Goal: Task Accomplishment & Management: Complete application form

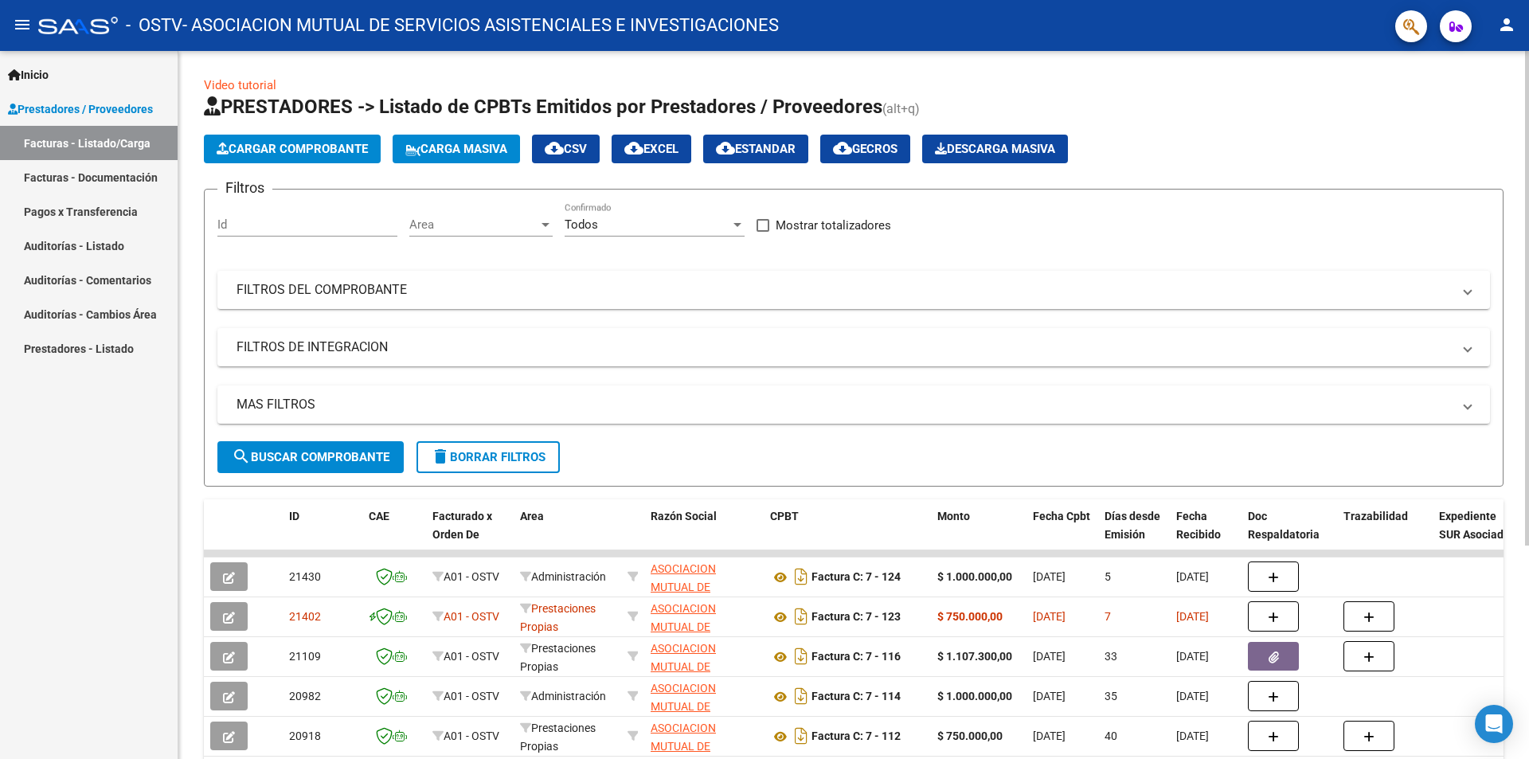
click at [342, 151] on span "Cargar Comprobante" at bounding box center [292, 149] width 151 height 14
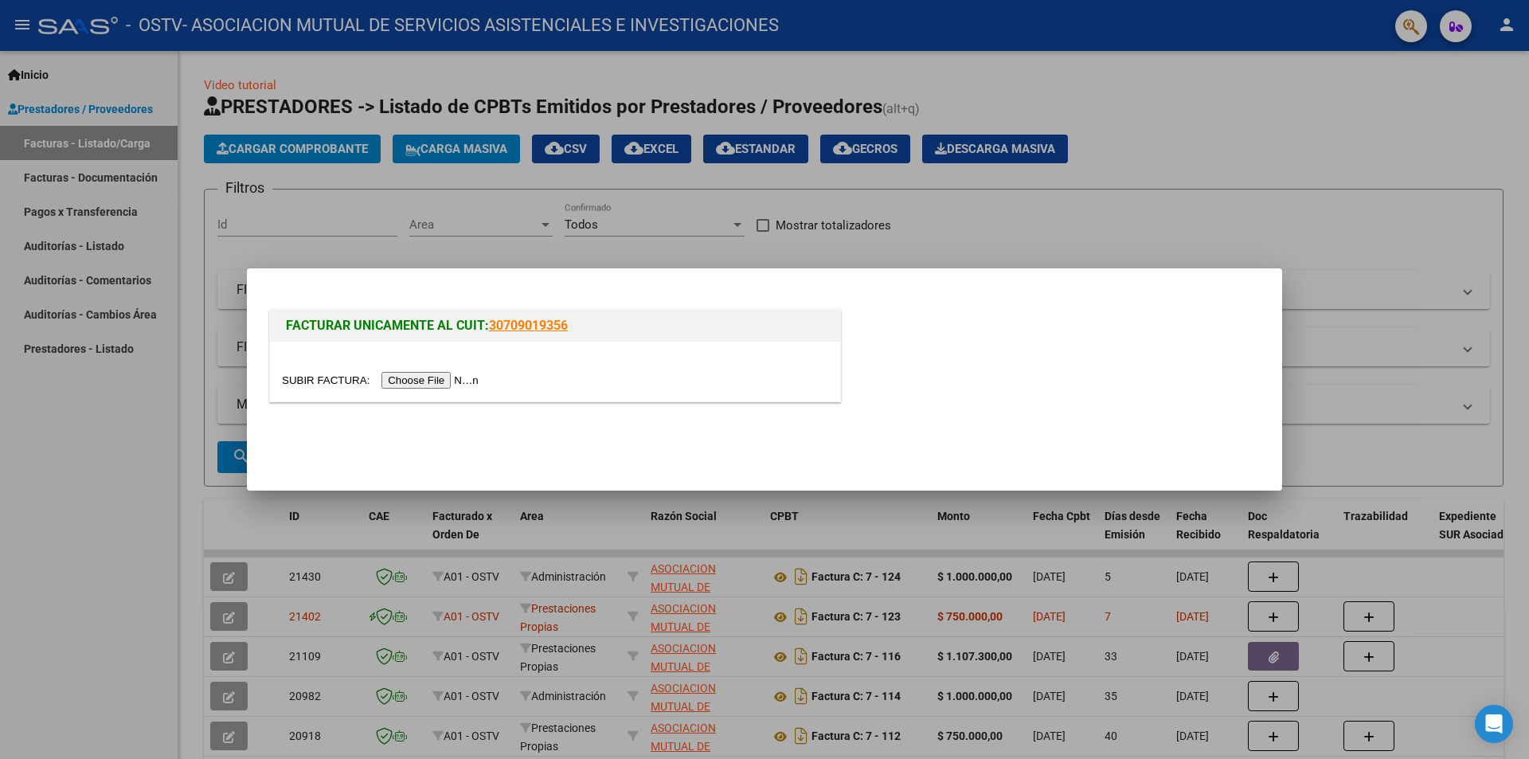
click at [465, 378] on input "file" at bounding box center [382, 380] width 201 height 17
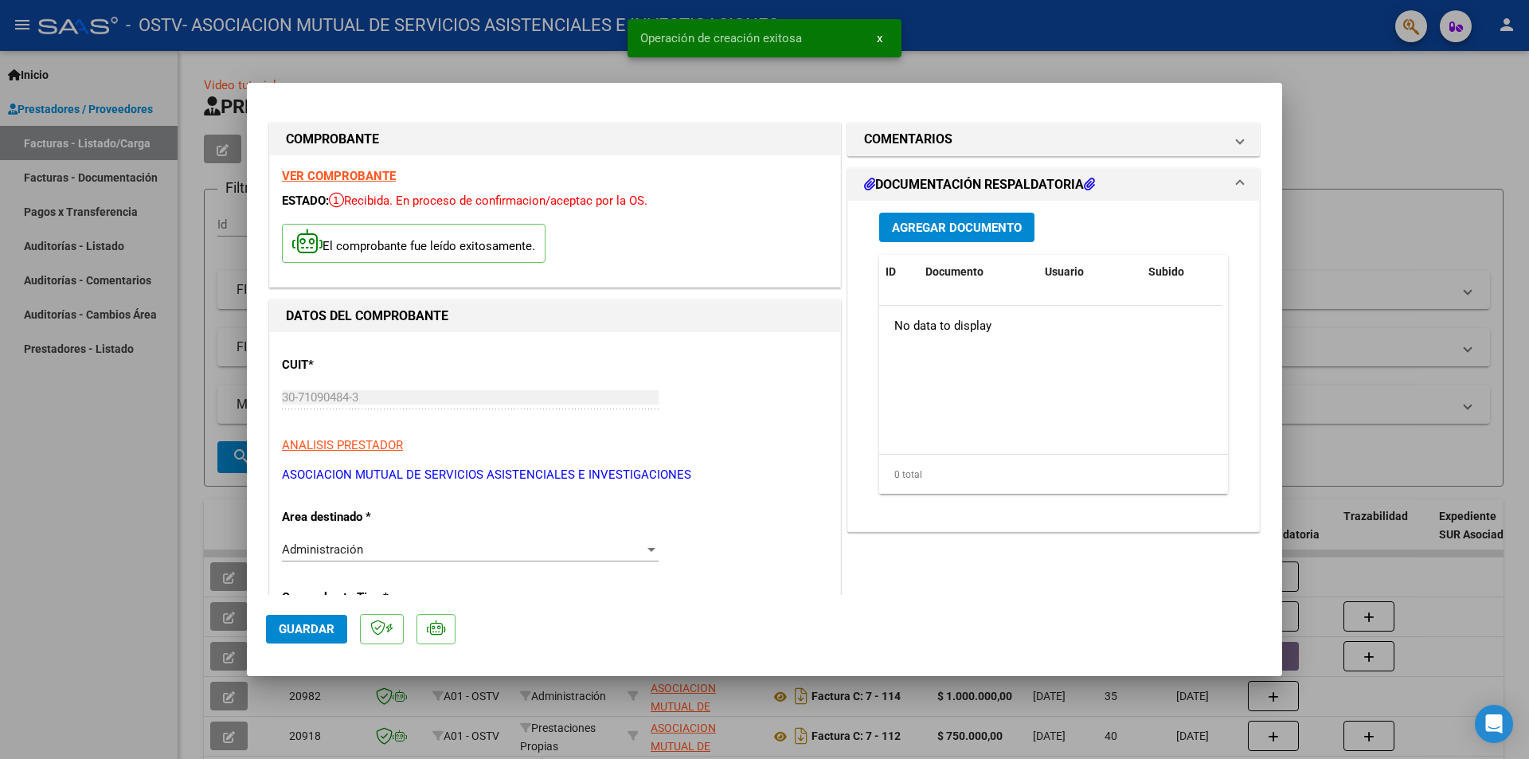
click at [392, 550] on div "Administración" at bounding box center [463, 549] width 362 height 14
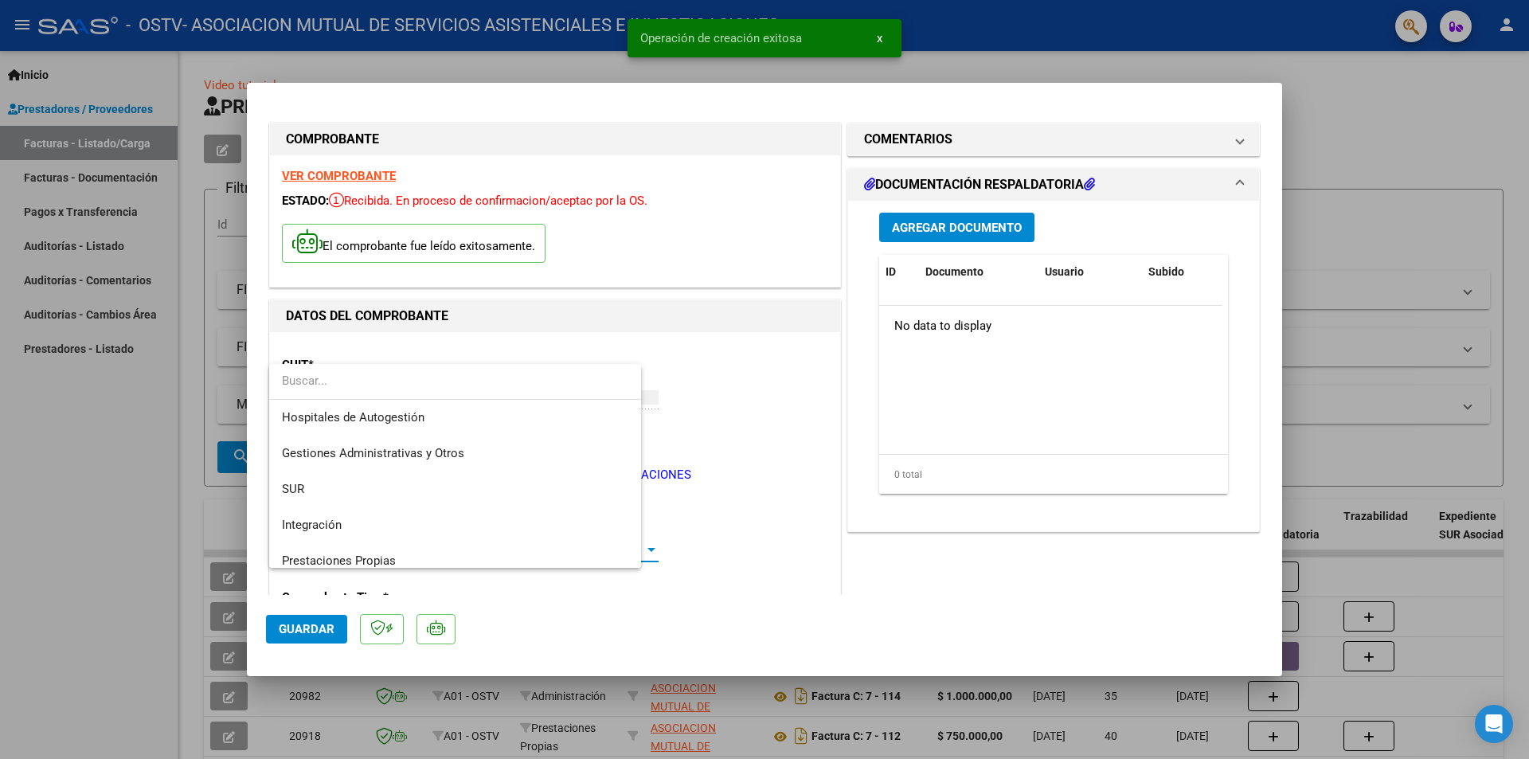
scroll to position [154, 0]
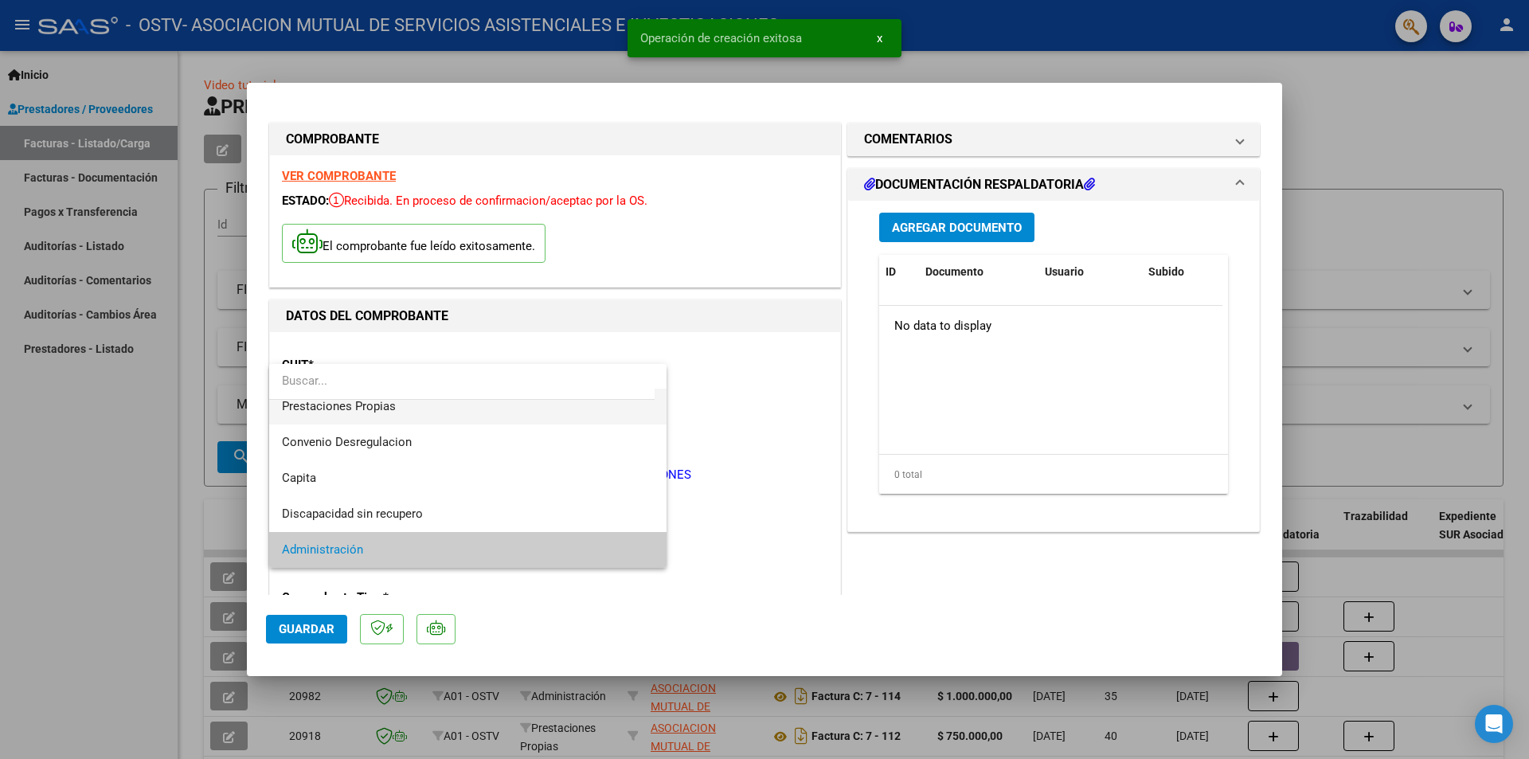
click at [397, 405] on span "Prestaciones Propias" at bounding box center [468, 407] width 372 height 36
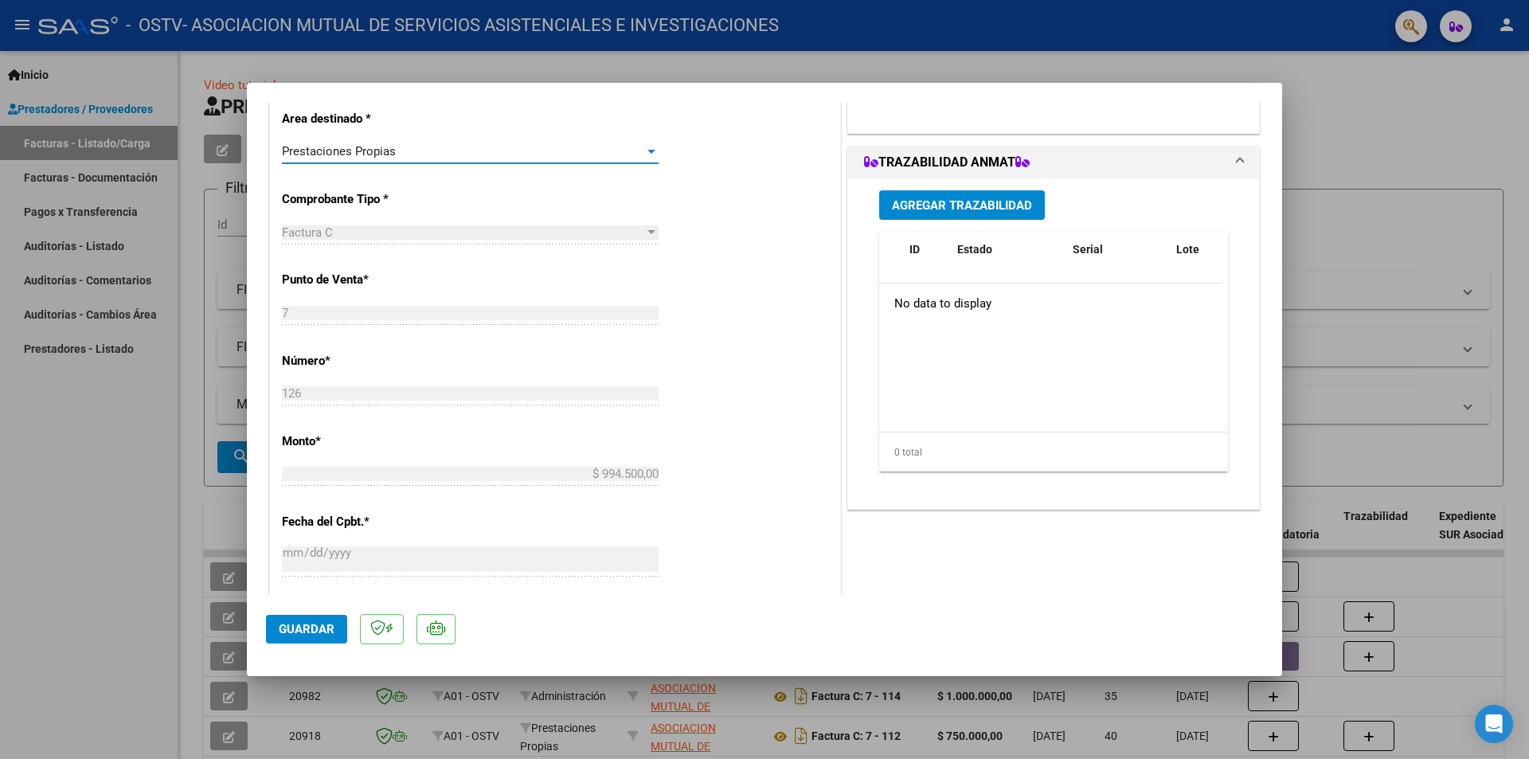
scroll to position [779, 0]
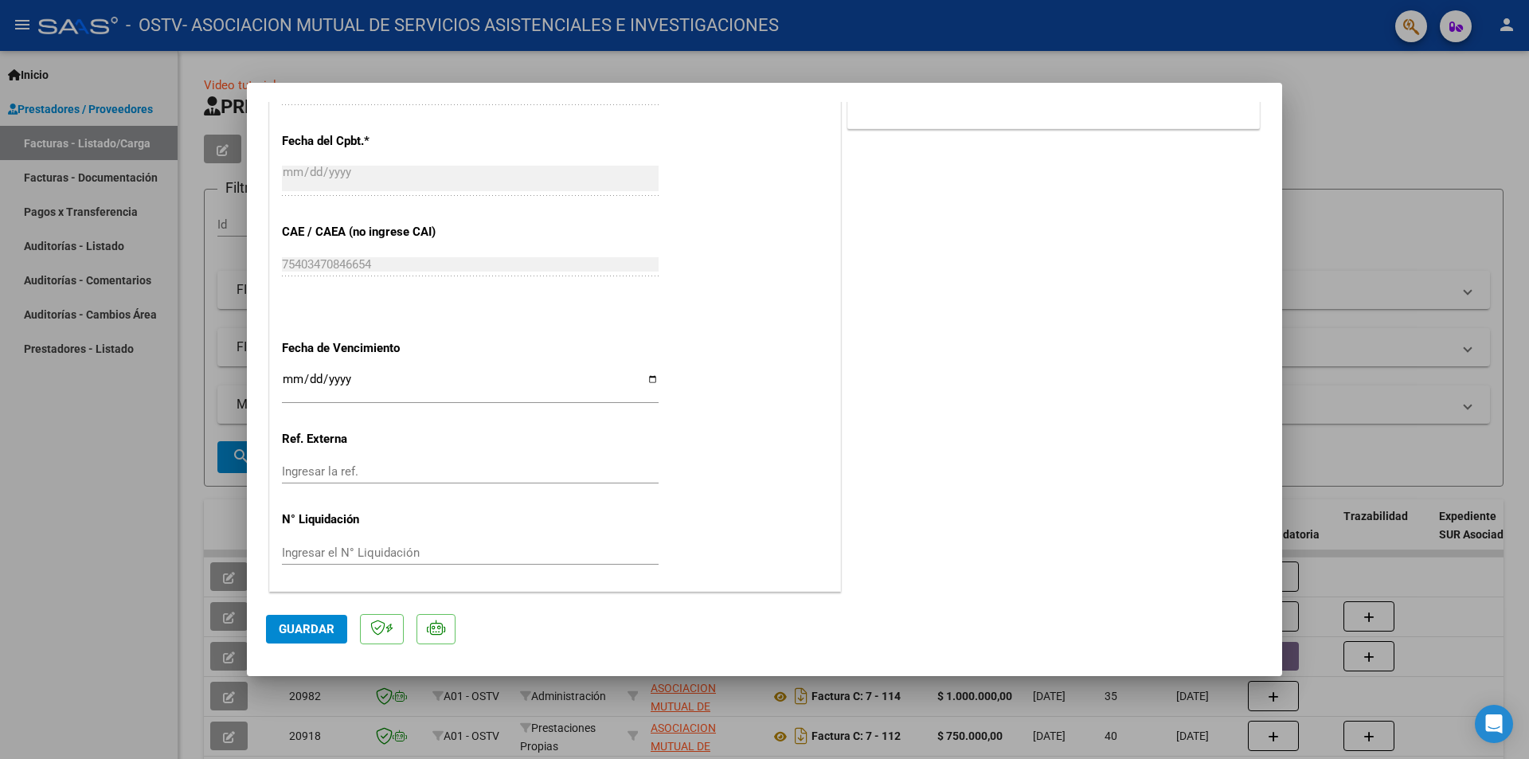
click at [298, 374] on input "Ingresar la fecha" at bounding box center [470, 385] width 377 height 25
type input "0001-10-15"
type input "[DATE]"
click at [300, 632] on span "Guardar" at bounding box center [307, 629] width 56 height 14
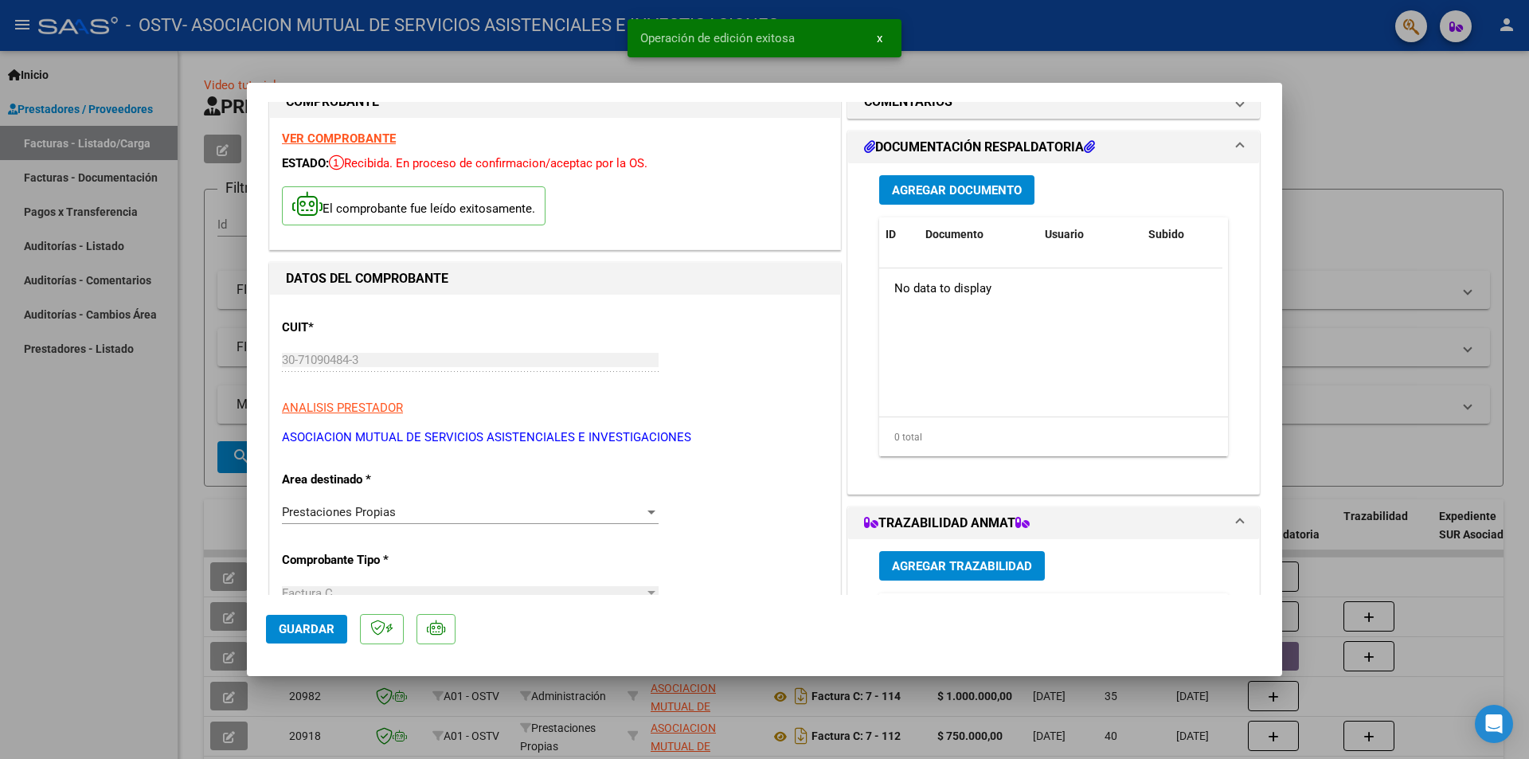
scroll to position [0, 0]
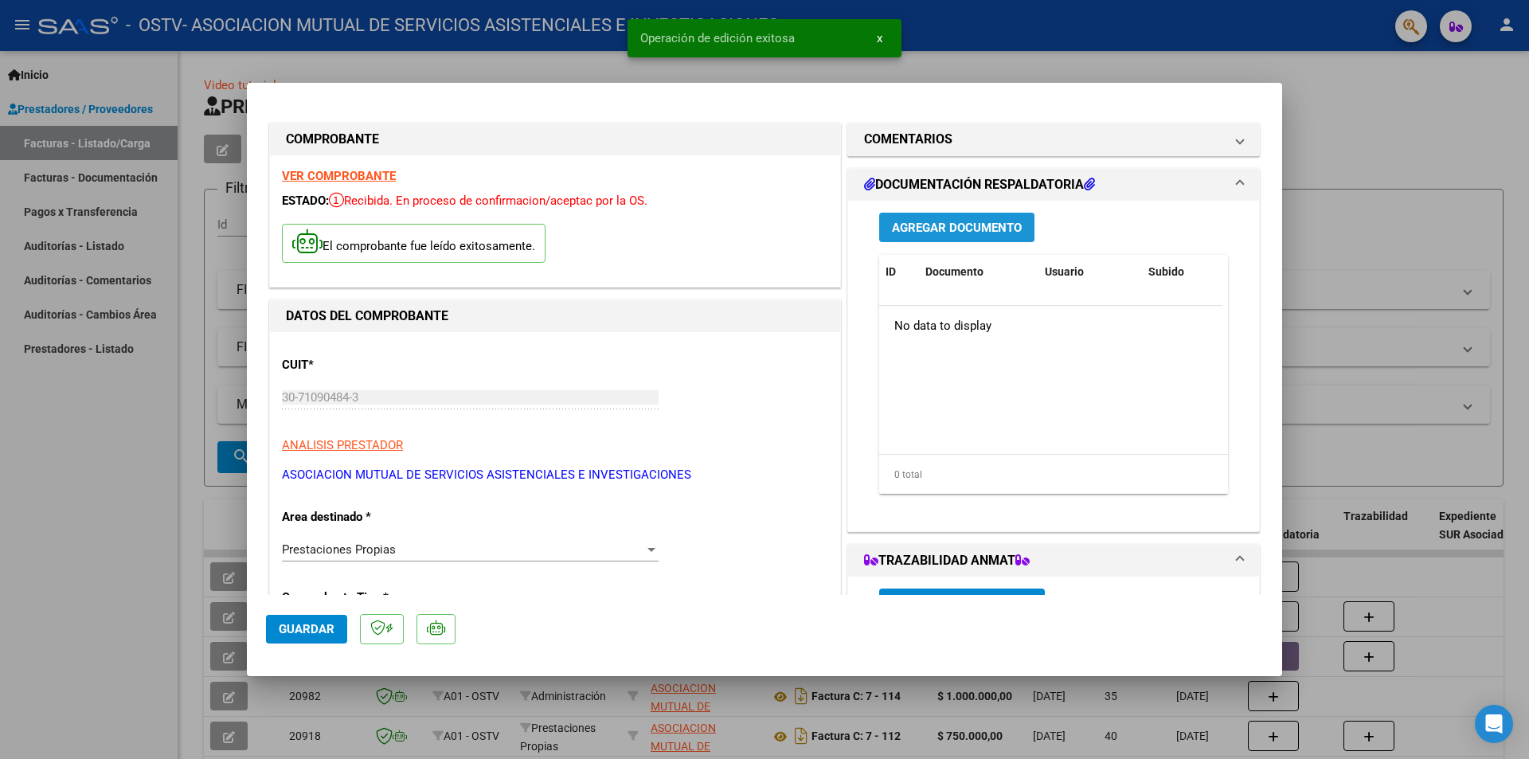
click at [964, 229] on span "Agregar Documento" at bounding box center [957, 228] width 130 height 14
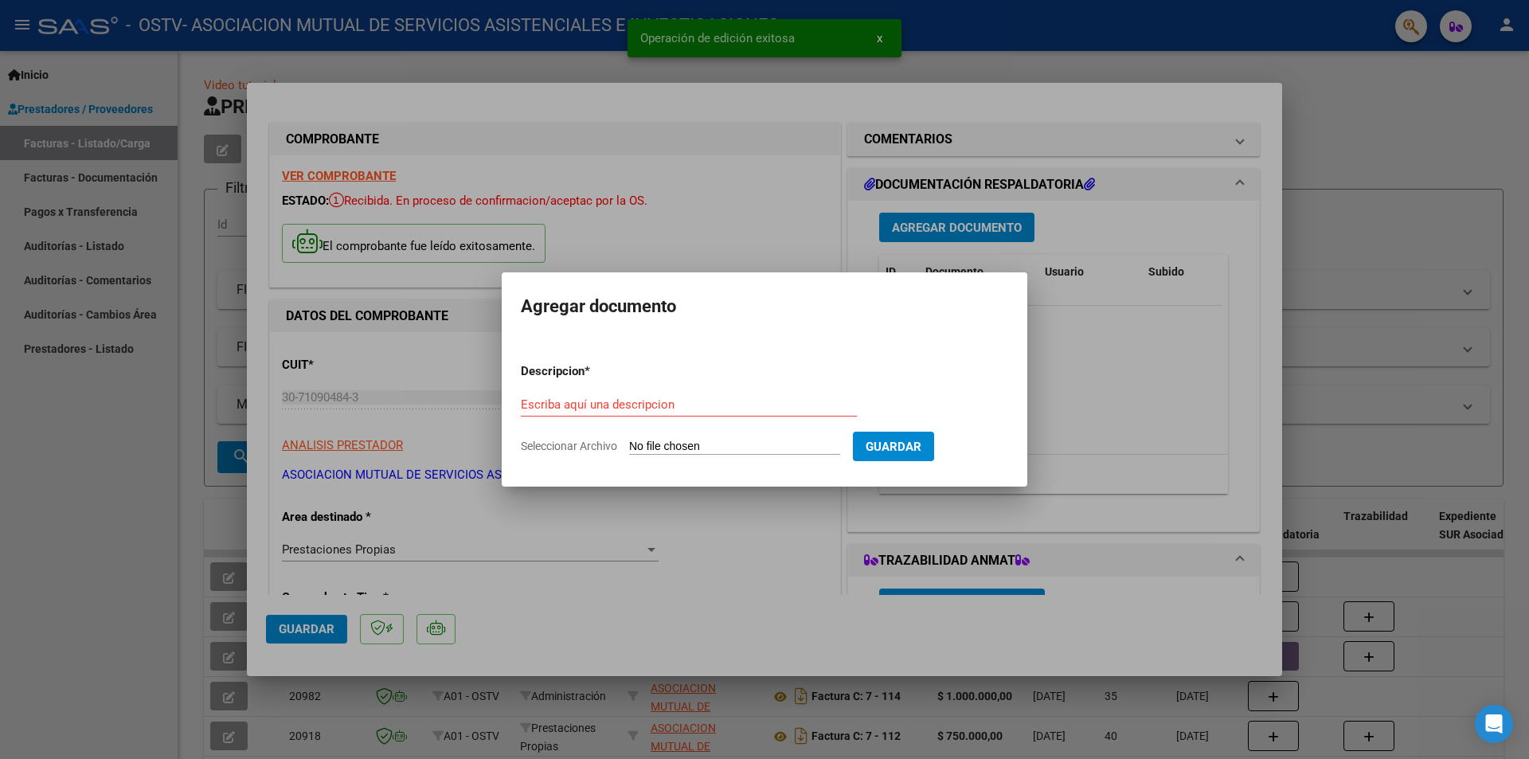
click at [720, 446] on input "Seleccionar Archivo" at bounding box center [734, 447] width 211 height 15
type input "C:\fakepath\Cardiologia.pdf"
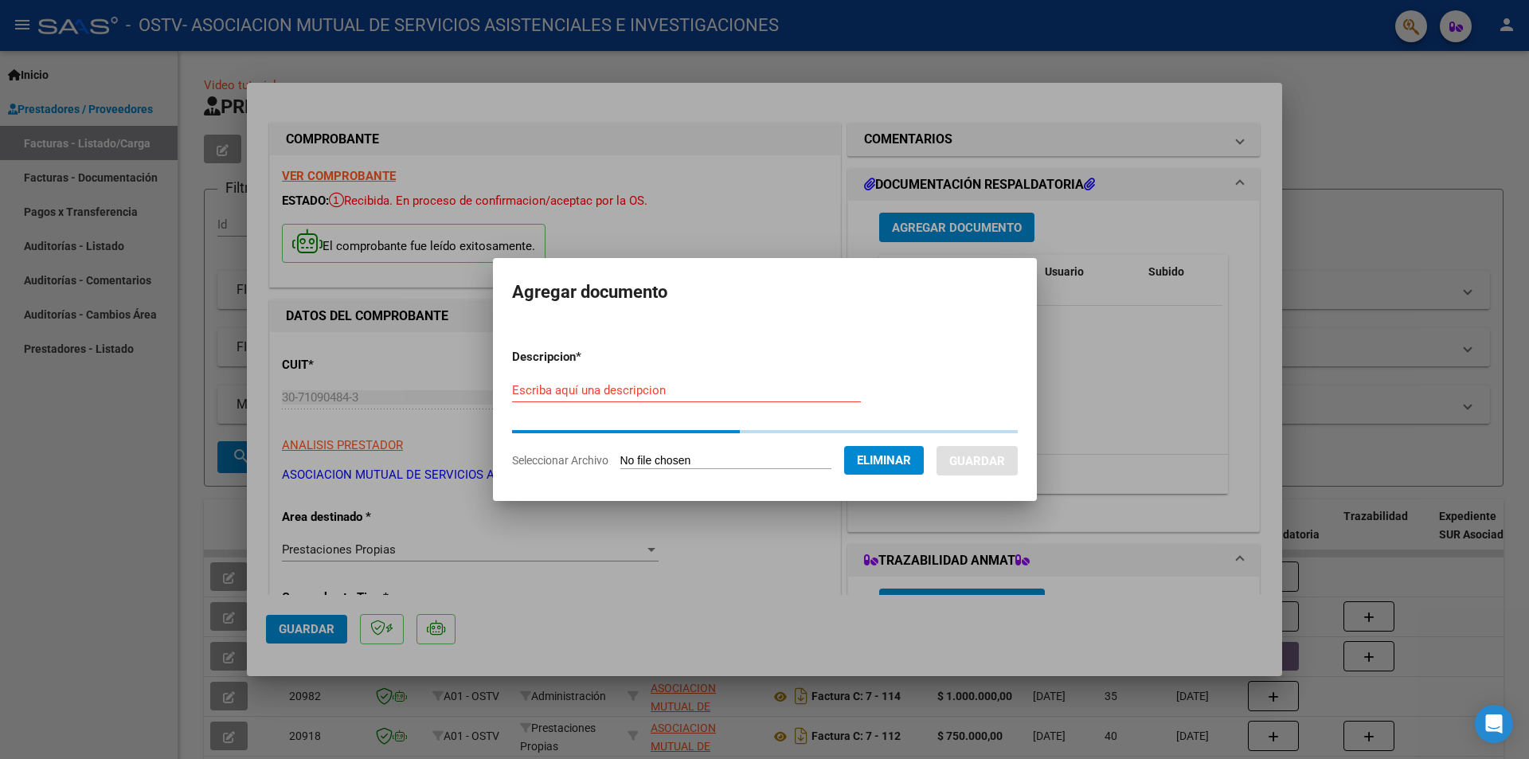
click at [720, 396] on input "Escriba aquí una descripcion" at bounding box center [686, 390] width 349 height 14
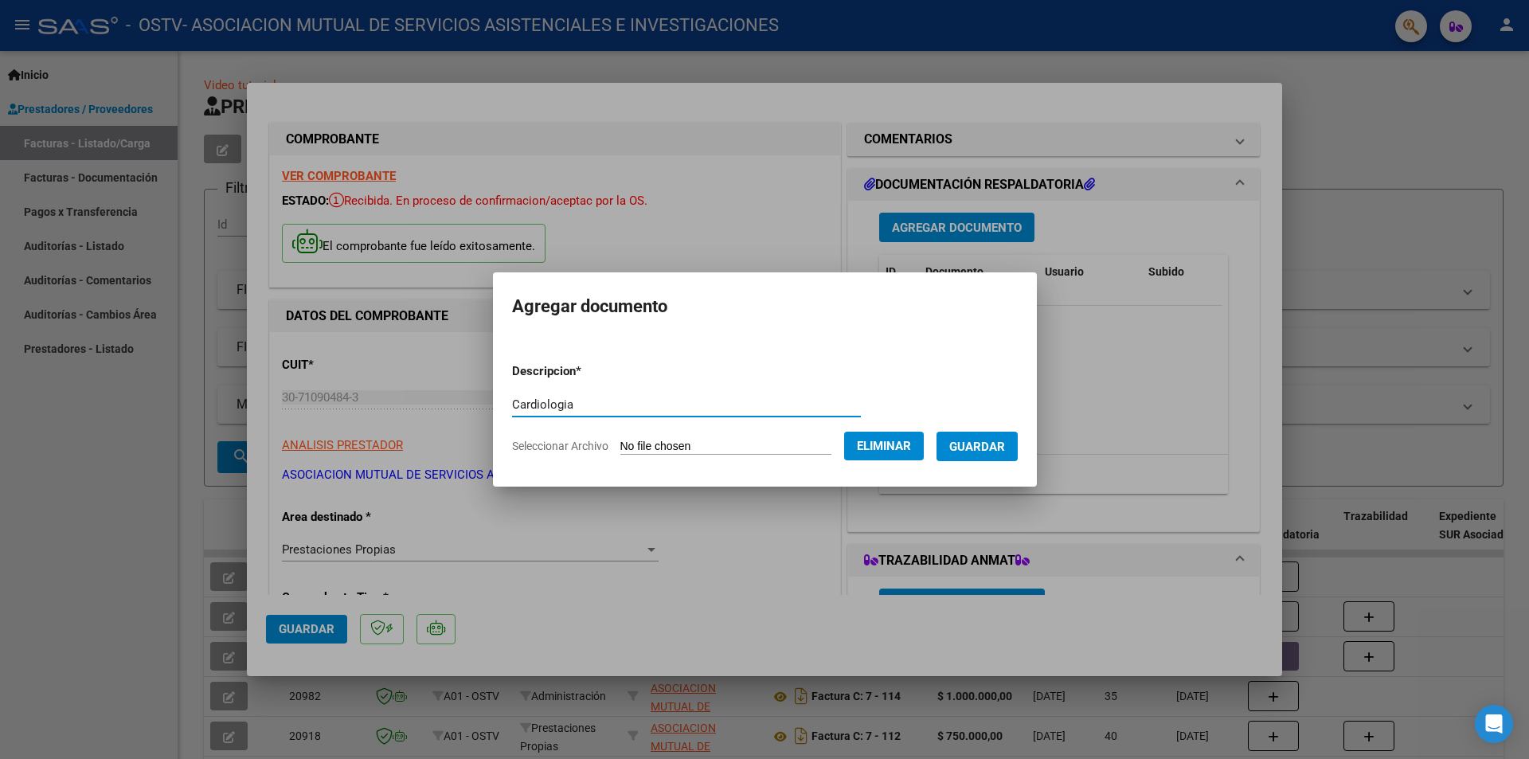
type input "Cardiologia"
click at [1002, 453] on span "Guardar" at bounding box center [977, 447] width 56 height 14
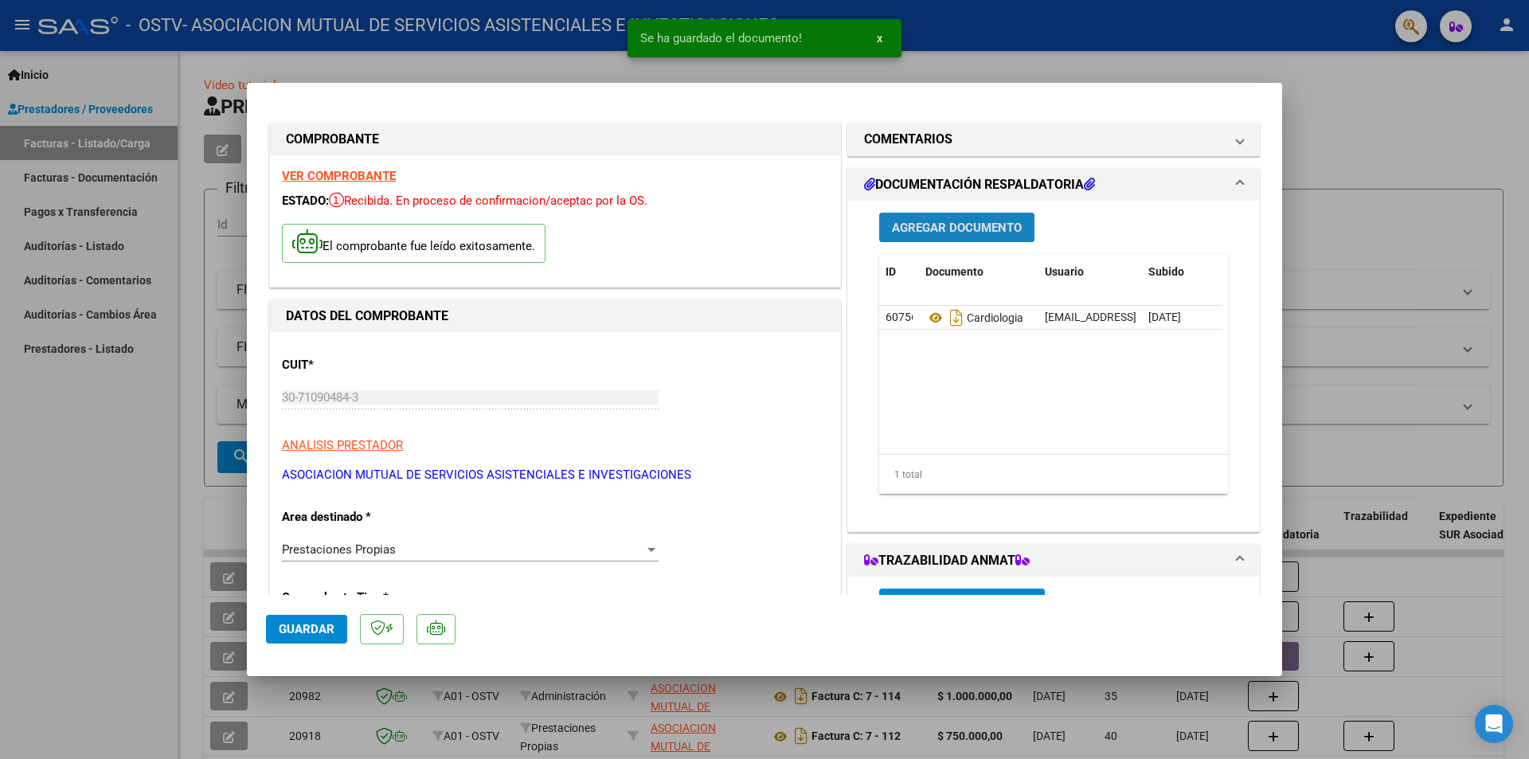
click at [967, 237] on button "Agregar Documento" at bounding box center [956, 227] width 155 height 29
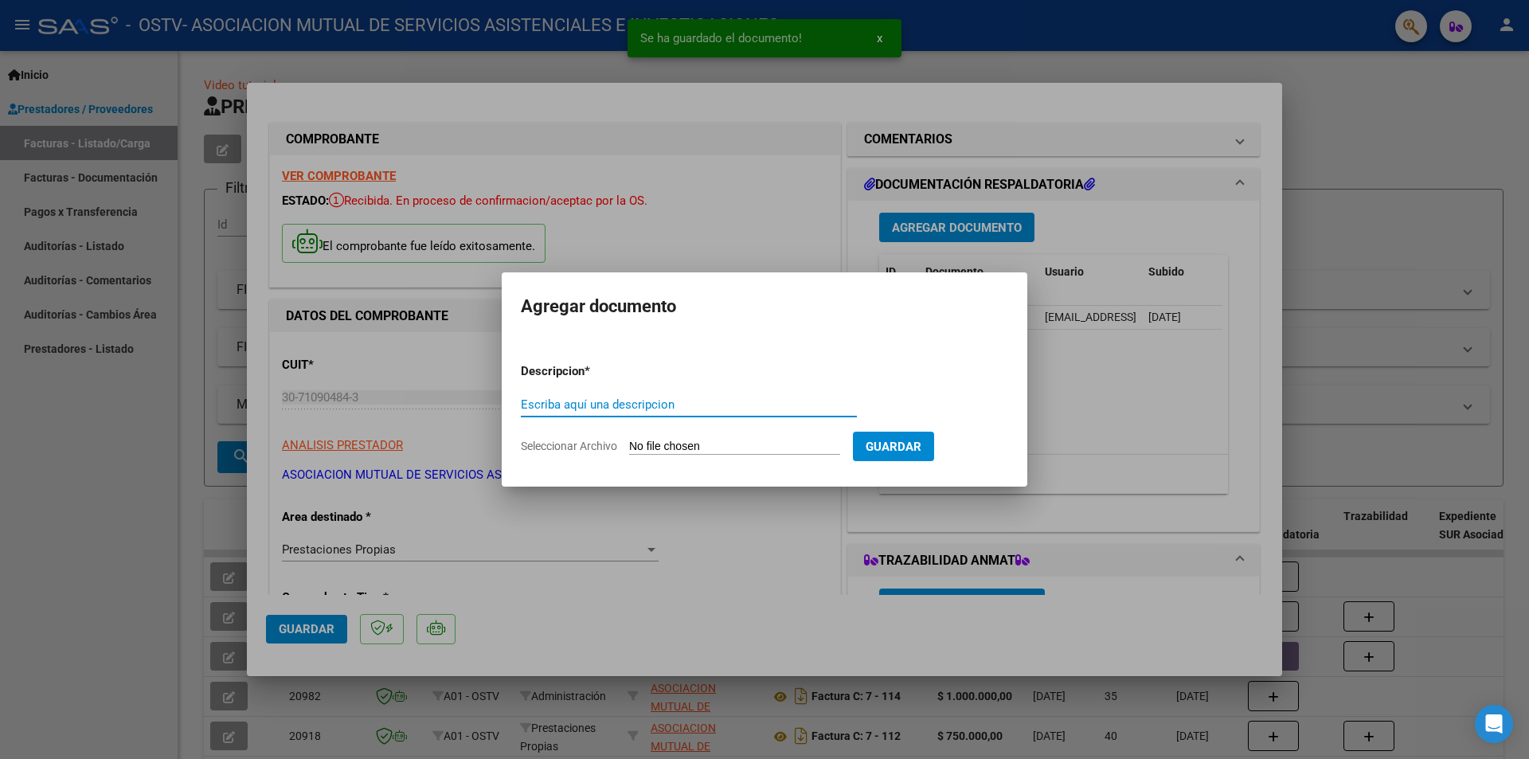
click at [785, 452] on input "Seleccionar Archivo" at bounding box center [734, 447] width 211 height 15
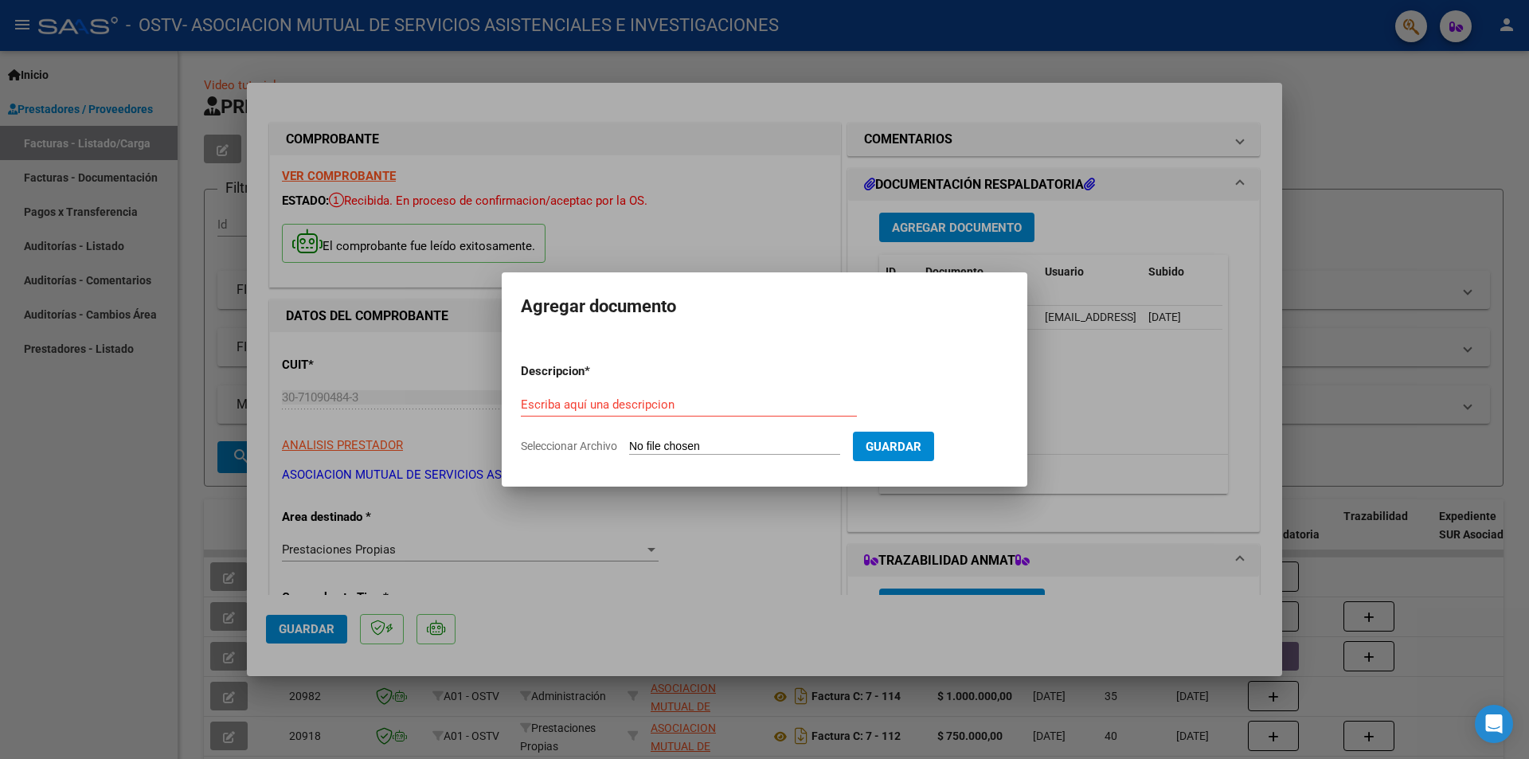
type input "C:\fakepath\Clinico.pdf"
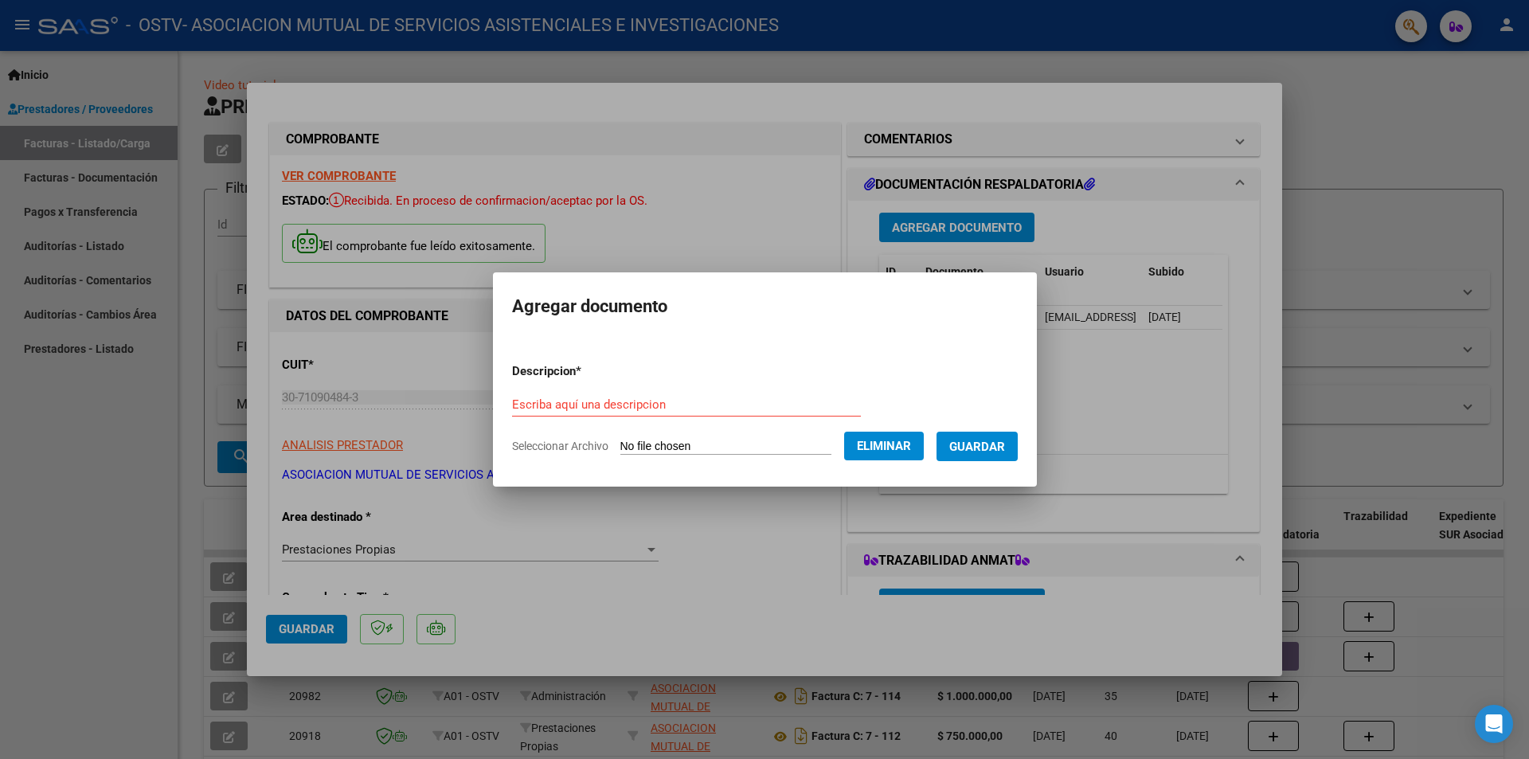
click at [679, 401] on input "Escriba aquí una descripcion" at bounding box center [686, 404] width 349 height 14
type input "Clinica Medica"
click at [997, 450] on span "Guardar" at bounding box center [977, 447] width 56 height 14
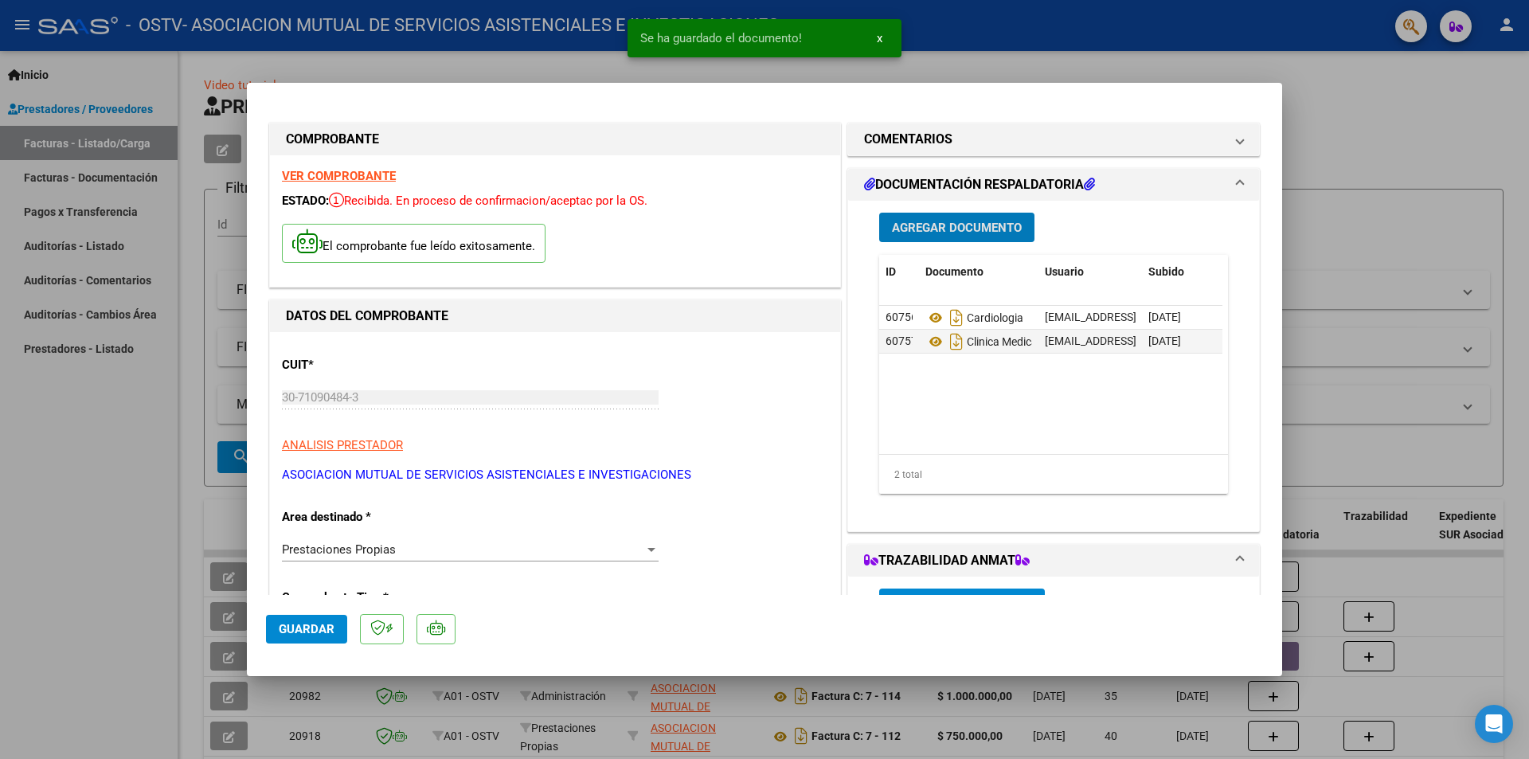
click at [987, 229] on span "Agregar Documento" at bounding box center [957, 228] width 130 height 14
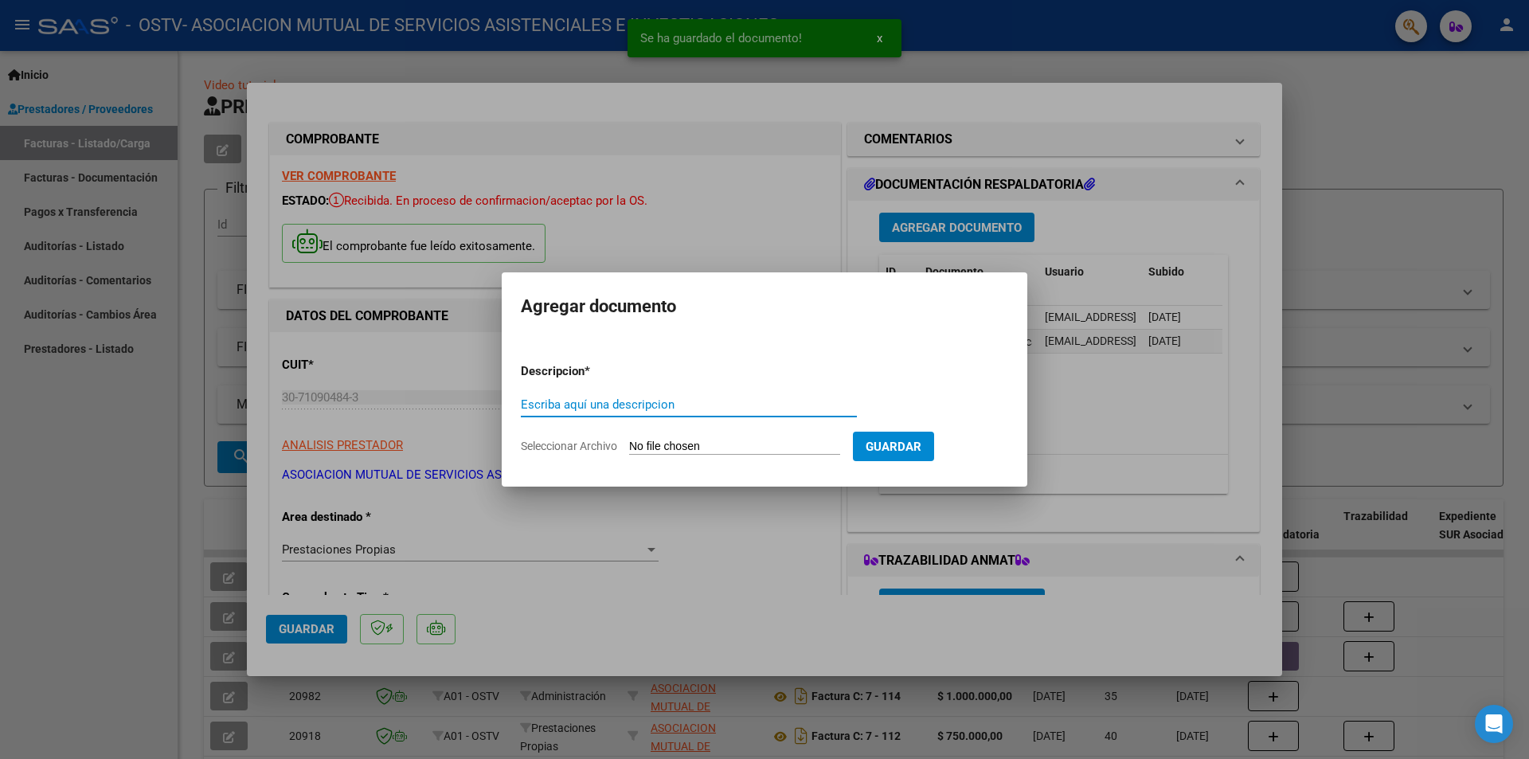
click at [804, 447] on input "Seleccionar Archivo" at bounding box center [734, 447] width 211 height 15
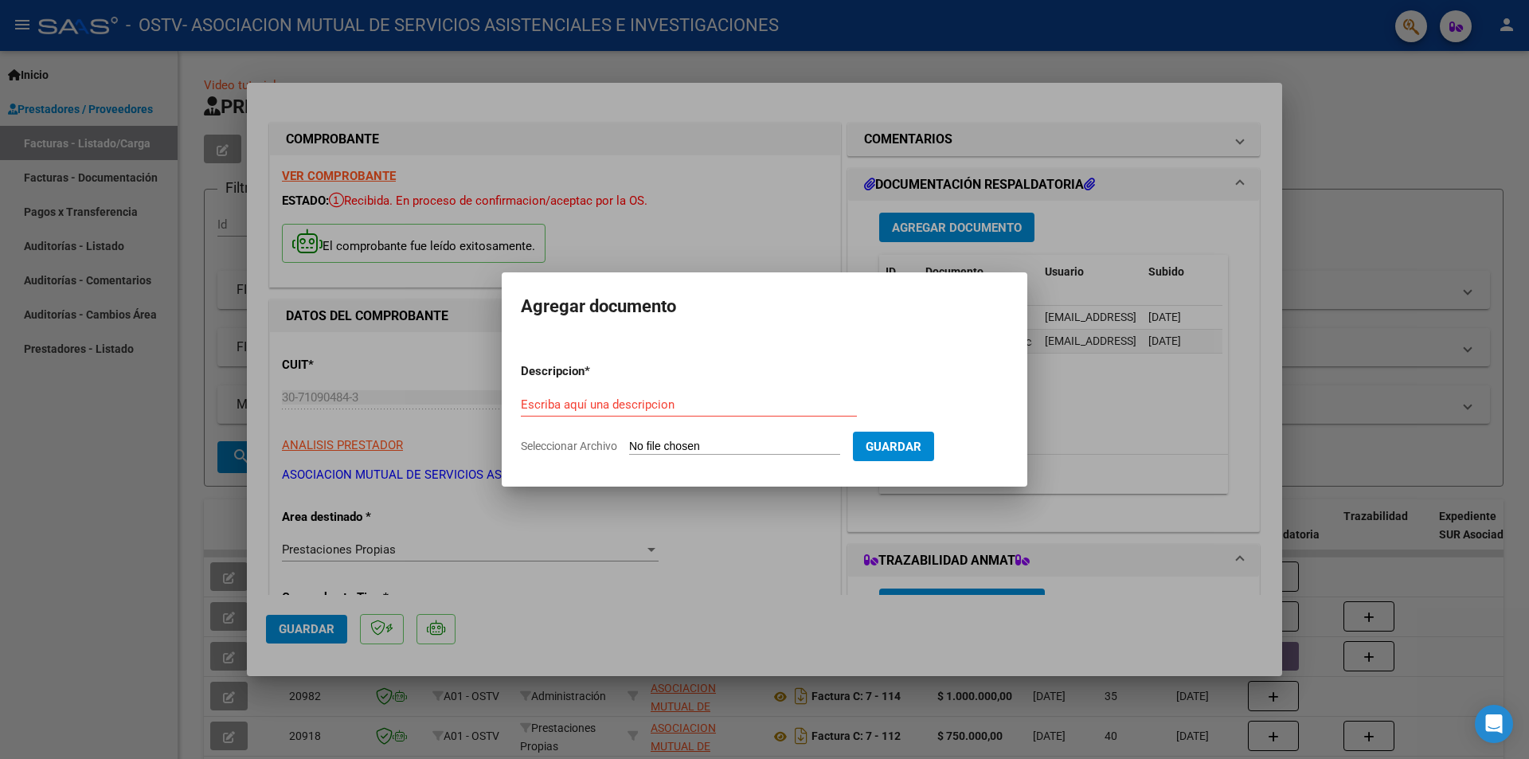
type input "C:\fakepath\Dermatologia.pdf"
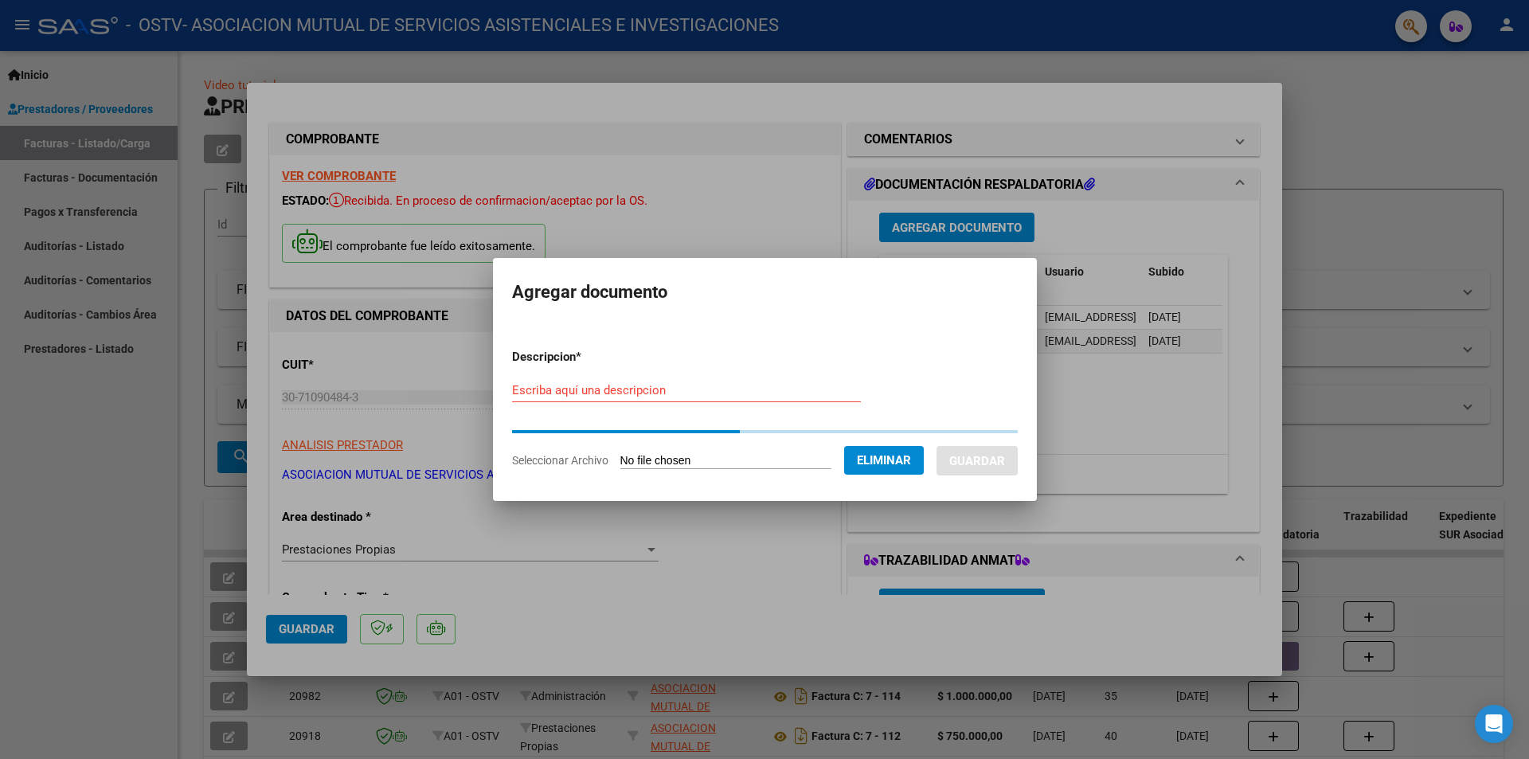
click at [664, 395] on input "Escriba aquí una descripcion" at bounding box center [686, 390] width 349 height 14
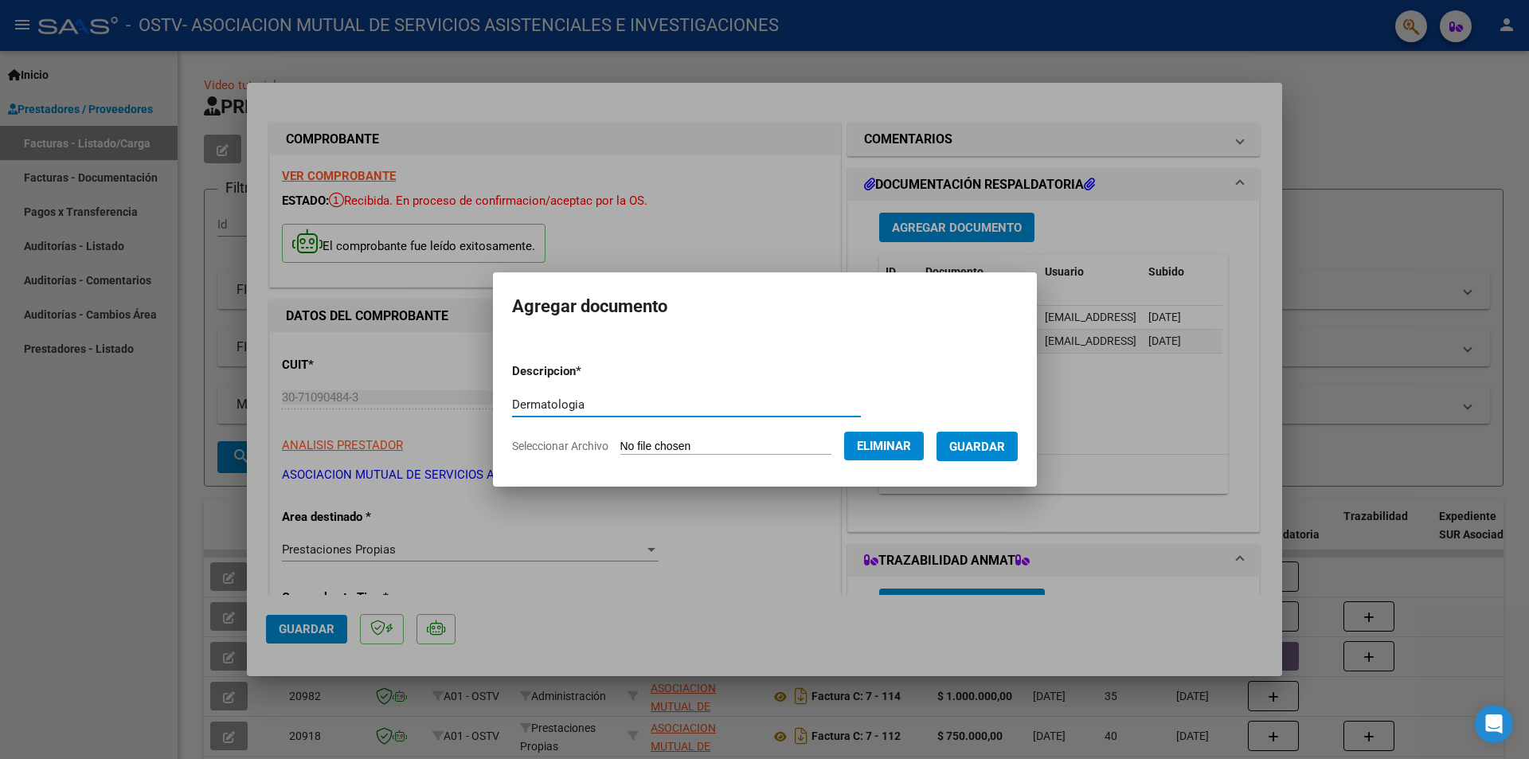
type input "Dermatologia"
click at [1018, 456] on button "Guardar" at bounding box center [976, 446] width 81 height 29
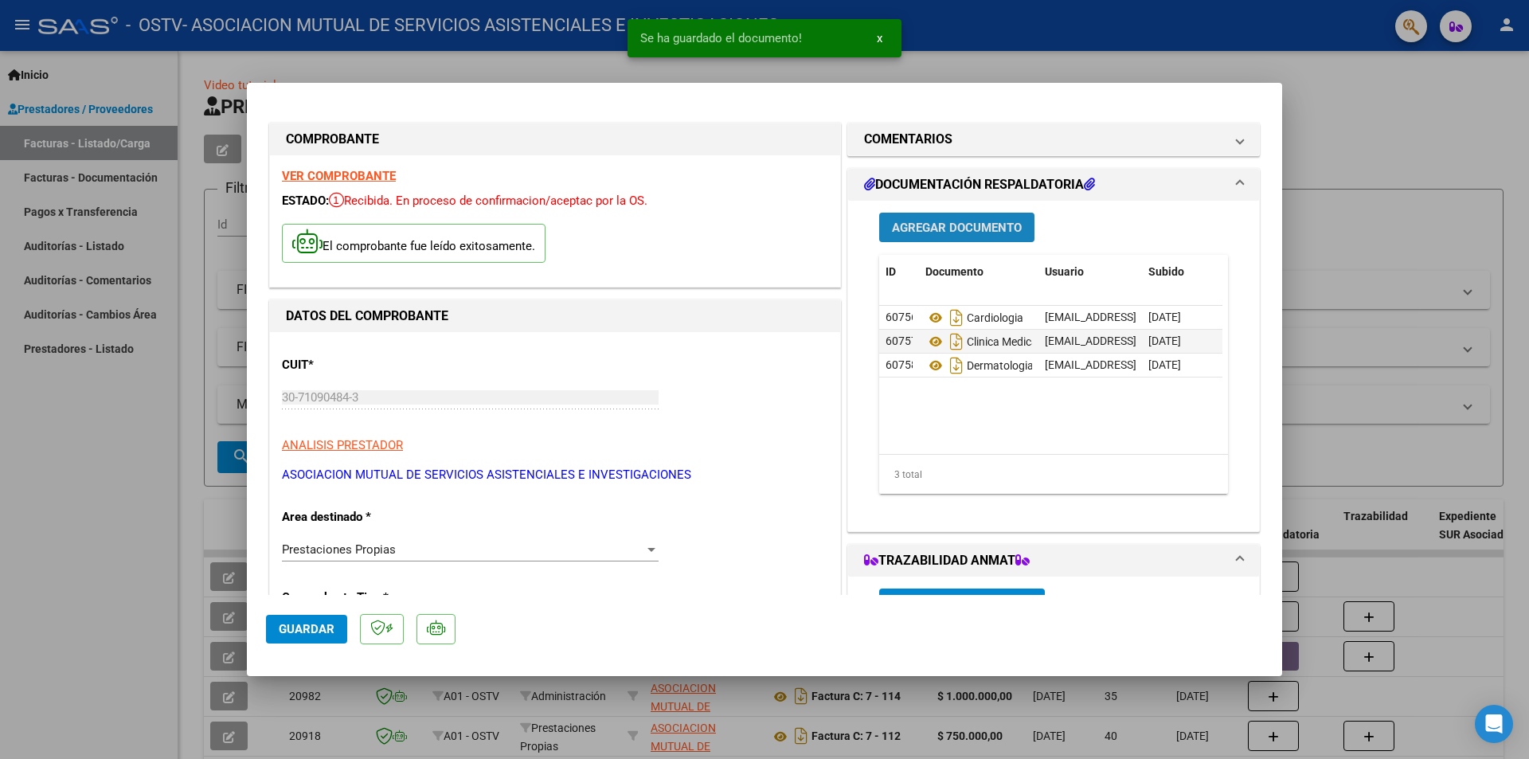
click at [962, 234] on span "Agregar Documento" at bounding box center [957, 228] width 130 height 14
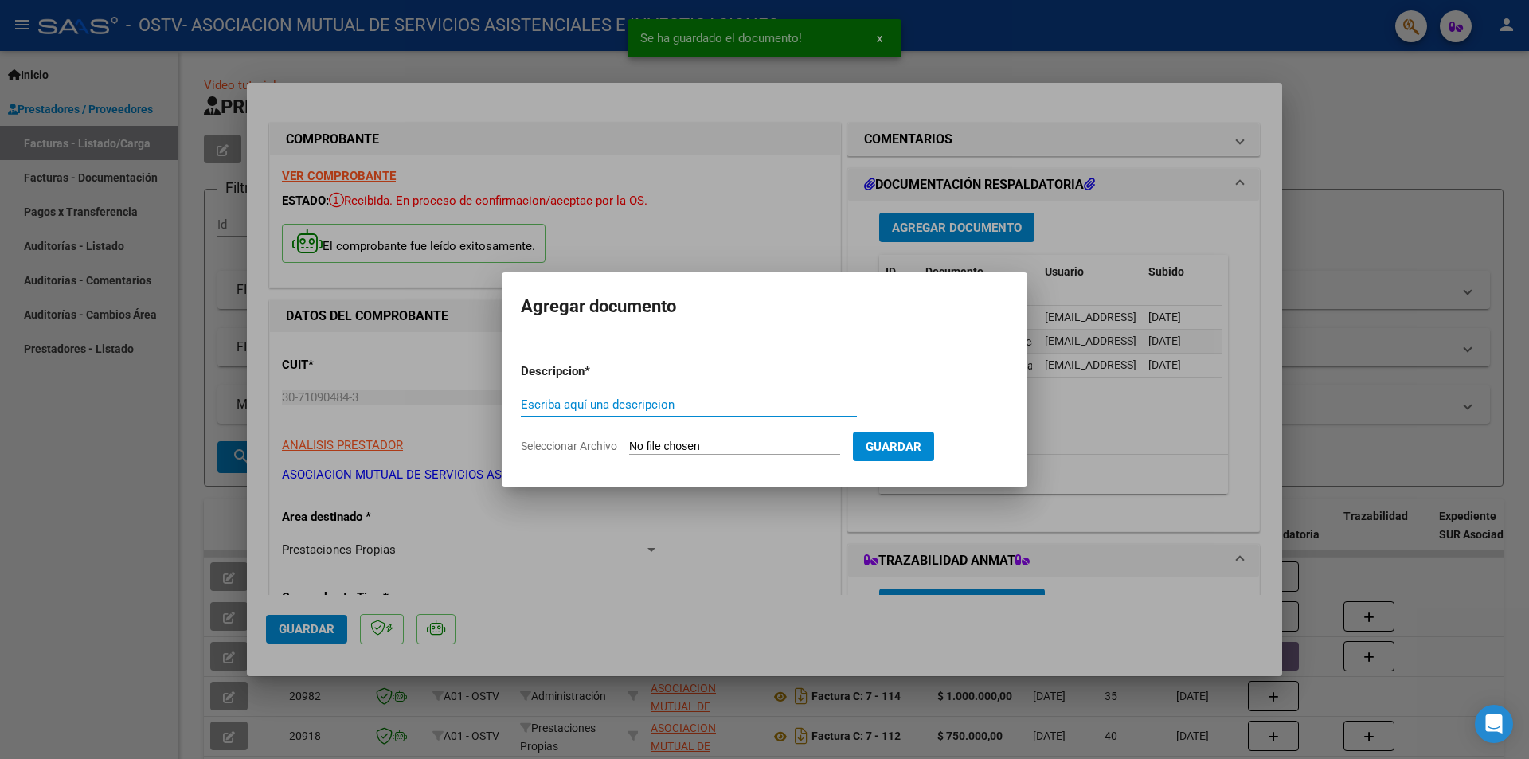
click at [804, 448] on input "Seleccionar Archivo" at bounding box center [734, 447] width 211 height 15
type input "C:\fakepath\Diabetologia.pdf"
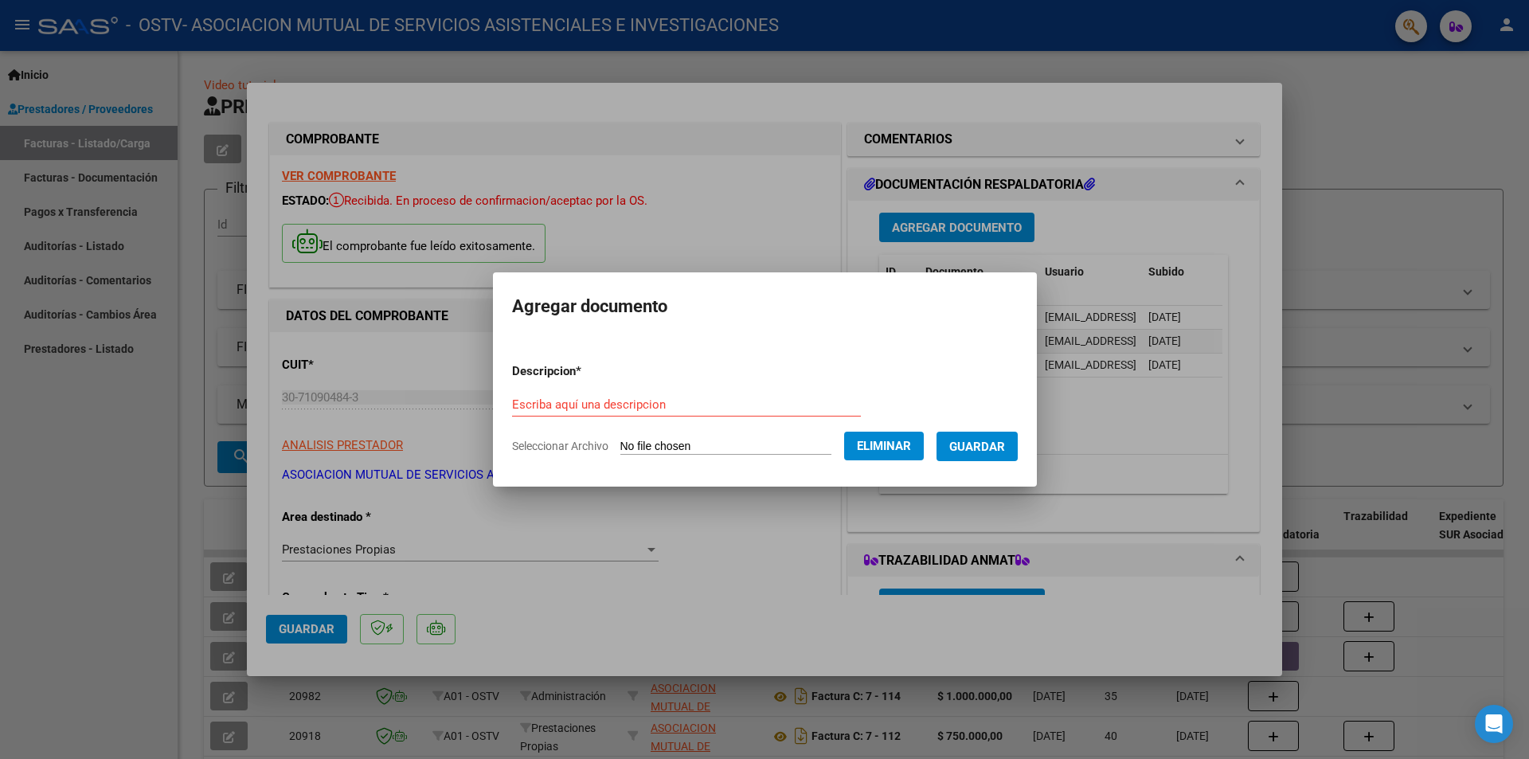
click at [698, 406] on input "Escriba aquí una descripcion" at bounding box center [686, 404] width 349 height 14
type input "Diabetologia"
click at [1005, 444] on span "Guardar" at bounding box center [977, 447] width 56 height 14
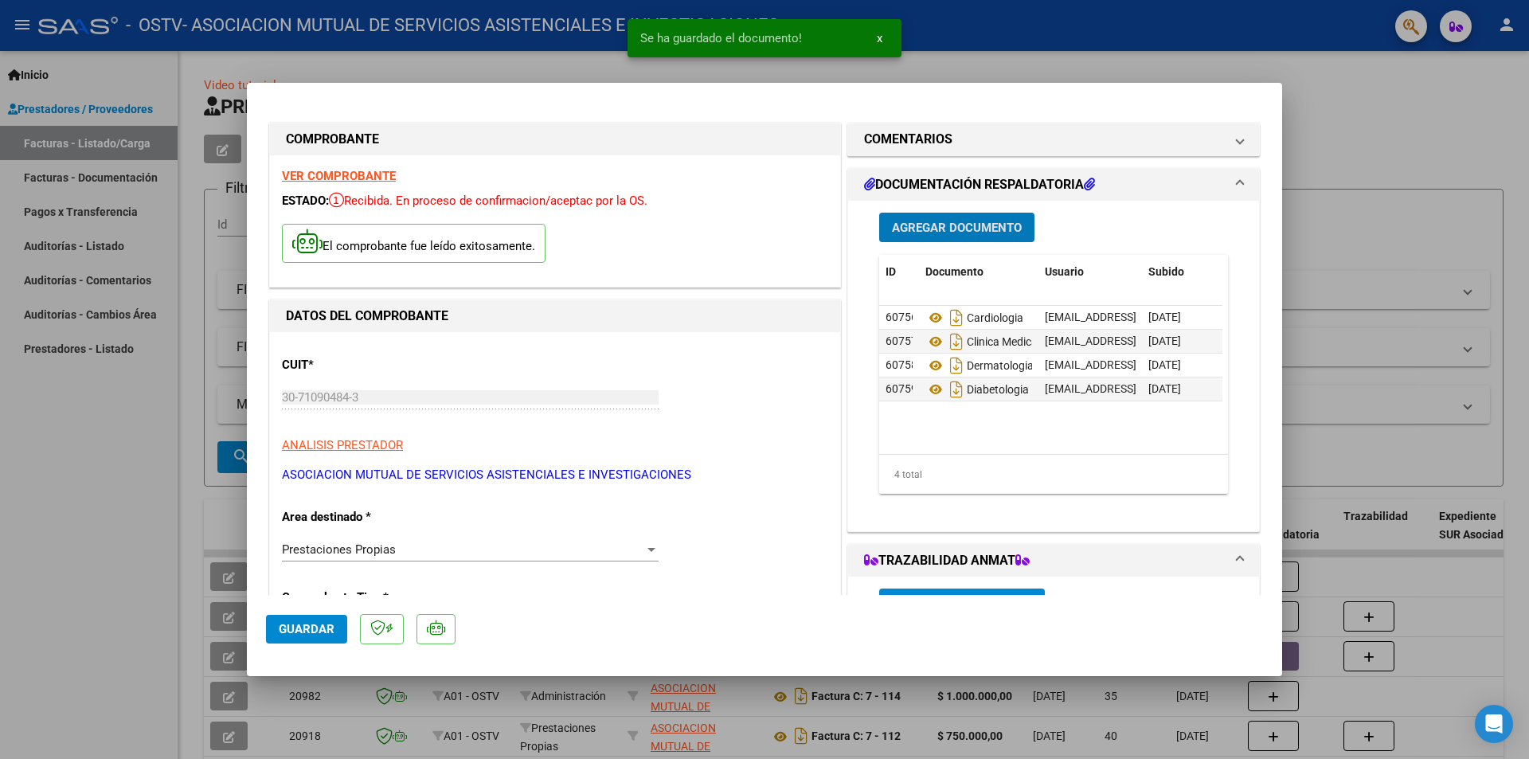
click at [937, 239] on button "Agregar Documento" at bounding box center [956, 227] width 155 height 29
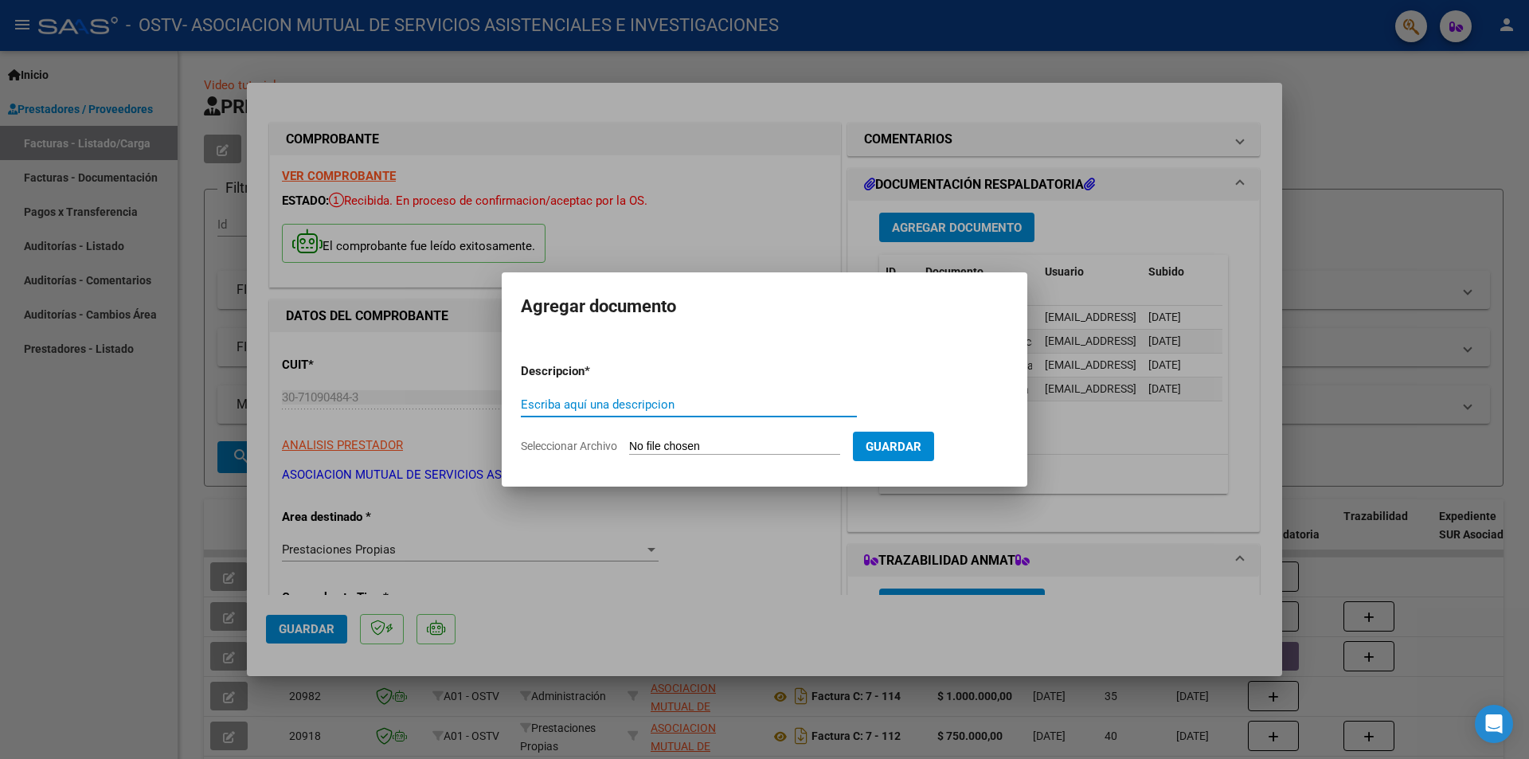
click at [732, 452] on input "Seleccionar Archivo" at bounding box center [734, 447] width 211 height 15
type input "C:\fakepath\Endocrinologia.pdf"
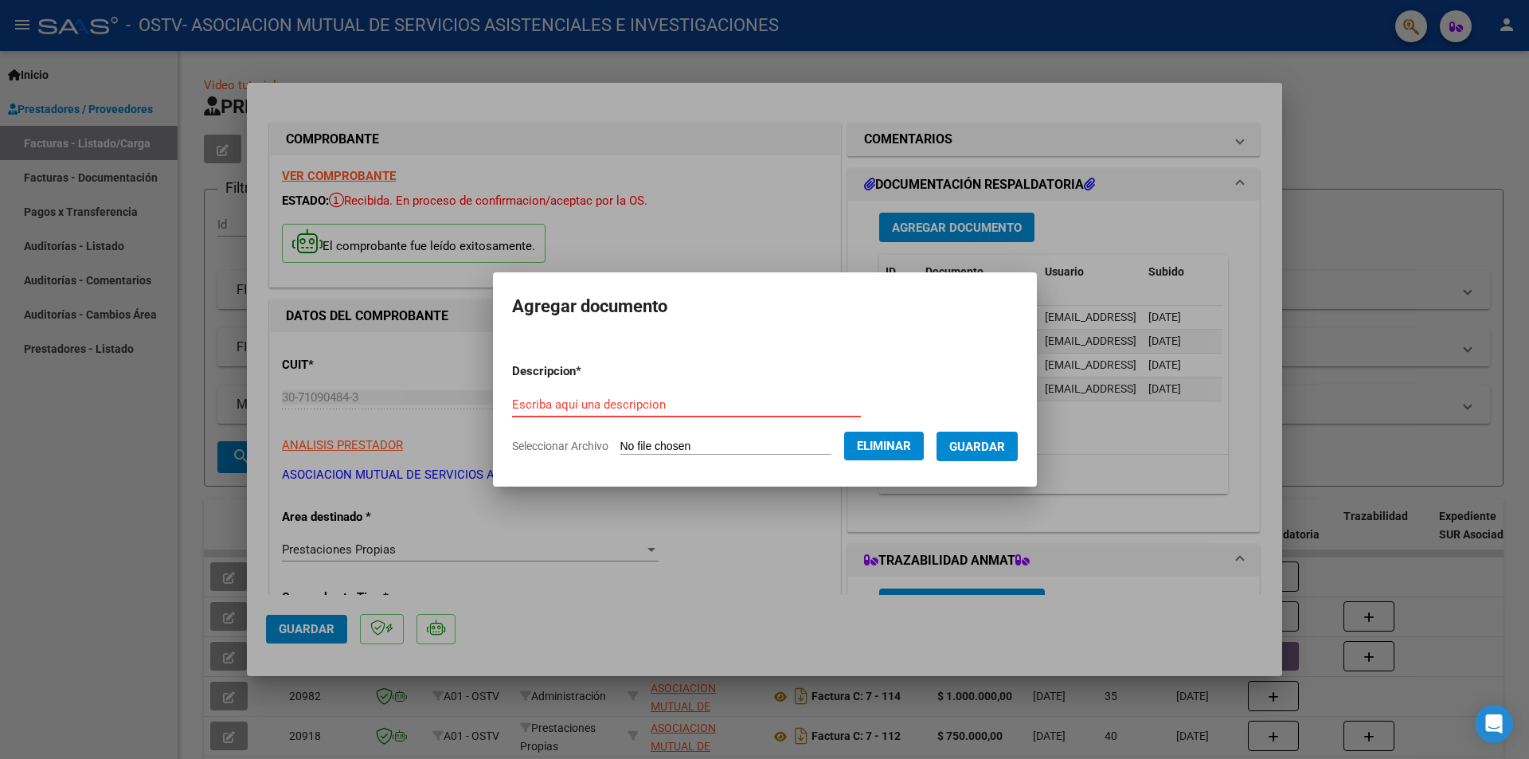
click at [526, 401] on input "Escriba aquí una descripcion" at bounding box center [686, 404] width 349 height 14
type input "Endocrinologia"
click at [999, 452] on span "Guardar" at bounding box center [977, 447] width 56 height 14
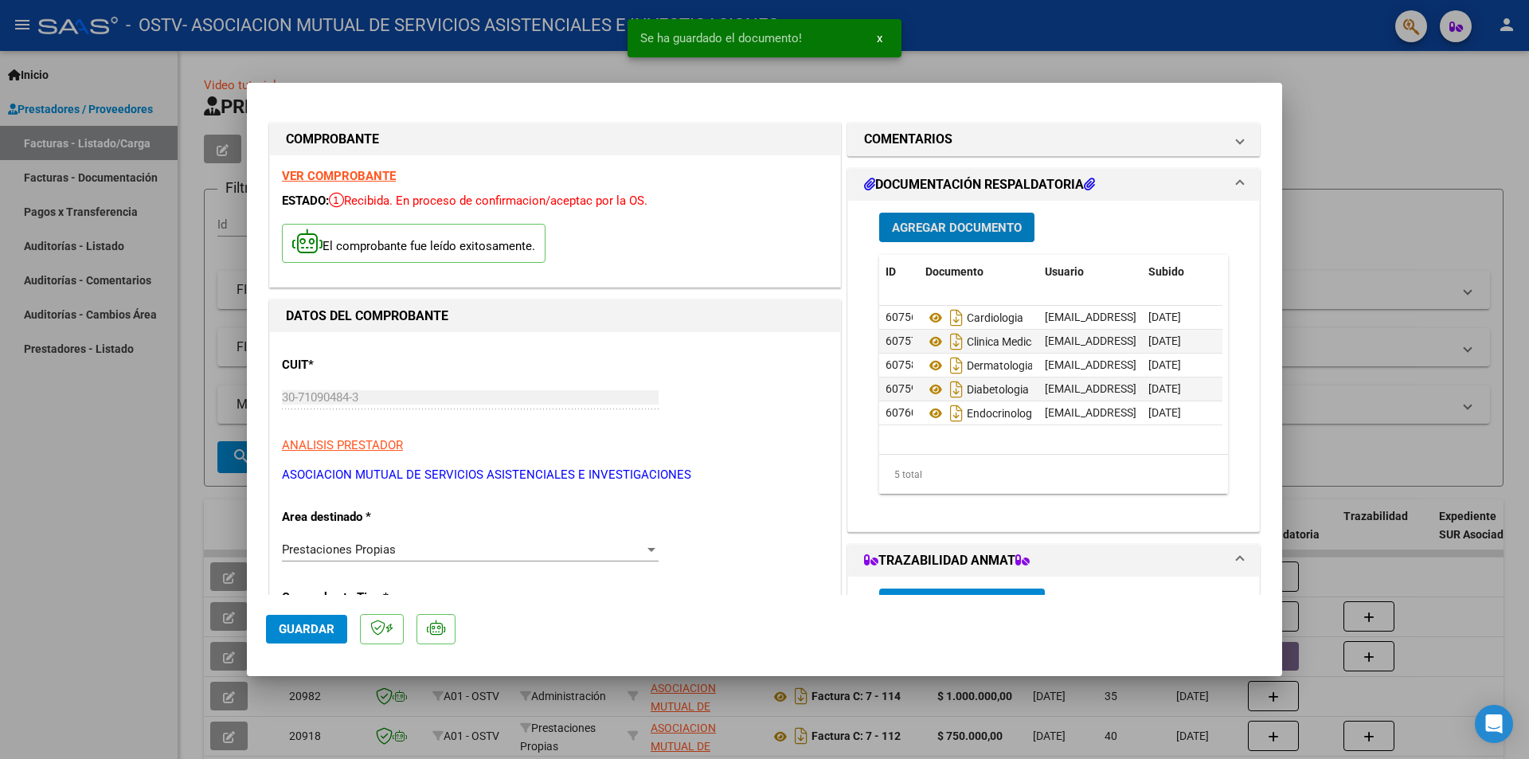
click at [972, 237] on button "Agregar Documento" at bounding box center [956, 227] width 155 height 29
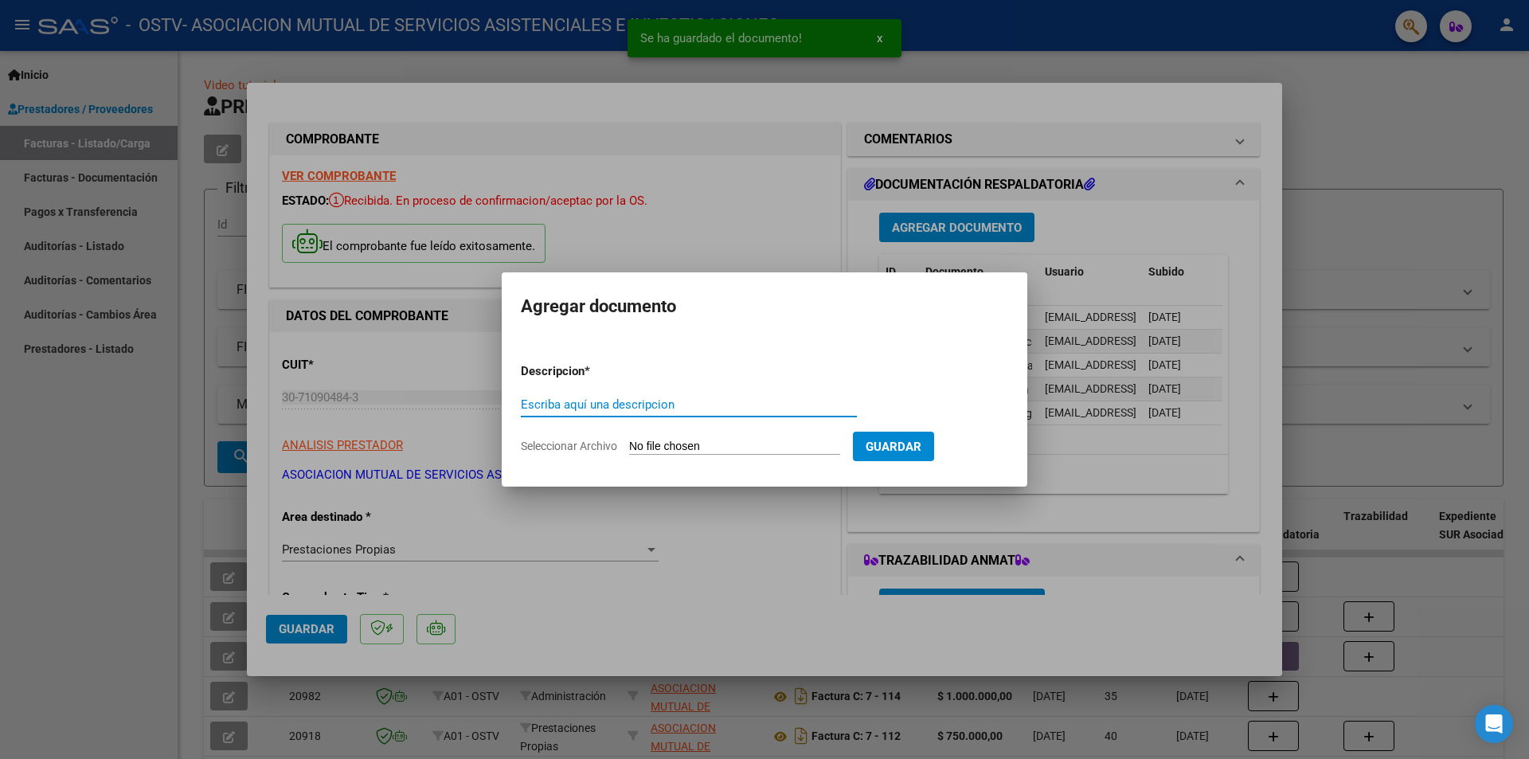
click at [717, 450] on input "Seleccionar Archivo" at bounding box center [734, 447] width 211 height 15
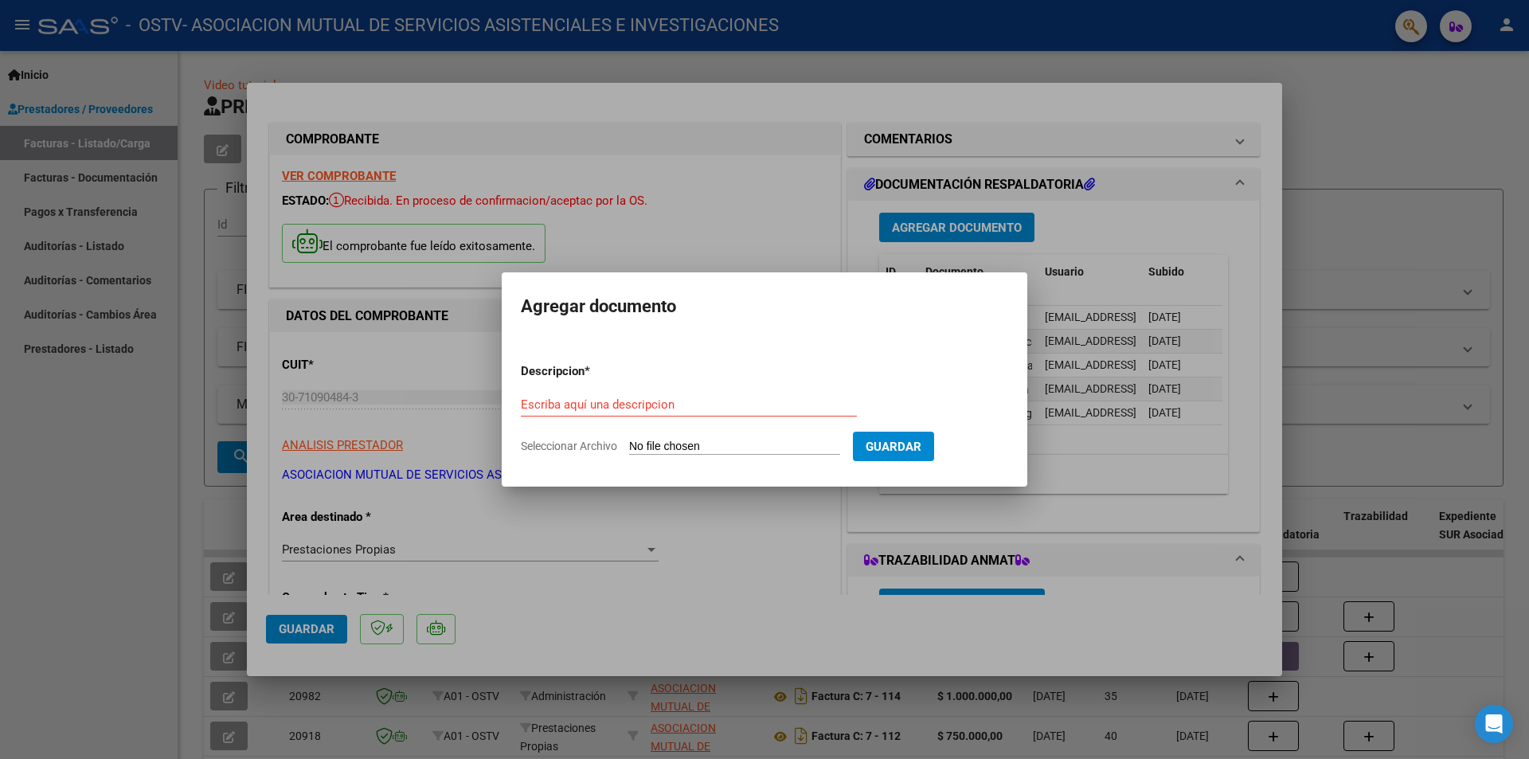
type input "C:\fakepath\Gastroenterologia.pdf"
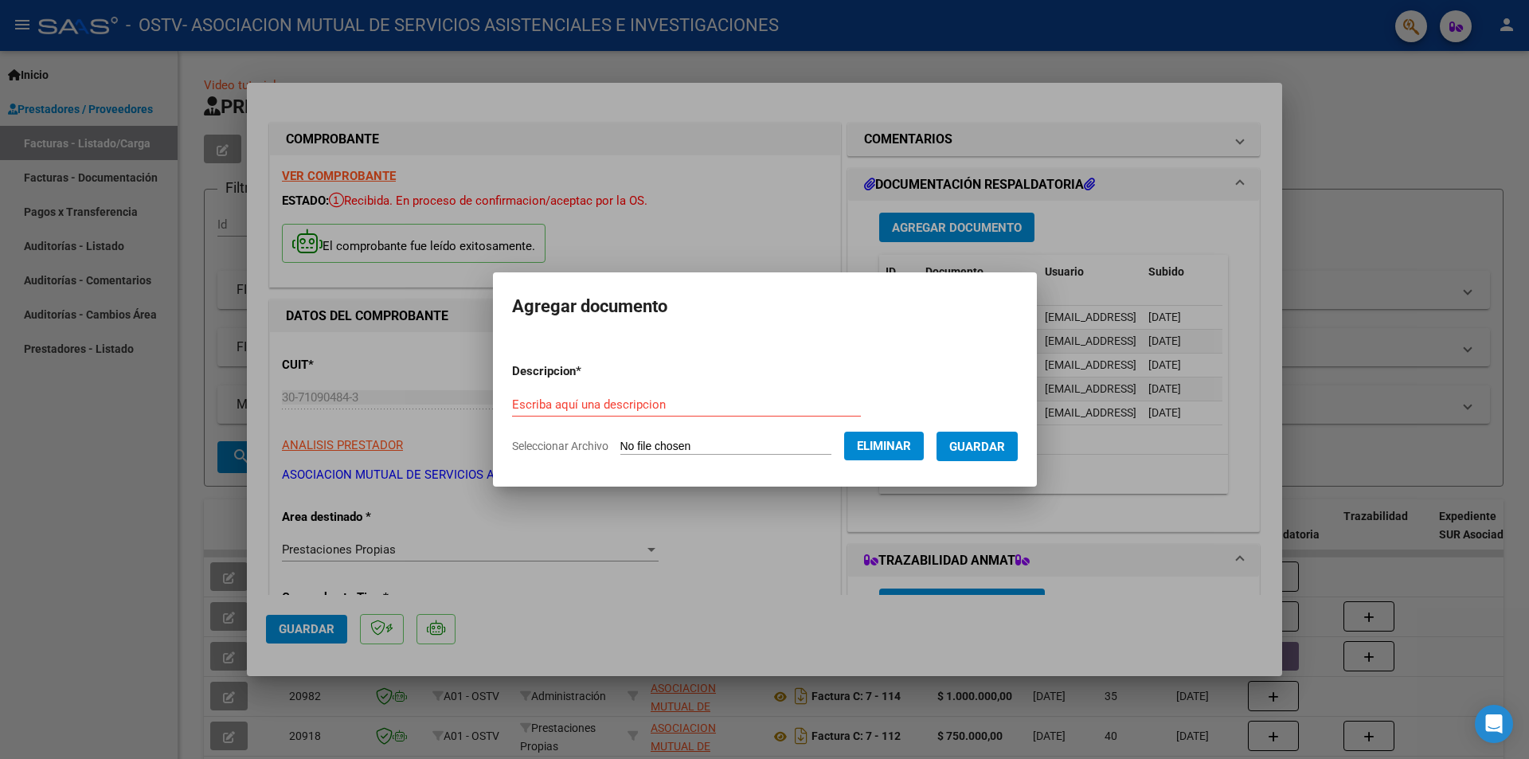
click at [625, 404] on input "Escriba aquí una descripcion" at bounding box center [686, 404] width 349 height 14
type input "Gastroenterologia"
click at [1011, 457] on button "Guardar" at bounding box center [976, 446] width 81 height 29
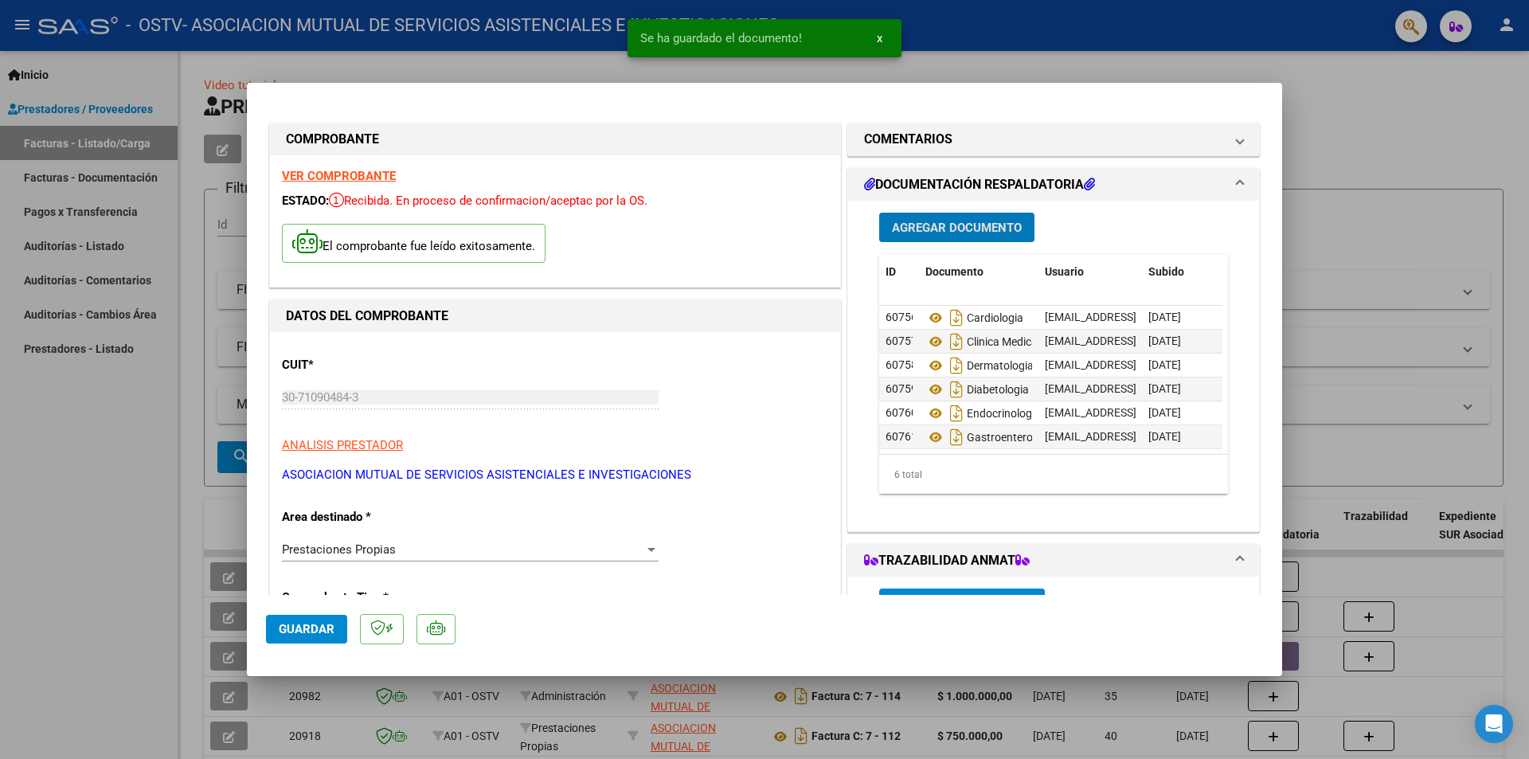
click at [989, 239] on button "Agregar Documento" at bounding box center [956, 227] width 155 height 29
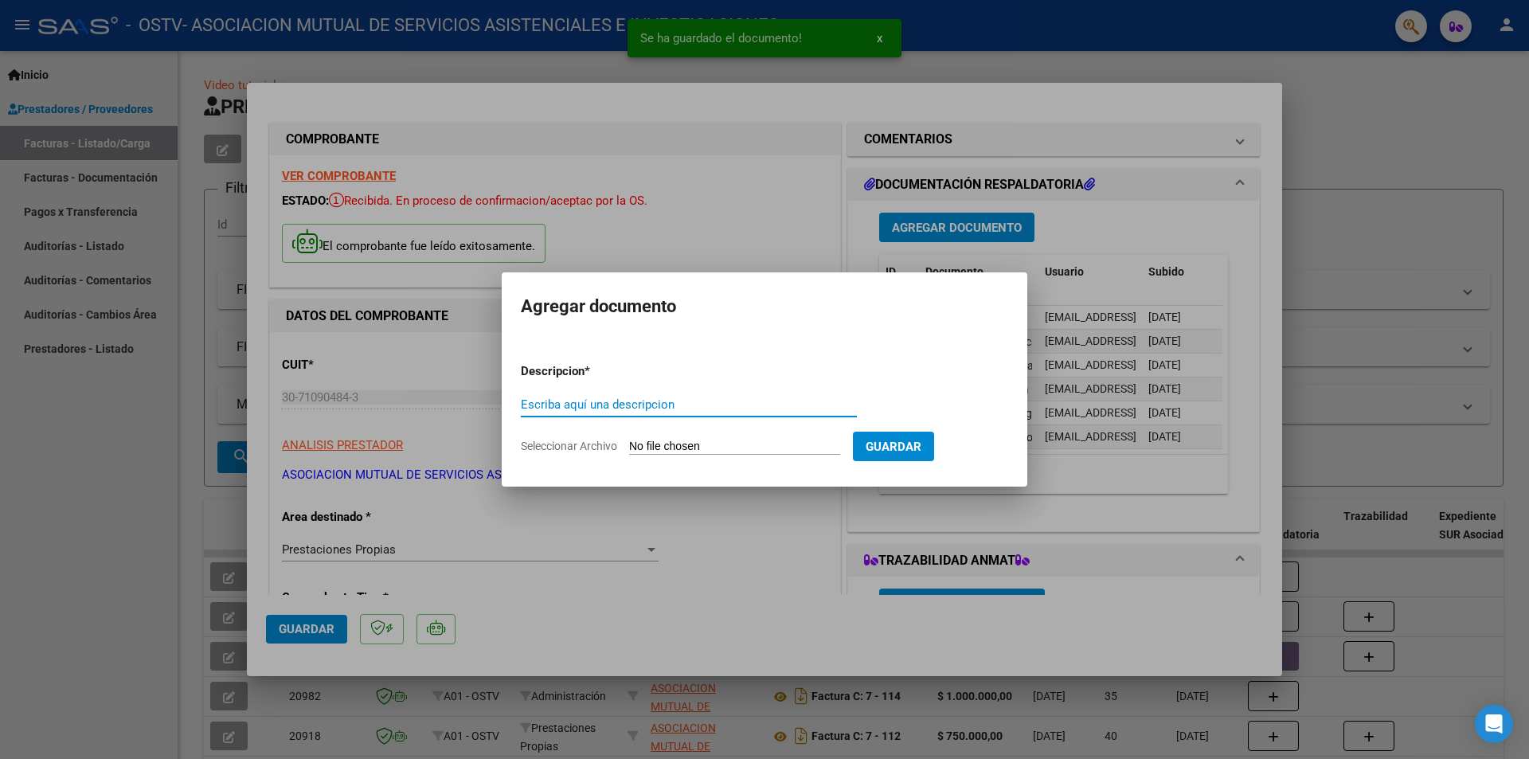
click at [753, 452] on input "Seleccionar Archivo" at bounding box center [734, 447] width 211 height 15
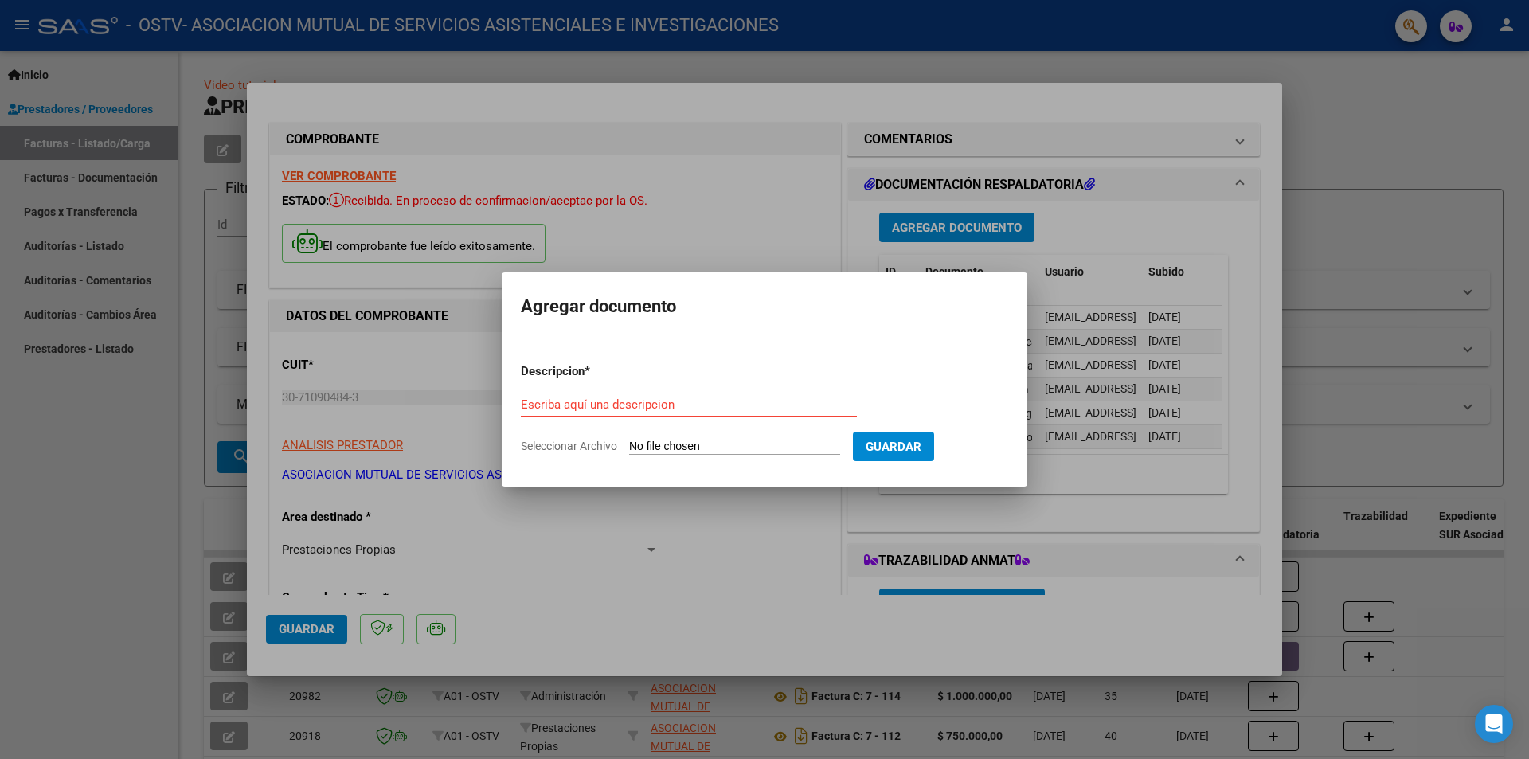
type input "C:\fakepath\Medica Clinica.pdf"
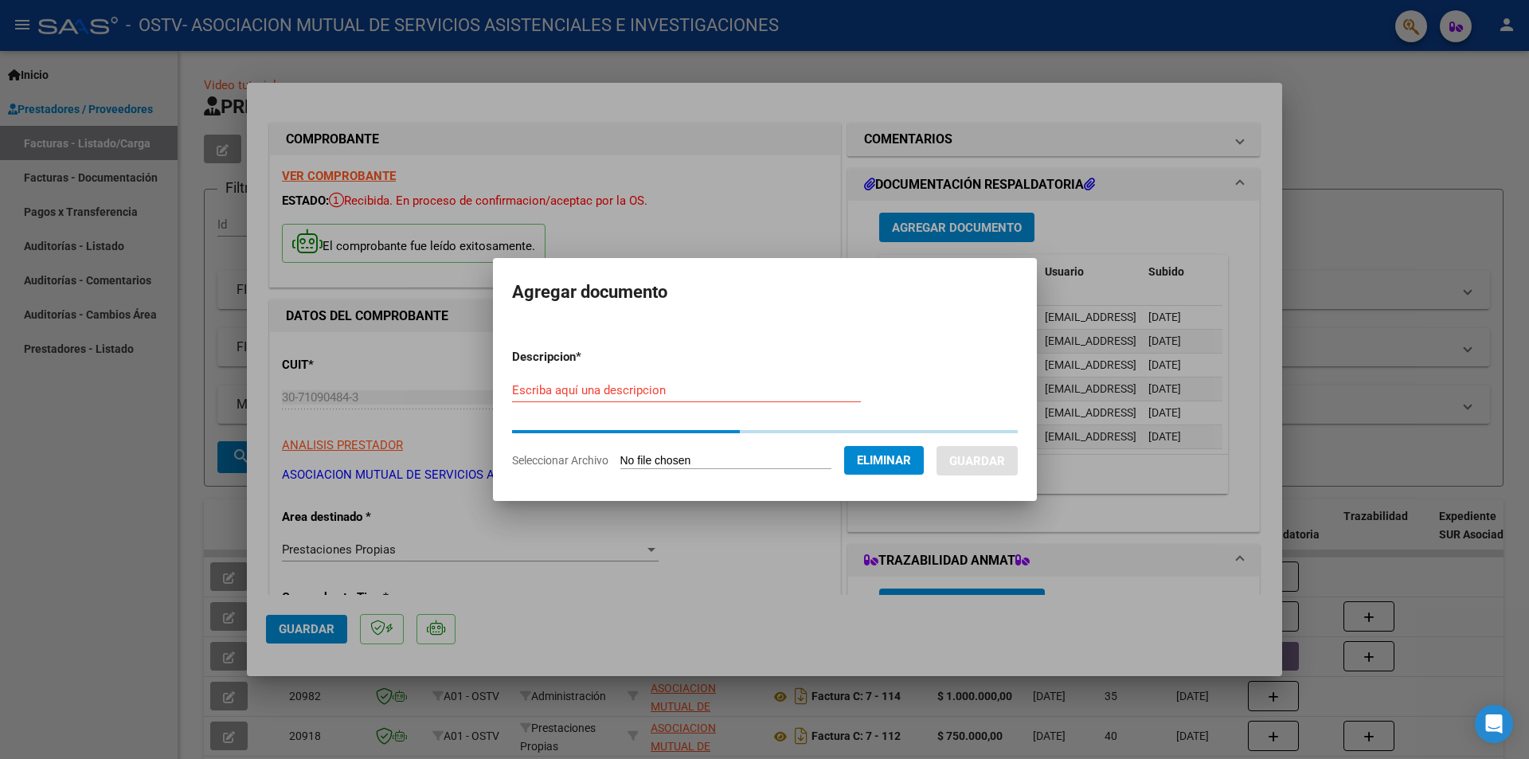
click at [639, 395] on input "Escriba aquí una descripcion" at bounding box center [686, 390] width 349 height 14
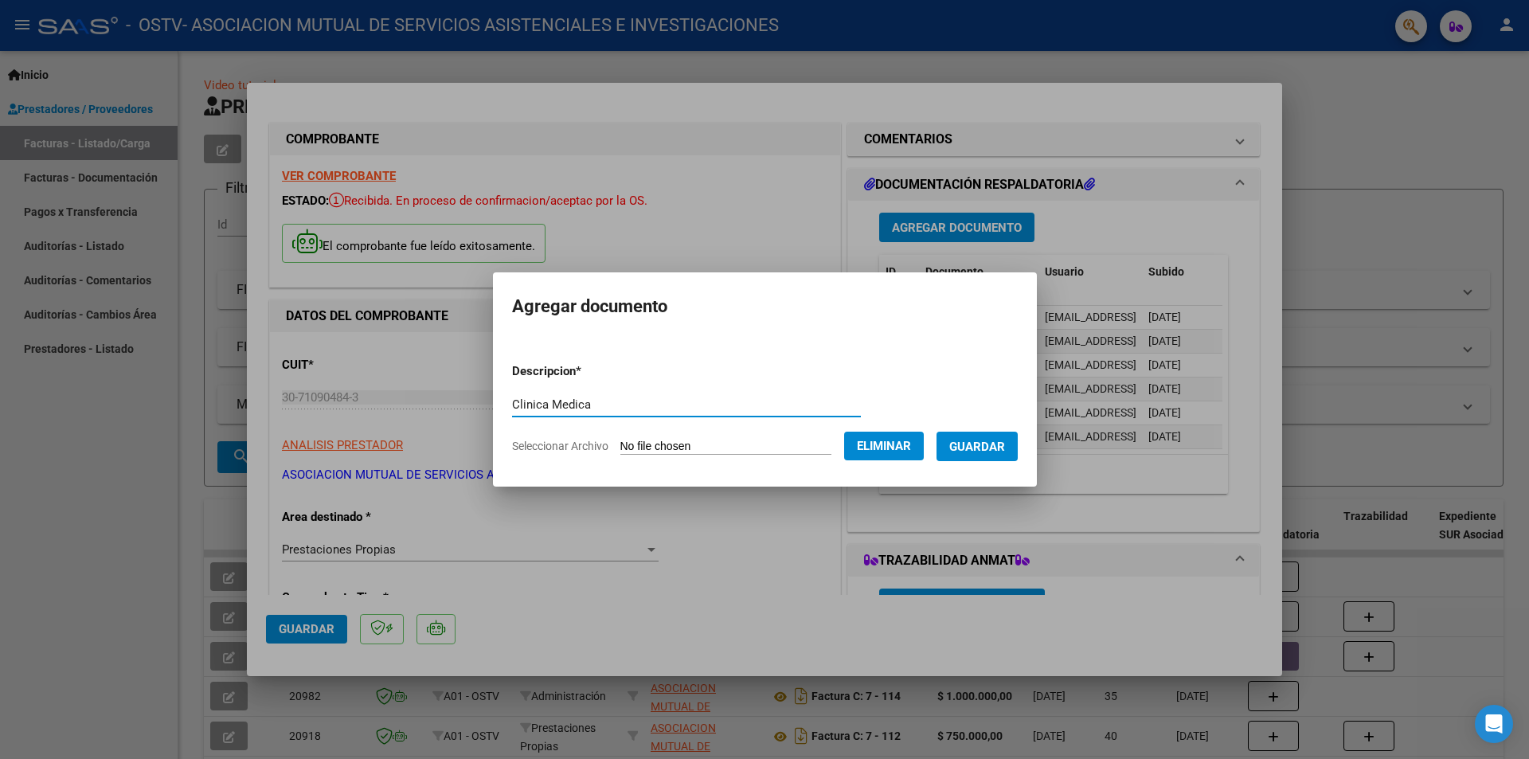
type input "Clinica Medica"
click at [1009, 456] on button "Guardar" at bounding box center [976, 446] width 81 height 29
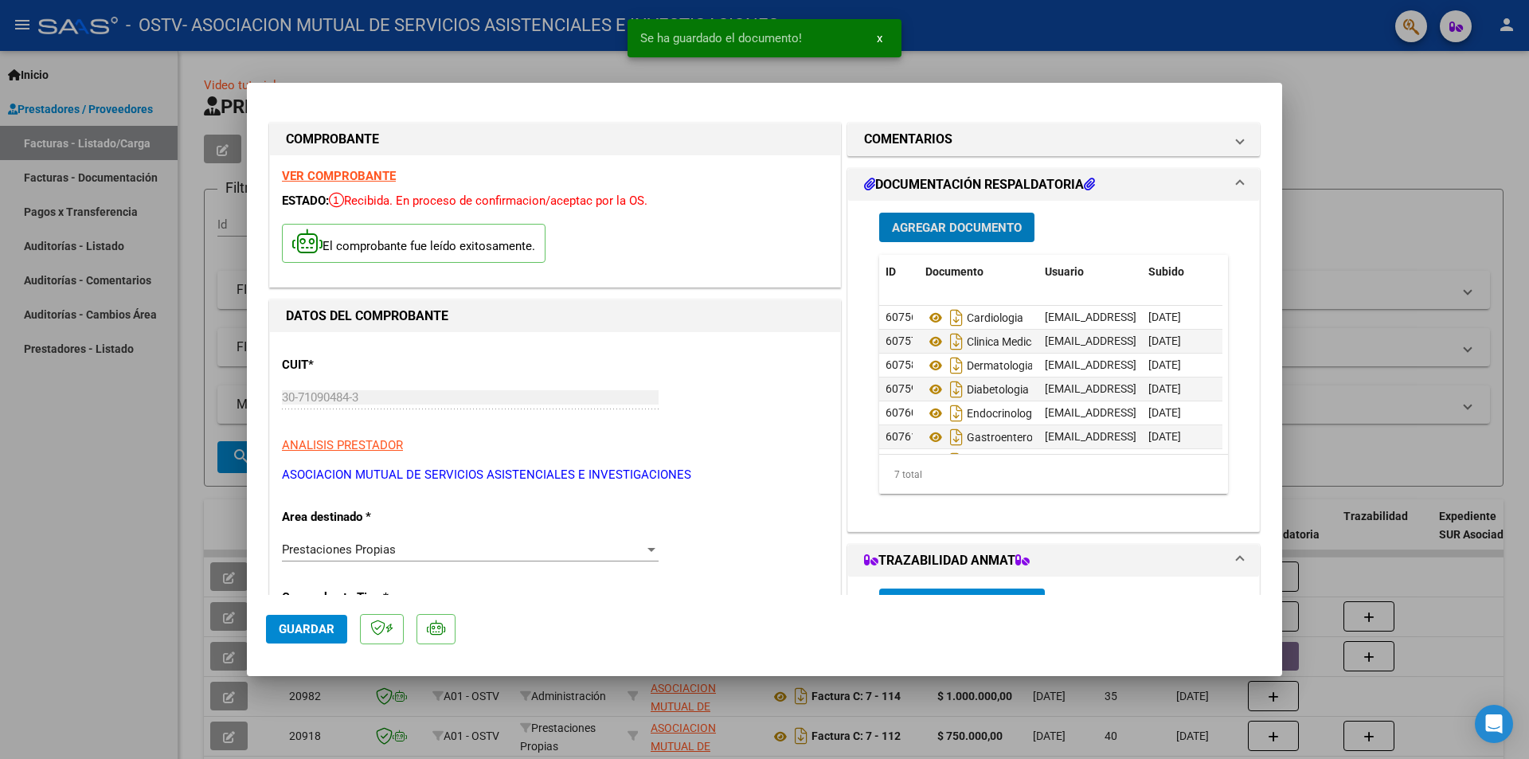
click at [984, 232] on span "Agregar Documento" at bounding box center [957, 228] width 130 height 14
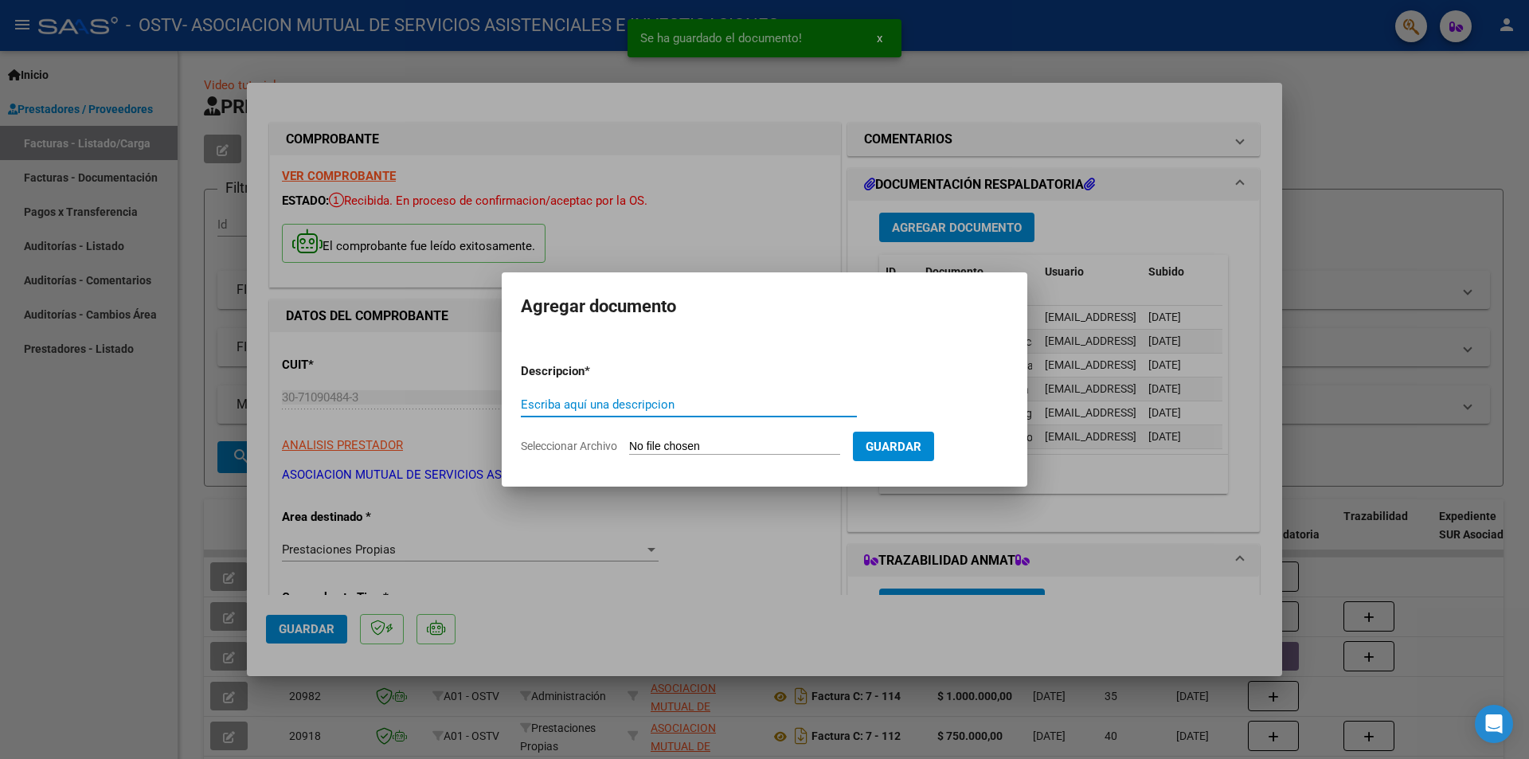
click at [796, 450] on input "Seleccionar Archivo" at bounding box center [734, 447] width 211 height 15
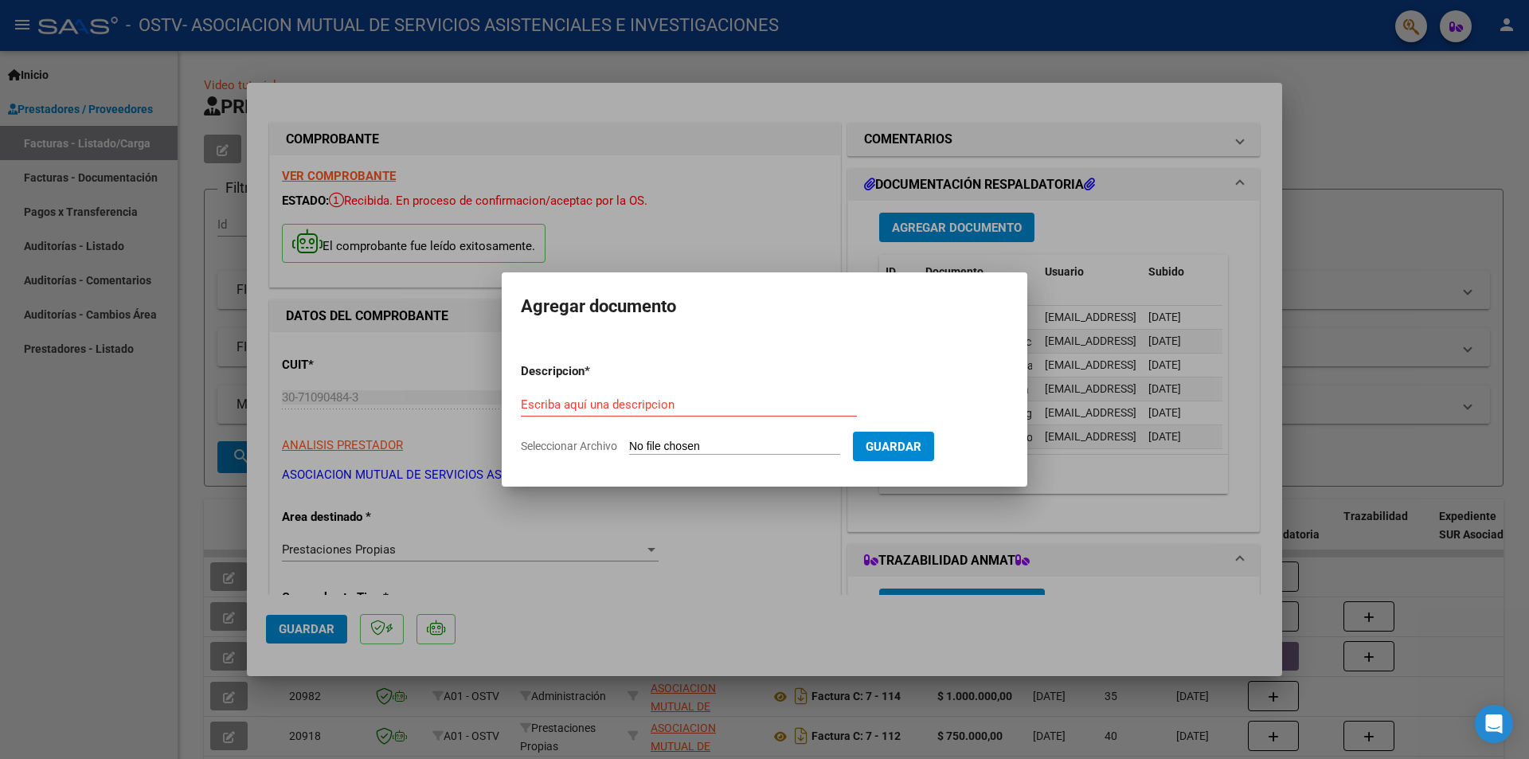
type input "C:\fakepath\Neumonologia.pdf"
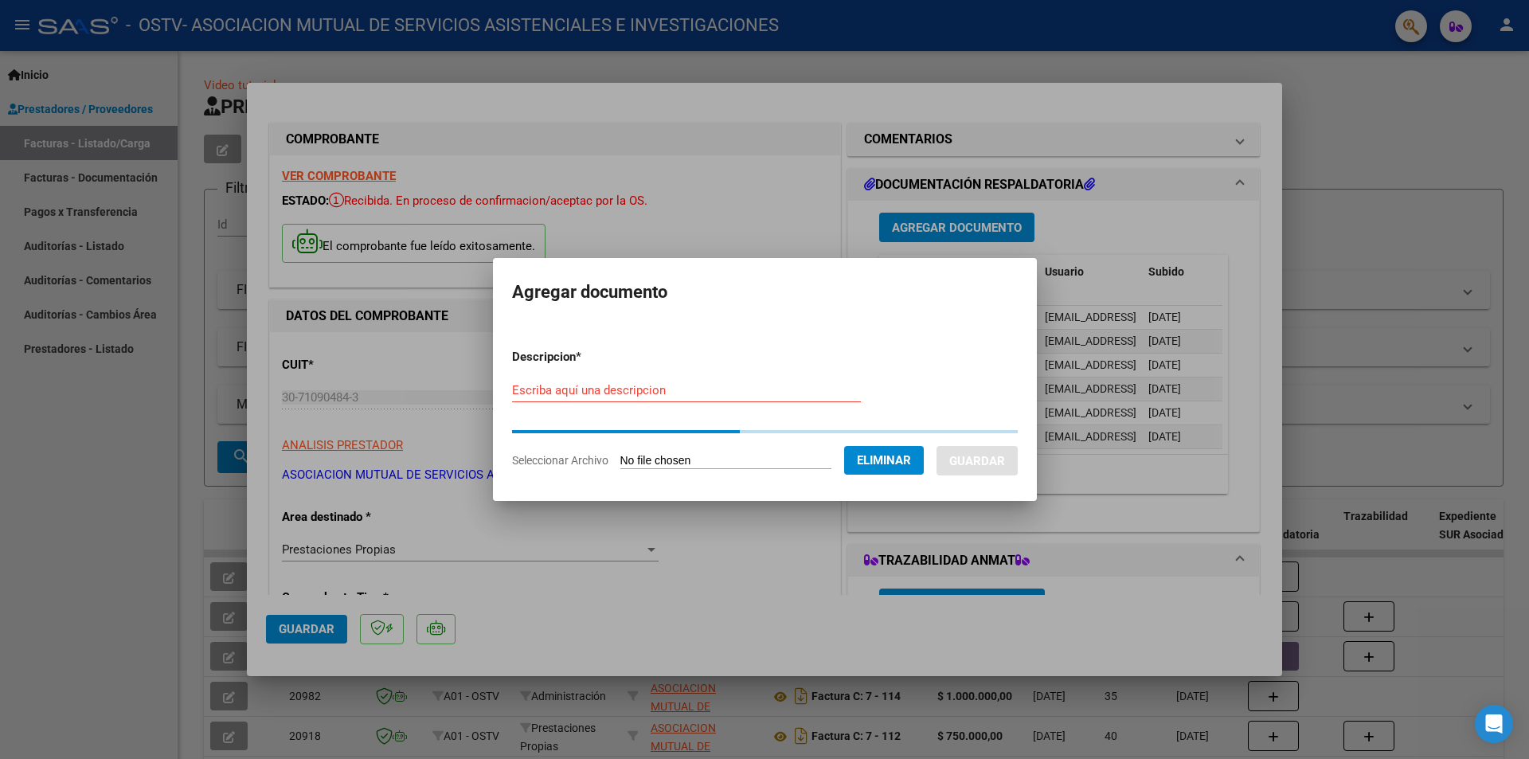
click at [674, 388] on input "Escriba aquí una descripcion" at bounding box center [686, 390] width 349 height 14
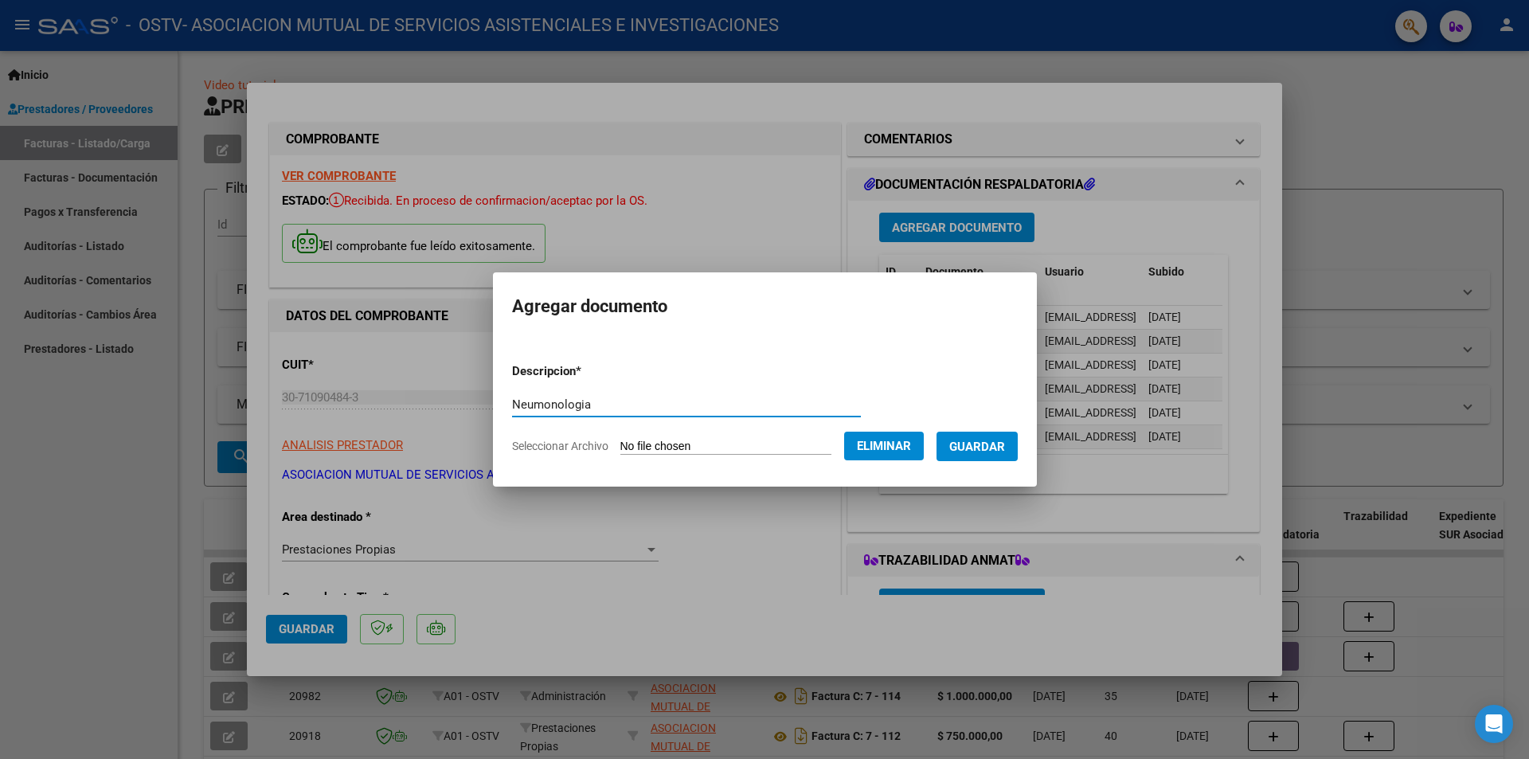
type input "Neumonologia"
click at [1001, 460] on button "Guardar" at bounding box center [976, 446] width 81 height 29
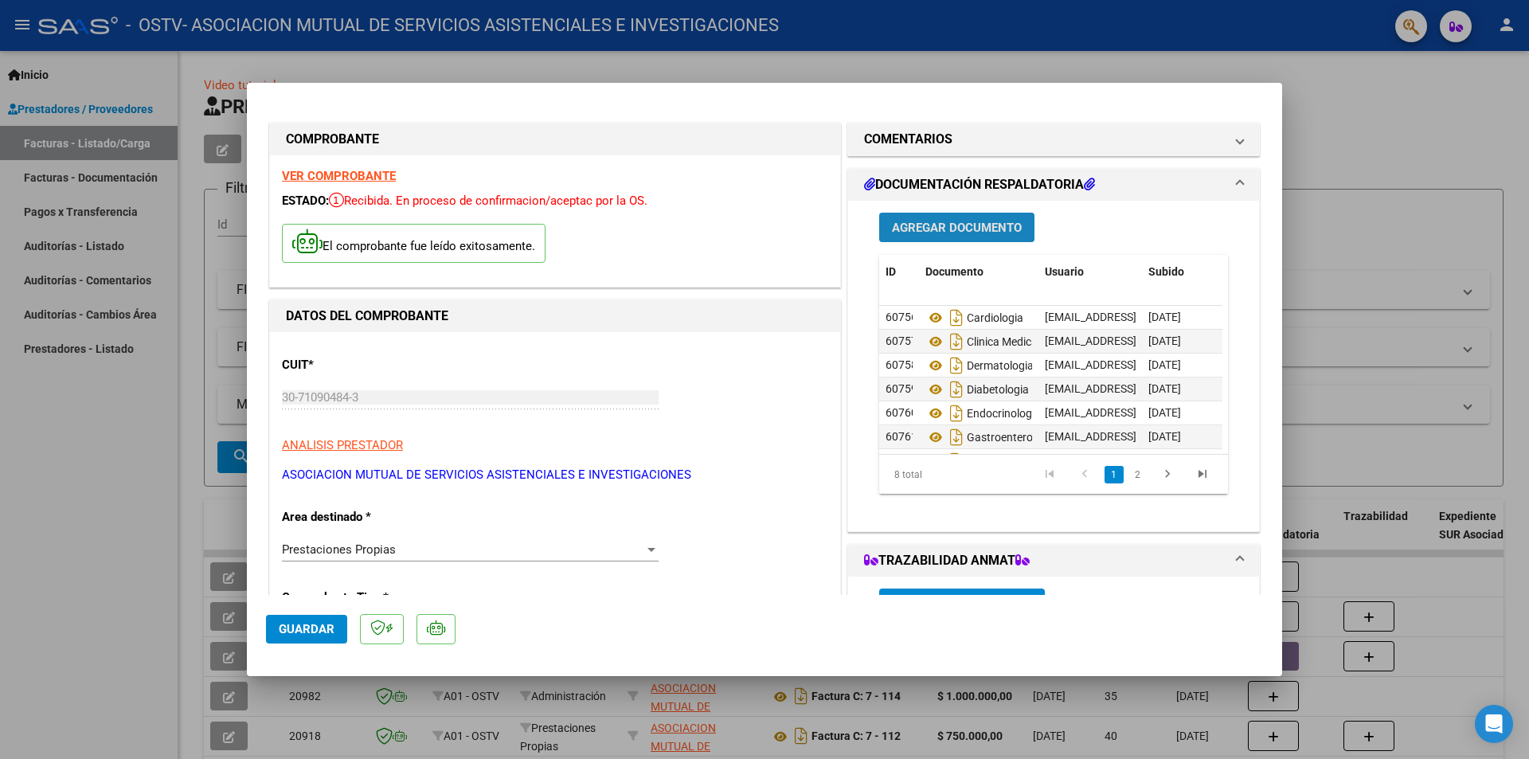
click at [951, 221] on span "Agregar Documento" at bounding box center [957, 228] width 130 height 14
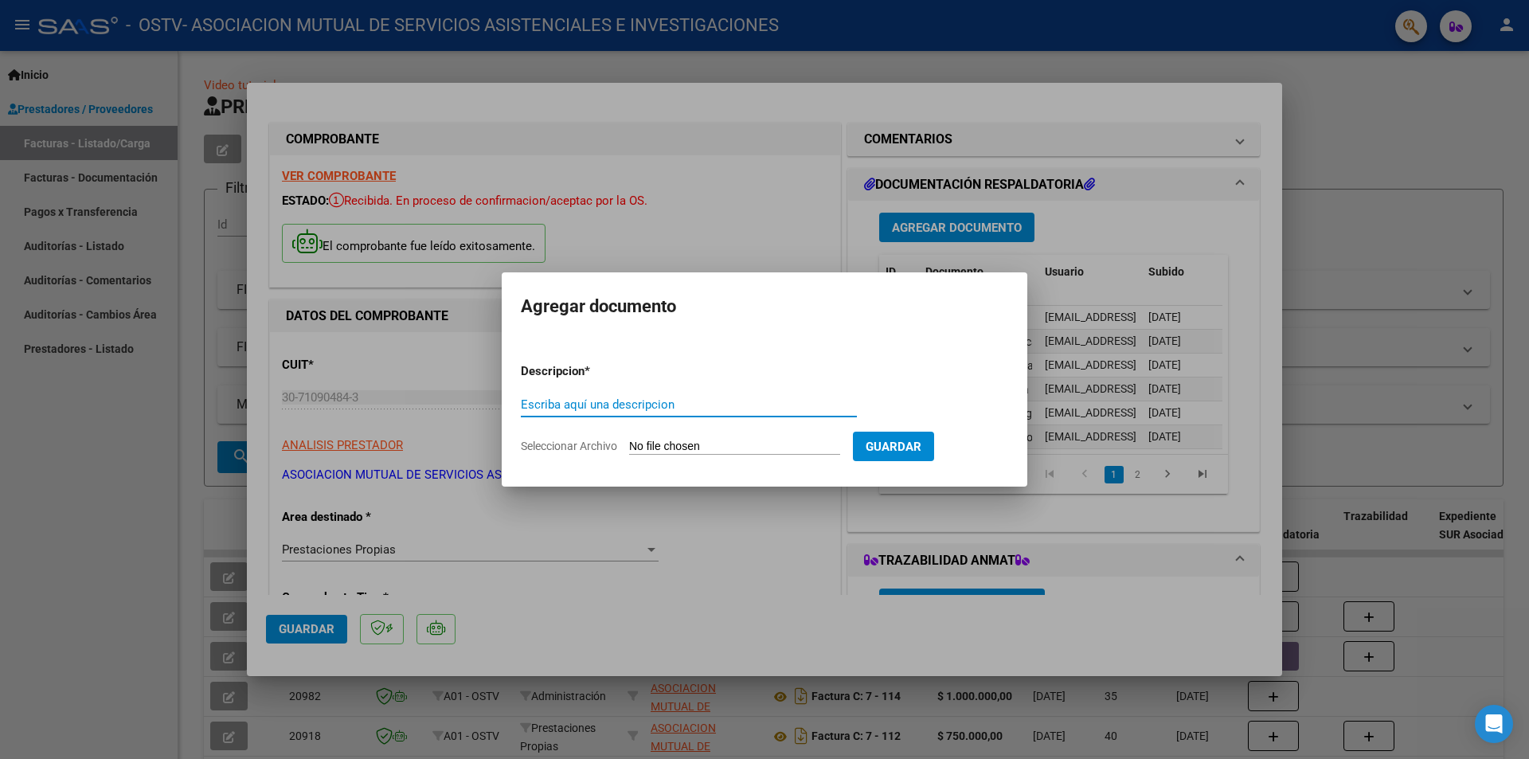
click at [725, 444] on input "Seleccionar Archivo" at bounding box center [734, 447] width 211 height 15
type input "C:\fakepath\oftalmologia.pdf"
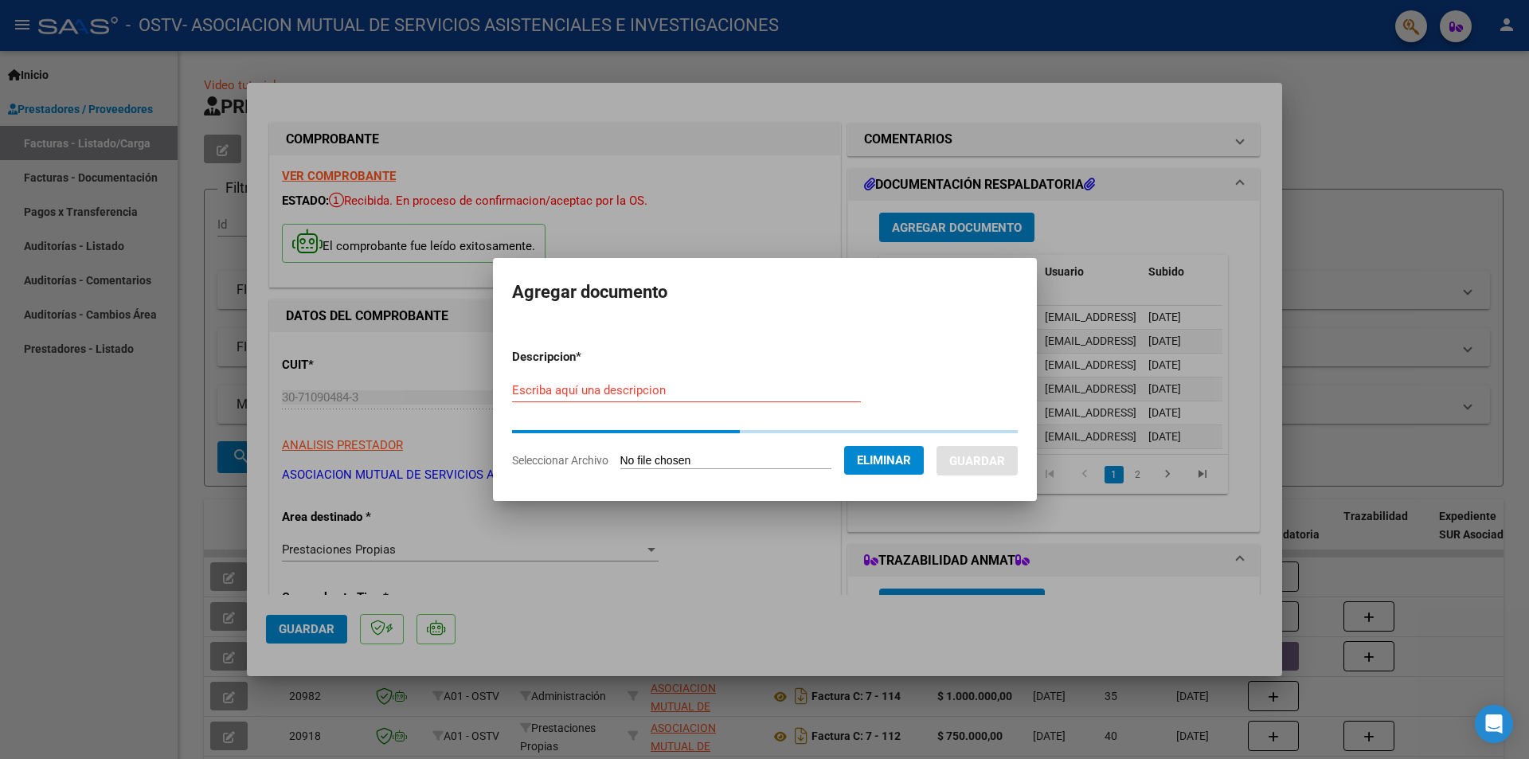
click at [685, 383] on input "Escriba aquí una descripcion" at bounding box center [686, 390] width 349 height 14
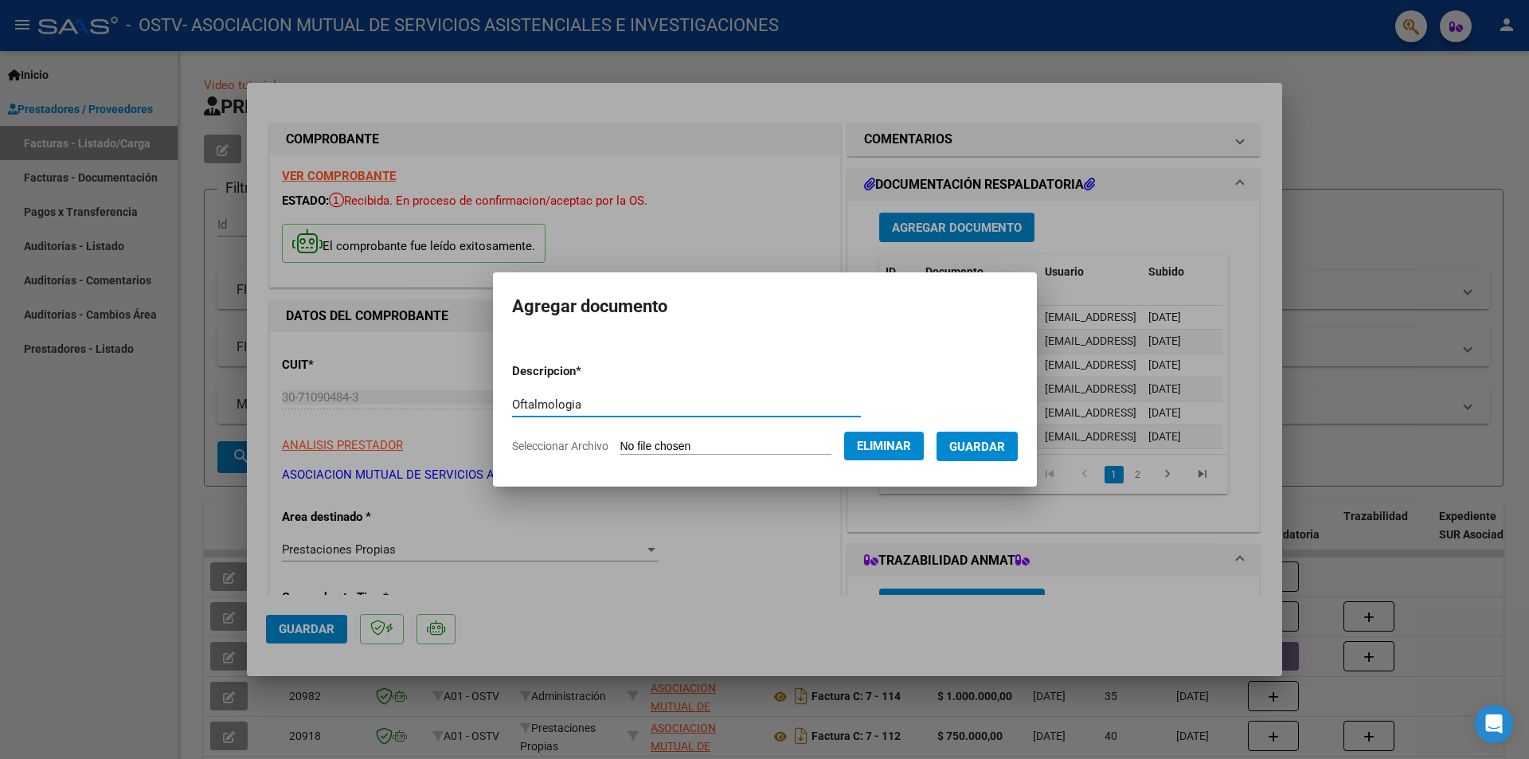
type input "Oftalmologia"
click at [1005, 448] on span "Guardar" at bounding box center [977, 447] width 56 height 14
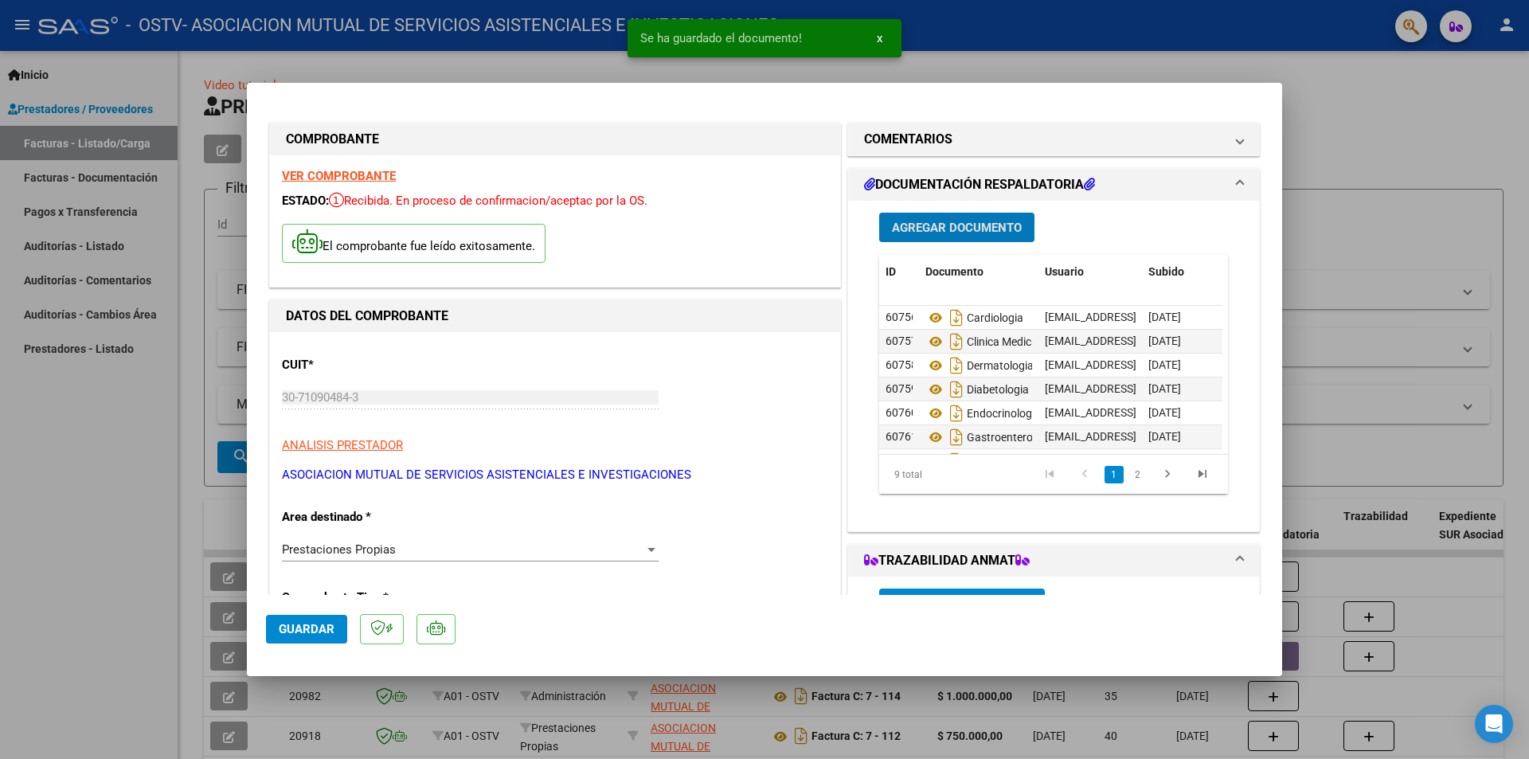
click at [960, 229] on span "Agregar Documento" at bounding box center [957, 228] width 130 height 14
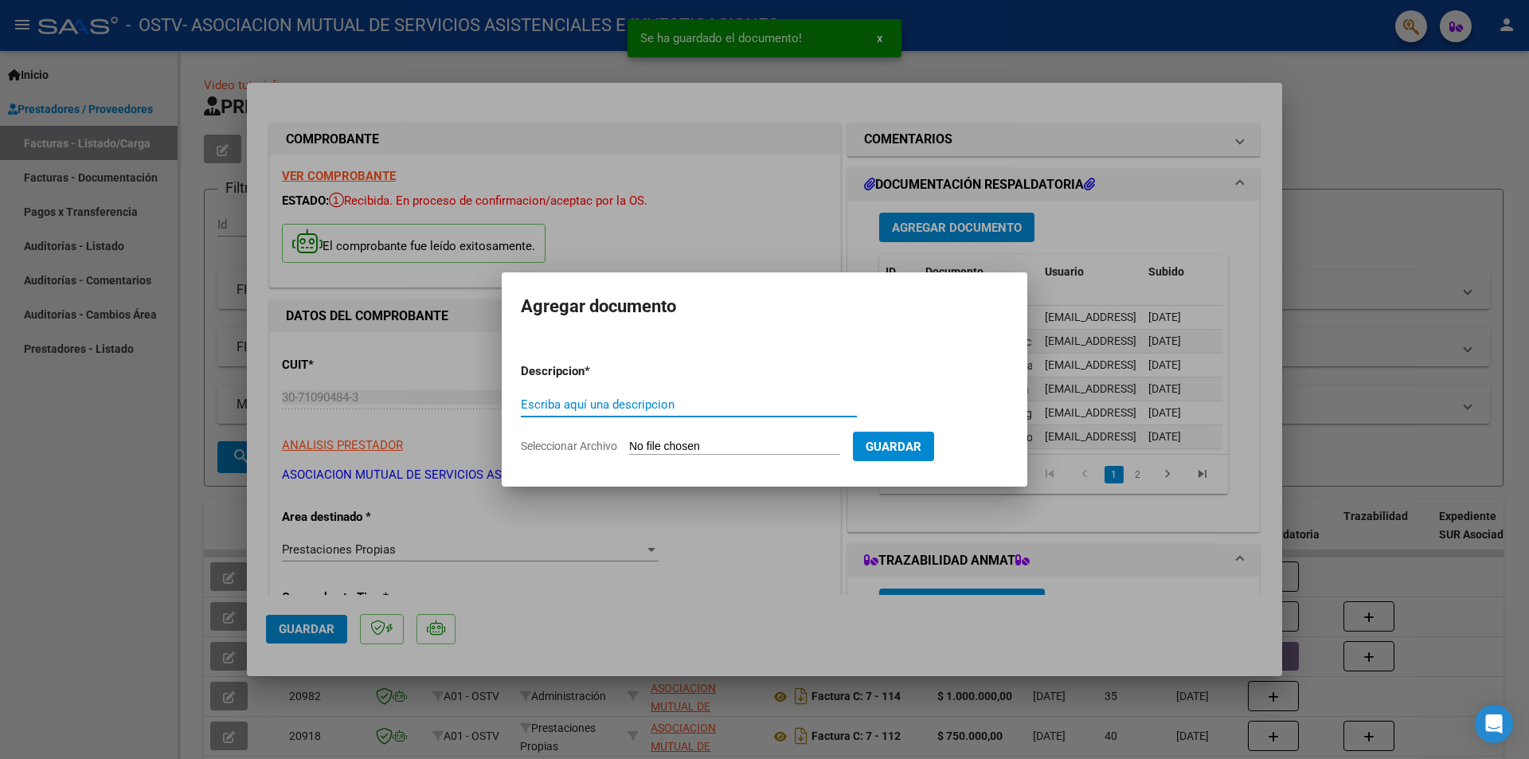
click at [728, 452] on input "Seleccionar Archivo" at bounding box center [734, 447] width 211 height 15
type input "C:\fakepath\Otorrino.pdf"
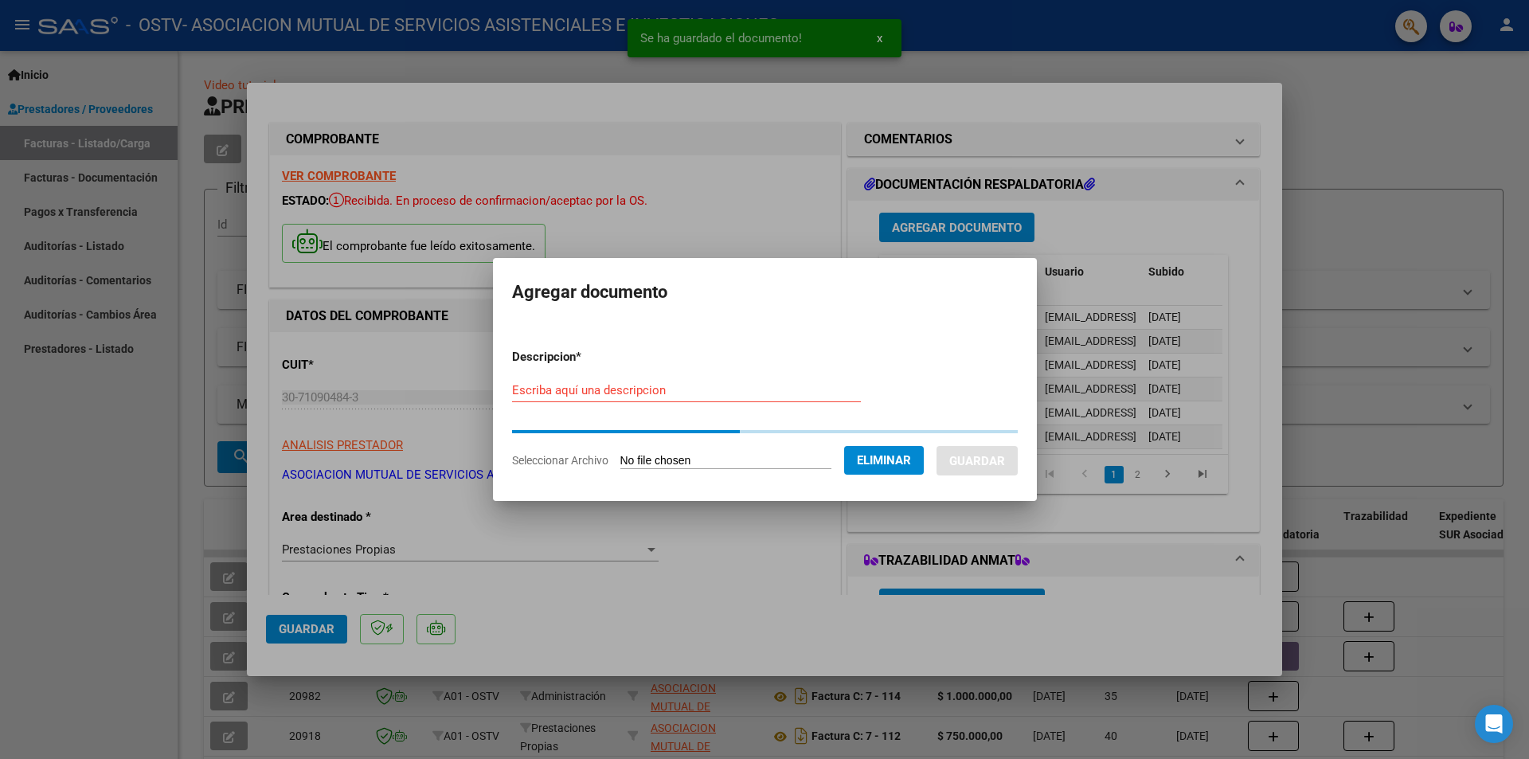
click at [671, 392] on input "Escriba aquí una descripcion" at bounding box center [686, 390] width 349 height 14
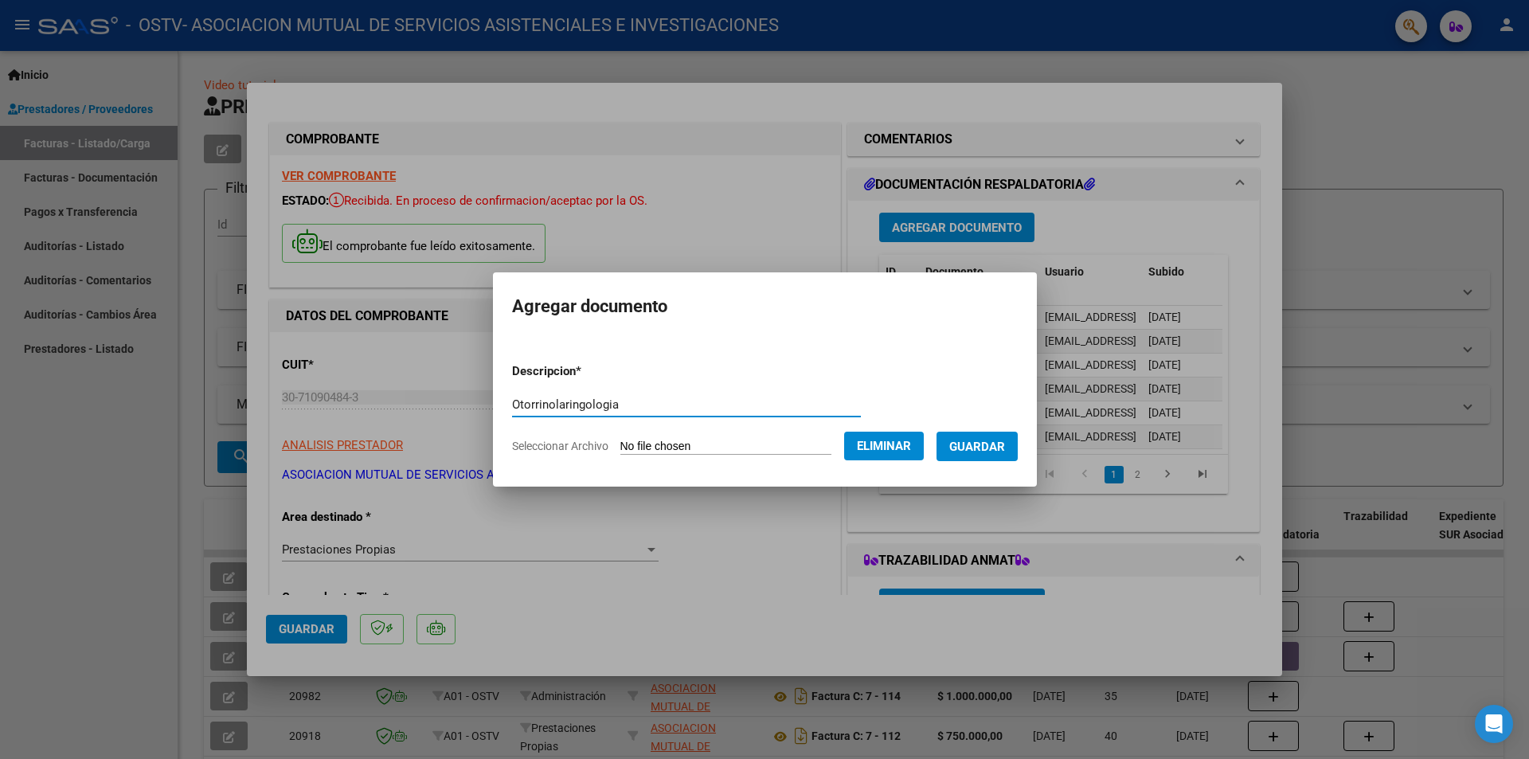
type input "Otorrinolaringologia"
click at [1012, 455] on button "Guardar" at bounding box center [976, 446] width 81 height 29
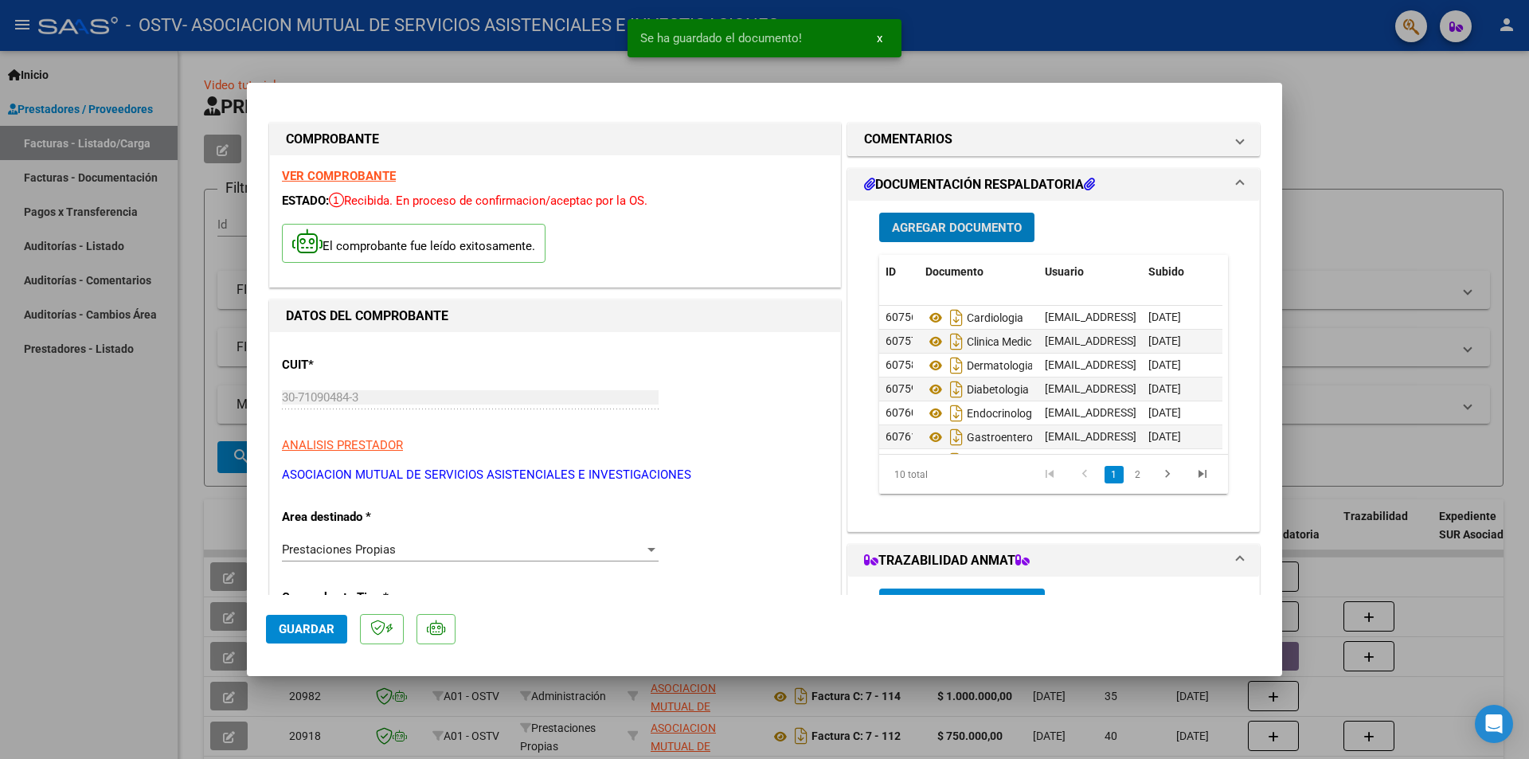
click at [968, 233] on span "Agregar Documento" at bounding box center [957, 228] width 130 height 14
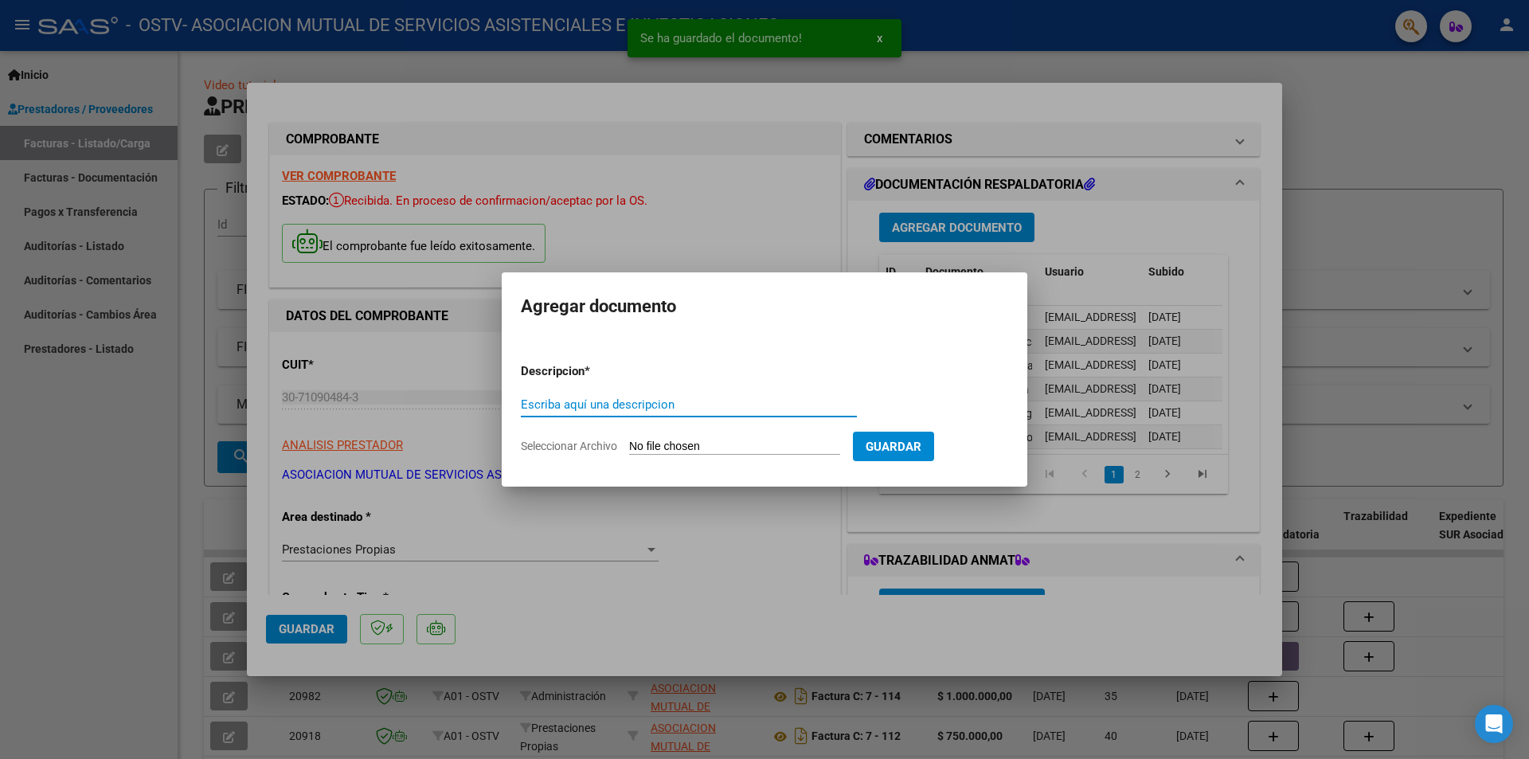
click at [737, 454] on input "Seleccionar Archivo" at bounding box center [734, 447] width 211 height 15
type input "C:\fakepath\Traumatologia.pdf"
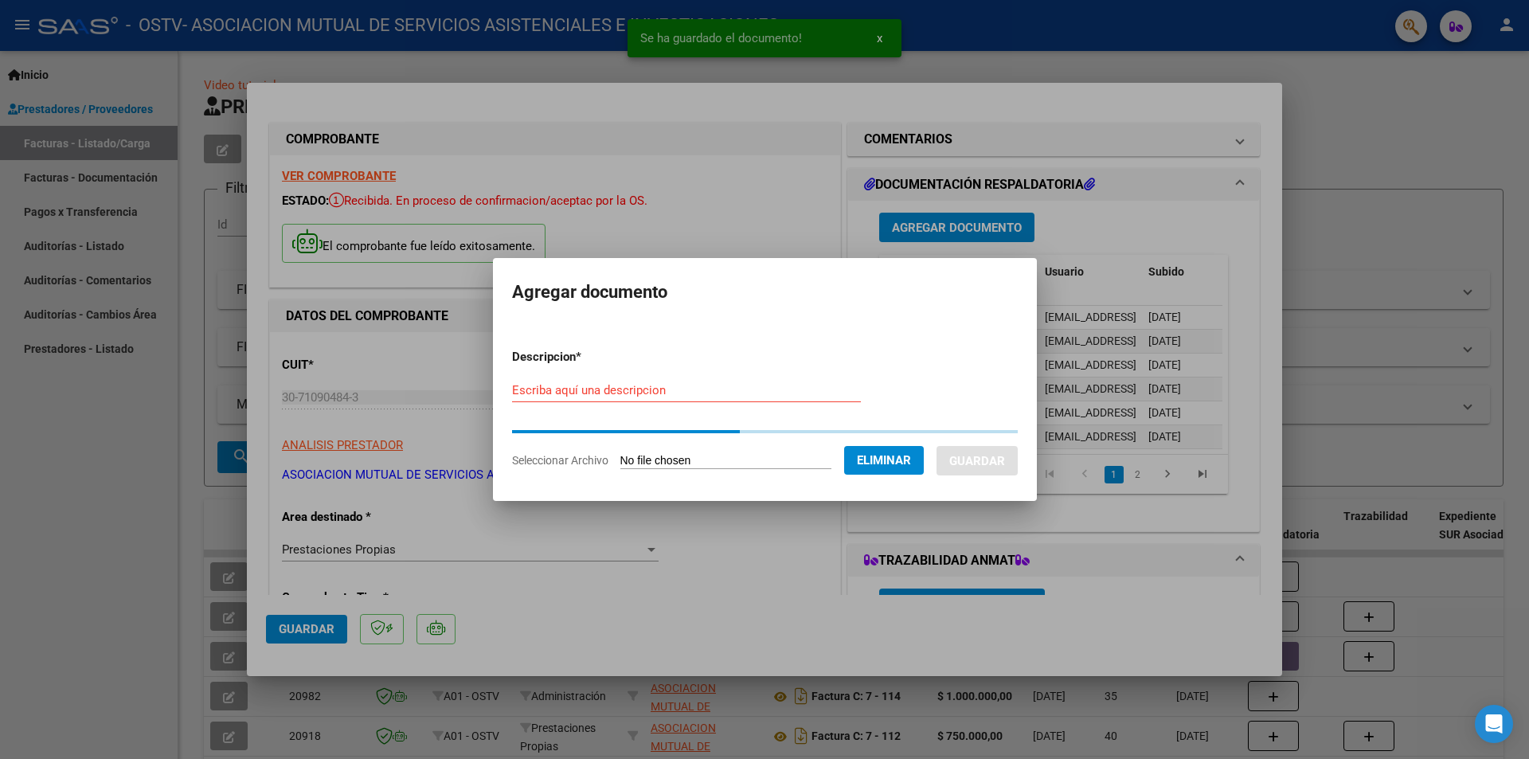
click at [624, 387] on input "Escriba aquí una descripcion" at bounding box center [686, 390] width 349 height 14
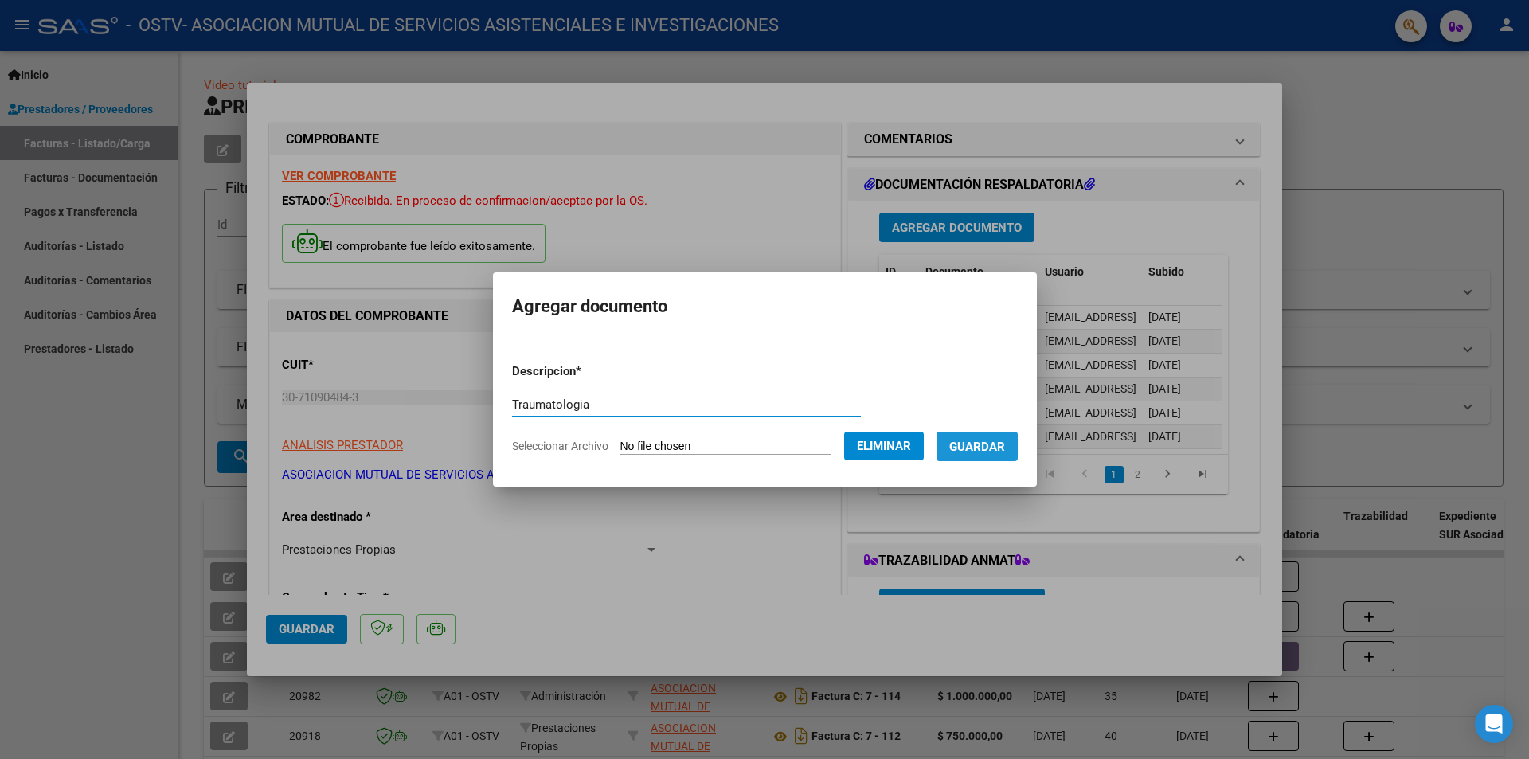
type input "Traumatologia"
click at [994, 451] on span "Guardar" at bounding box center [977, 447] width 56 height 14
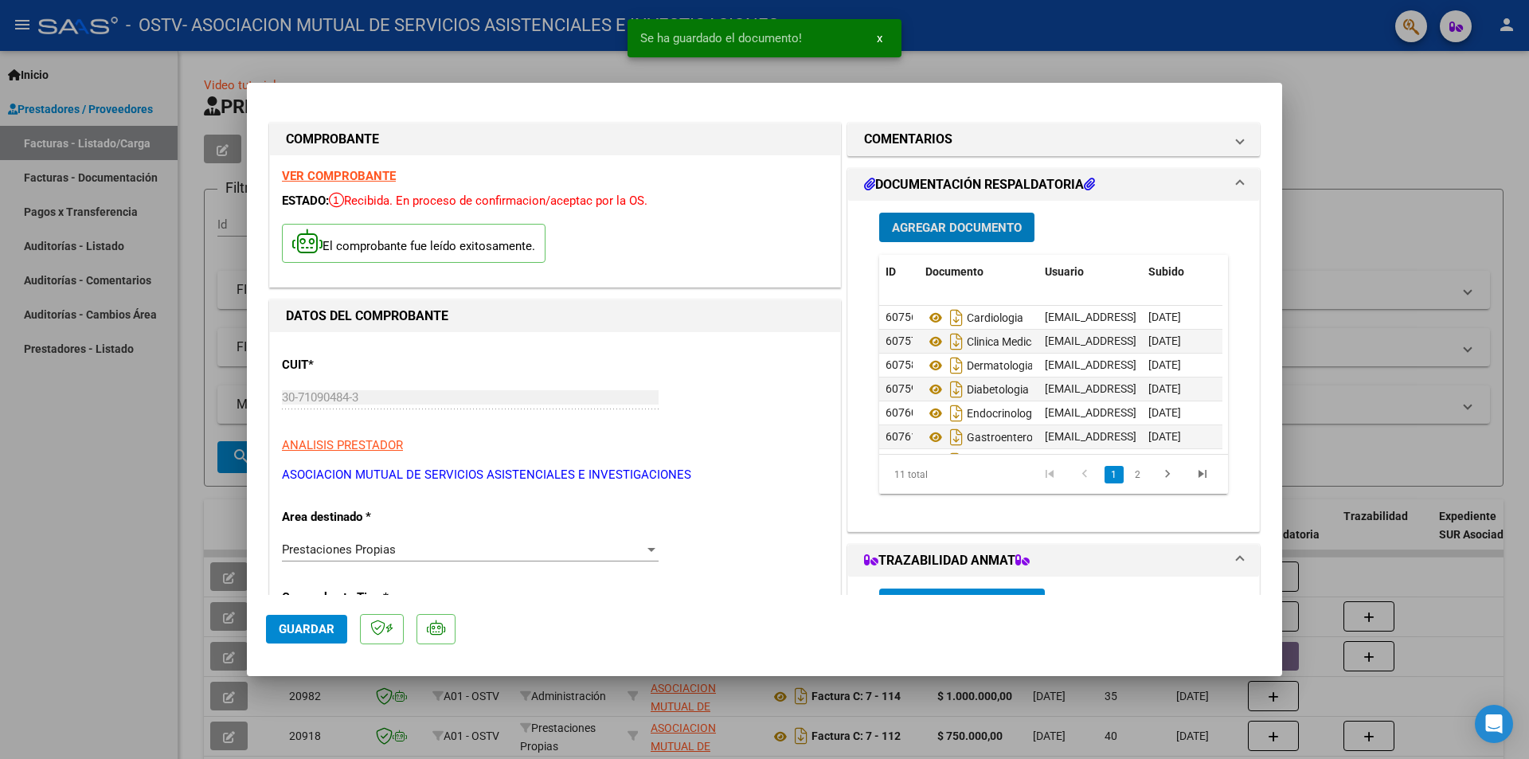
click at [946, 229] on span "Agregar Documento" at bounding box center [957, 228] width 130 height 14
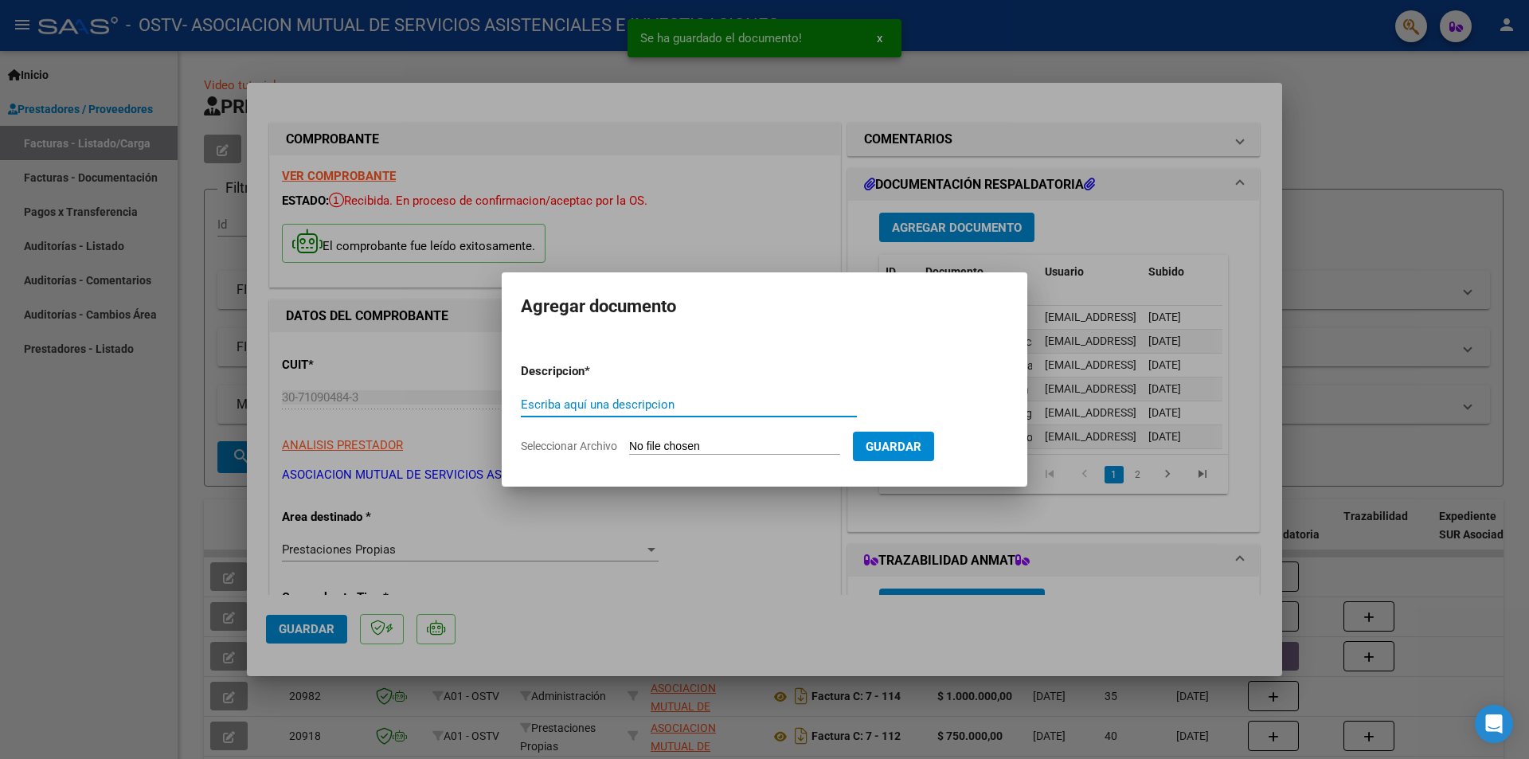
click at [763, 452] on input "Seleccionar Archivo" at bounding box center [734, 447] width 211 height 15
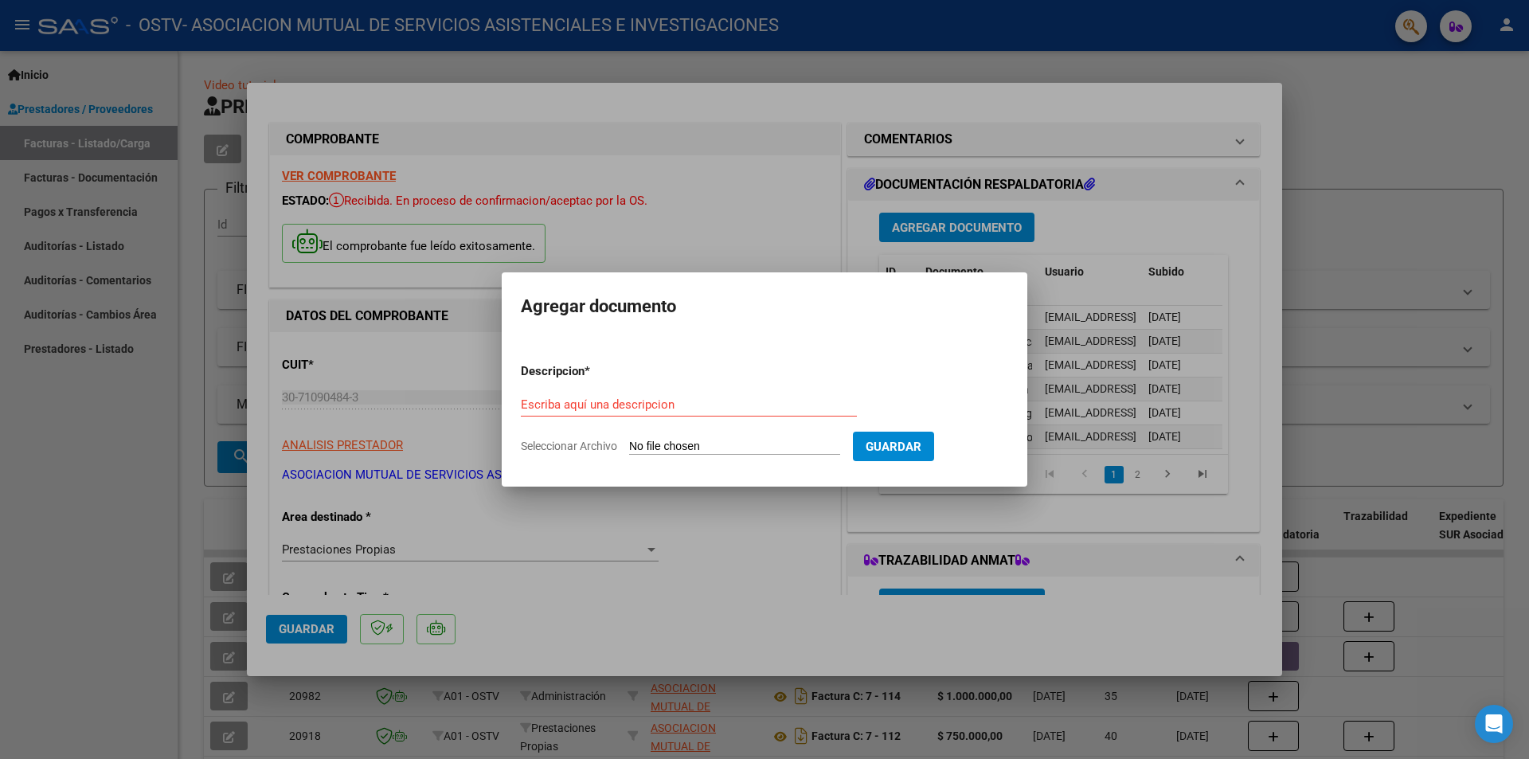
type input "C:\fakepath\Neurologia.pdf"
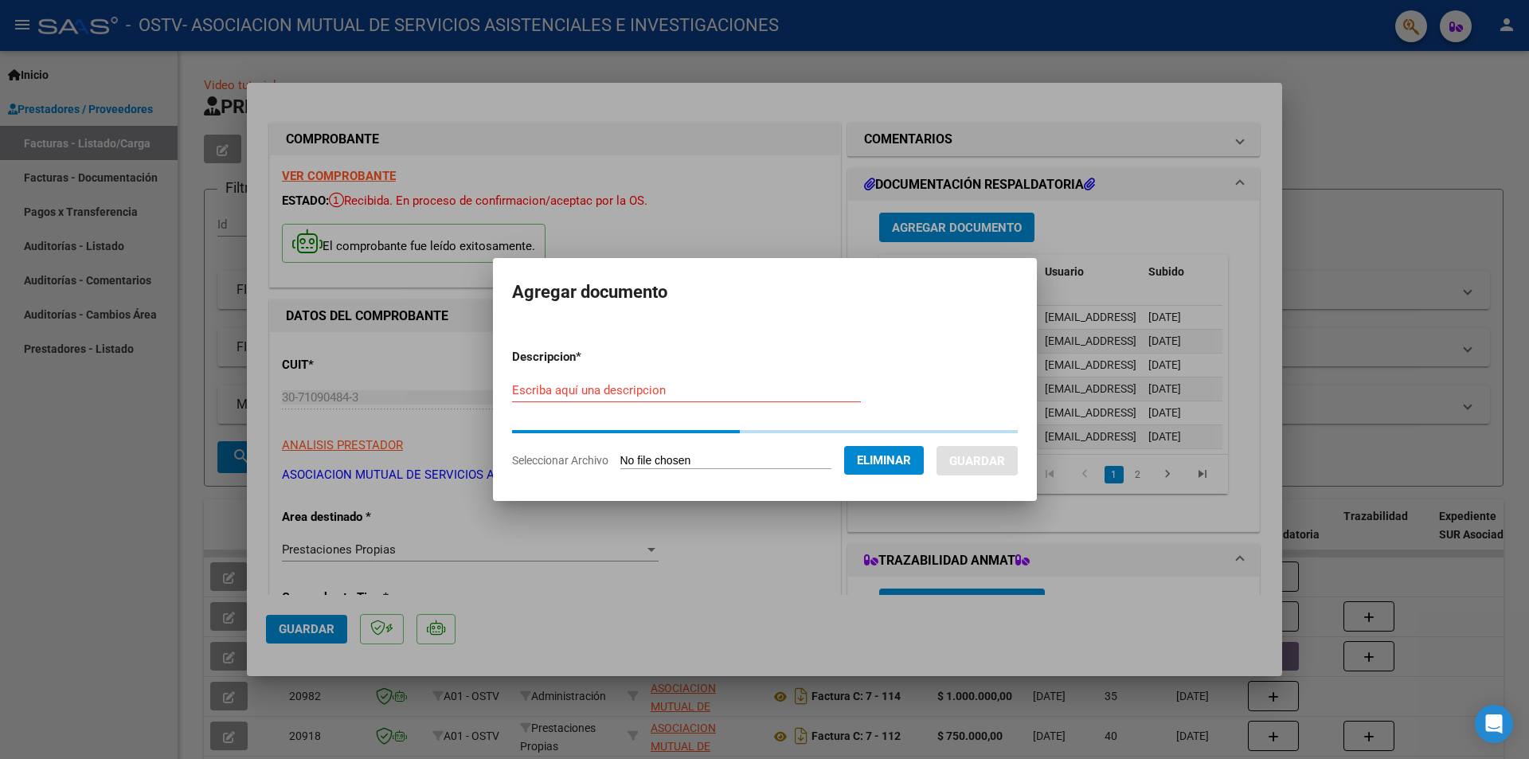
click at [660, 386] on input "Escriba aquí una descripcion" at bounding box center [686, 390] width 349 height 14
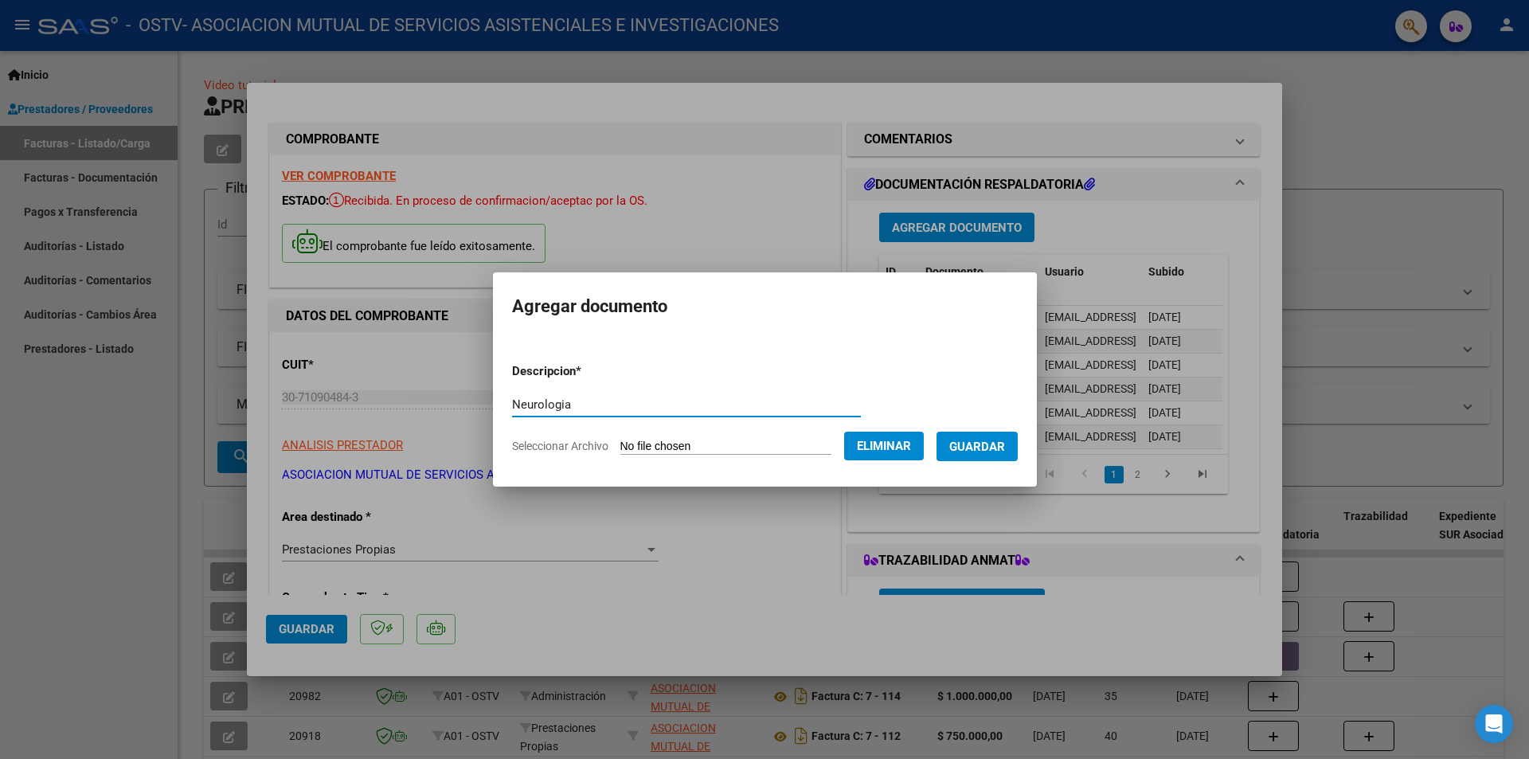
type input "Neurologia"
click at [995, 456] on button "Guardar" at bounding box center [976, 446] width 81 height 29
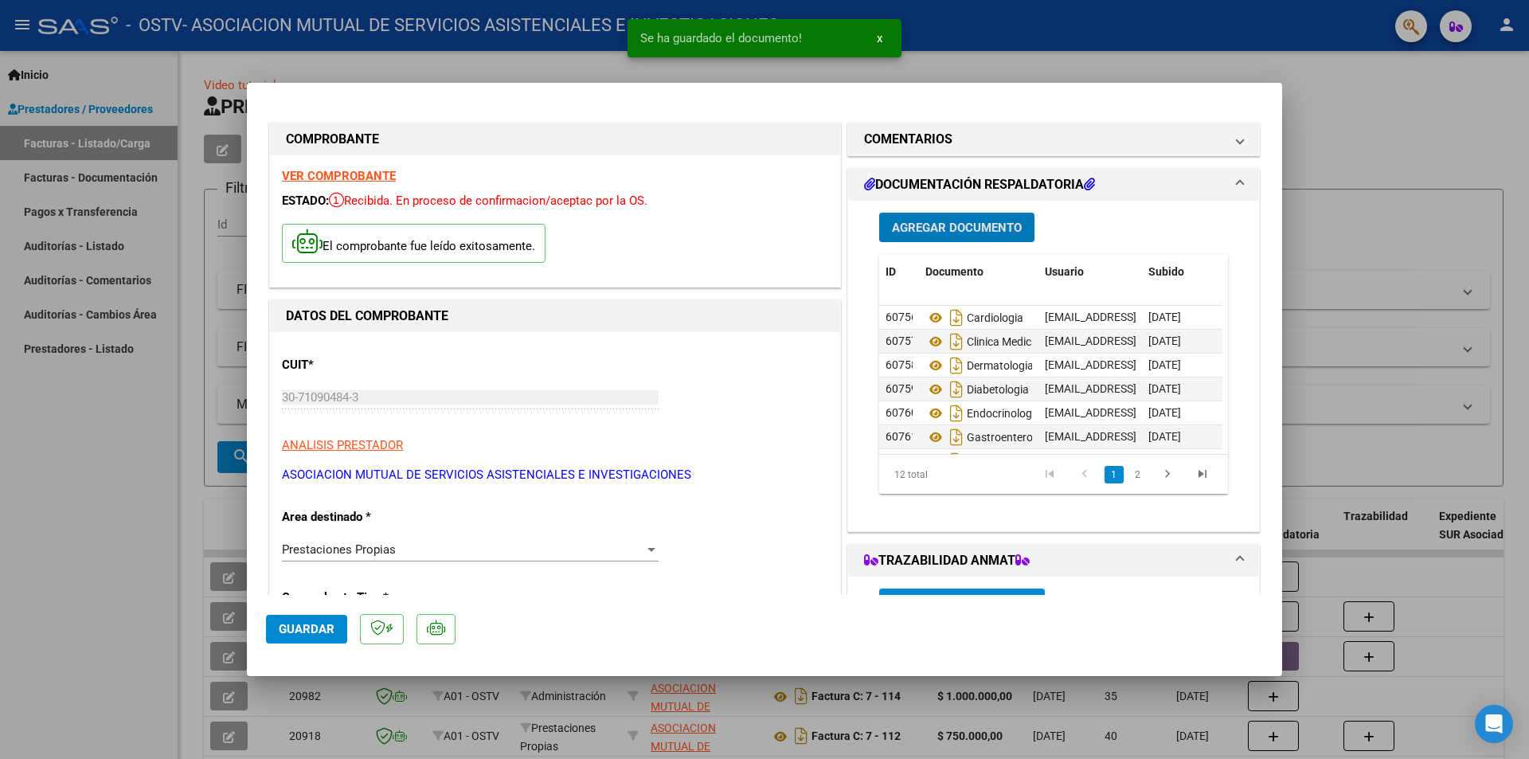
click at [979, 229] on span "Agregar Documento" at bounding box center [957, 228] width 130 height 14
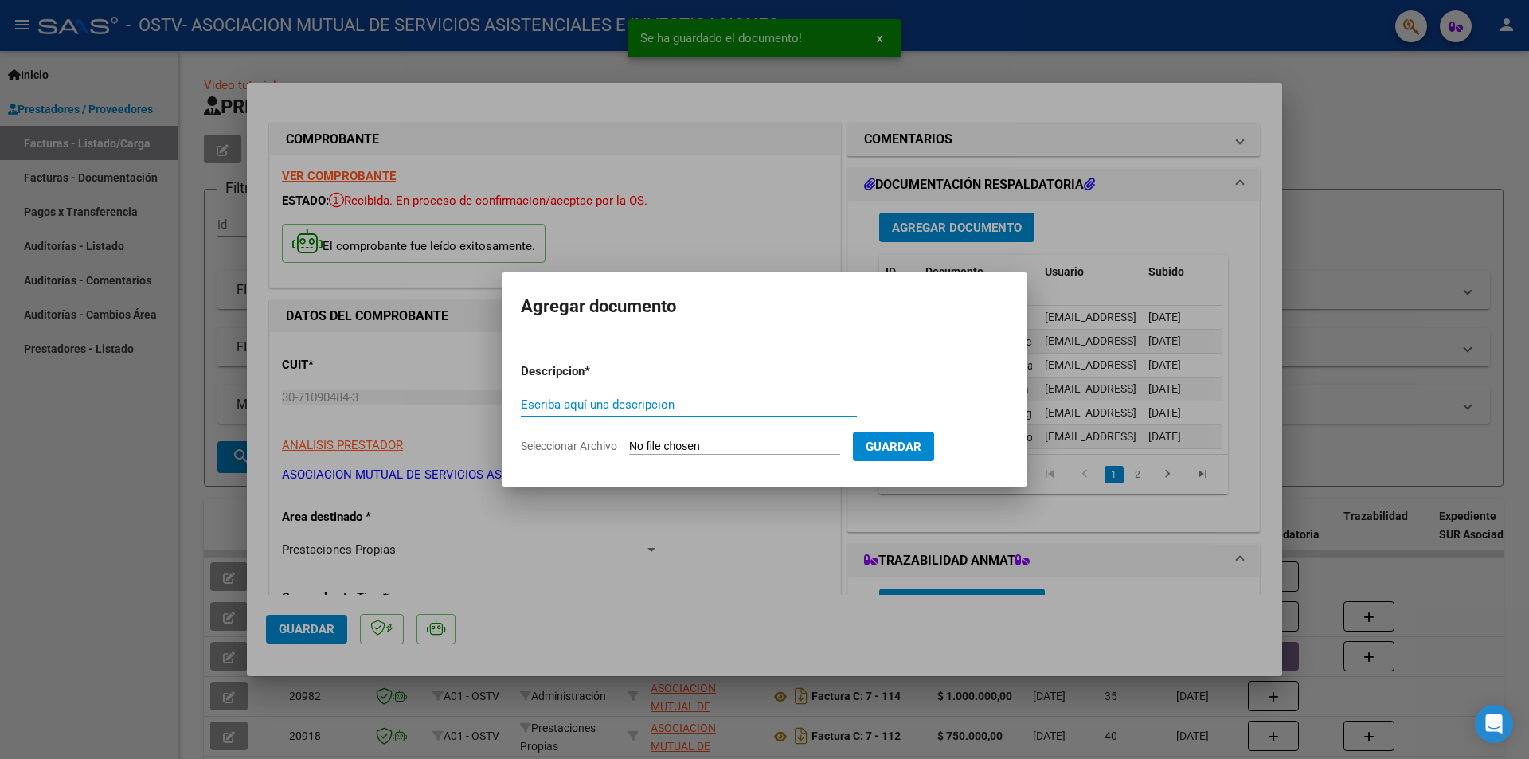
click at [804, 453] on input "Seleccionar Archivo" at bounding box center [734, 447] width 211 height 15
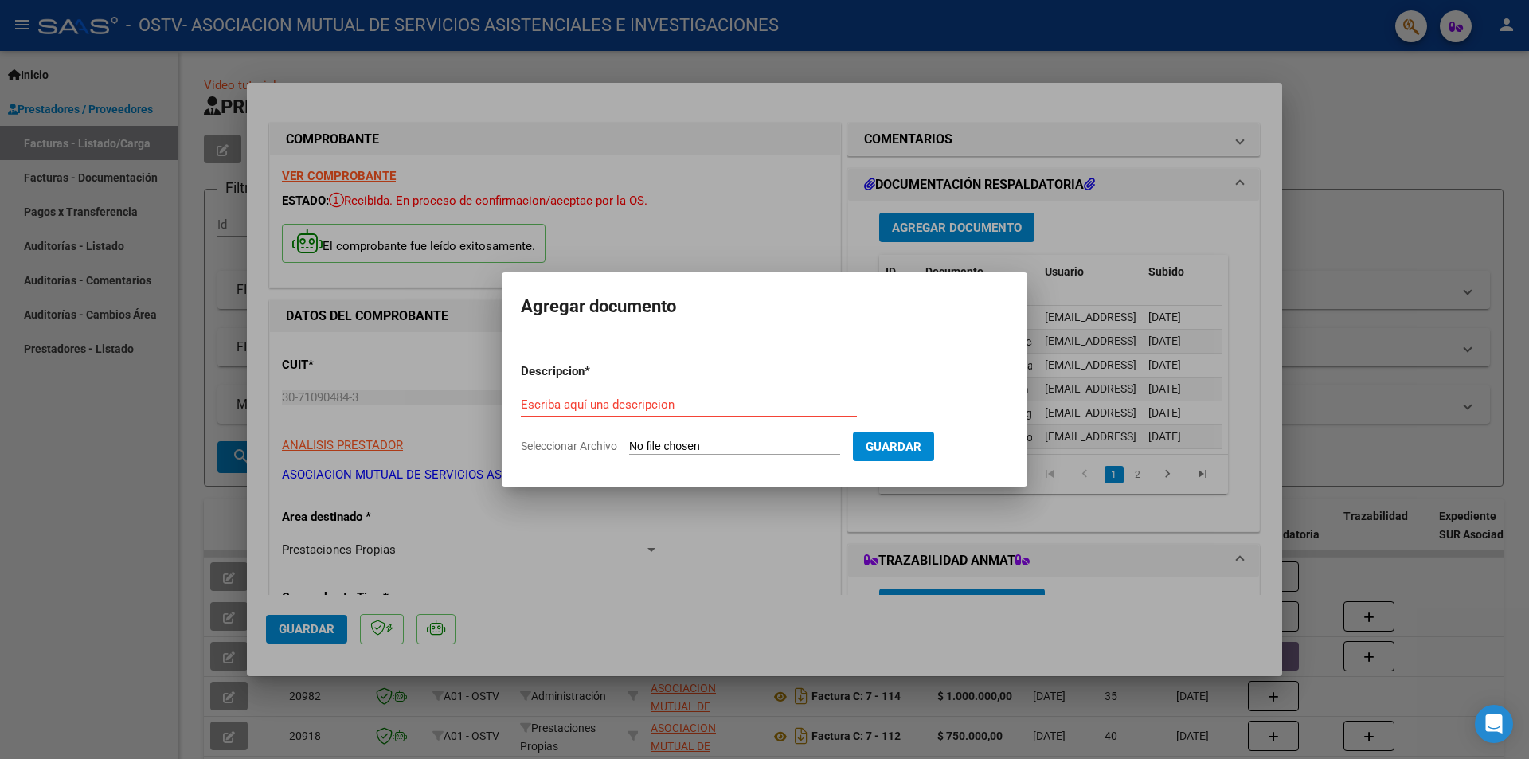
type input "C:\fakepath\Nutricion.pdf"
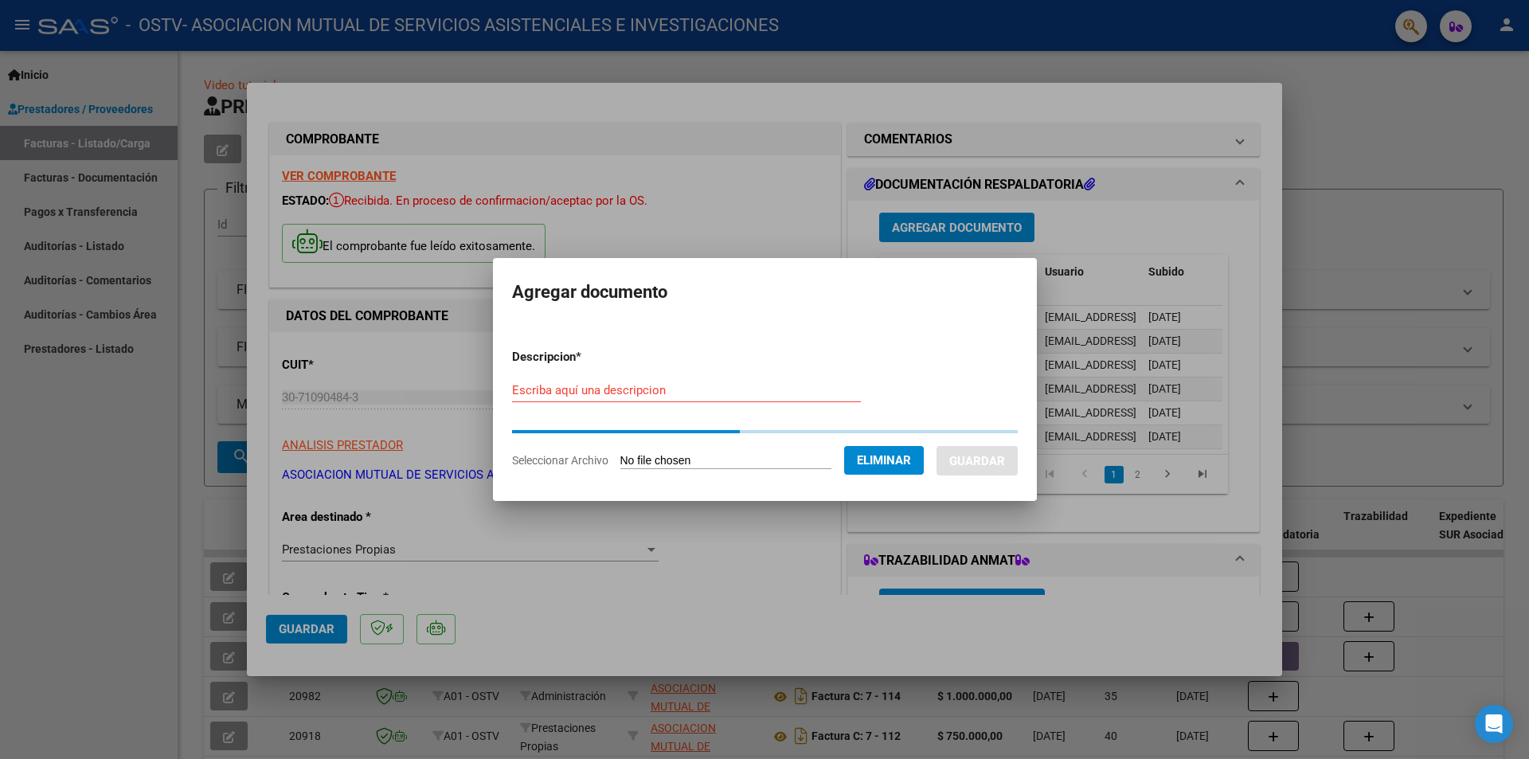
click at [663, 390] on input "Escriba aquí una descripcion" at bounding box center [686, 390] width 349 height 14
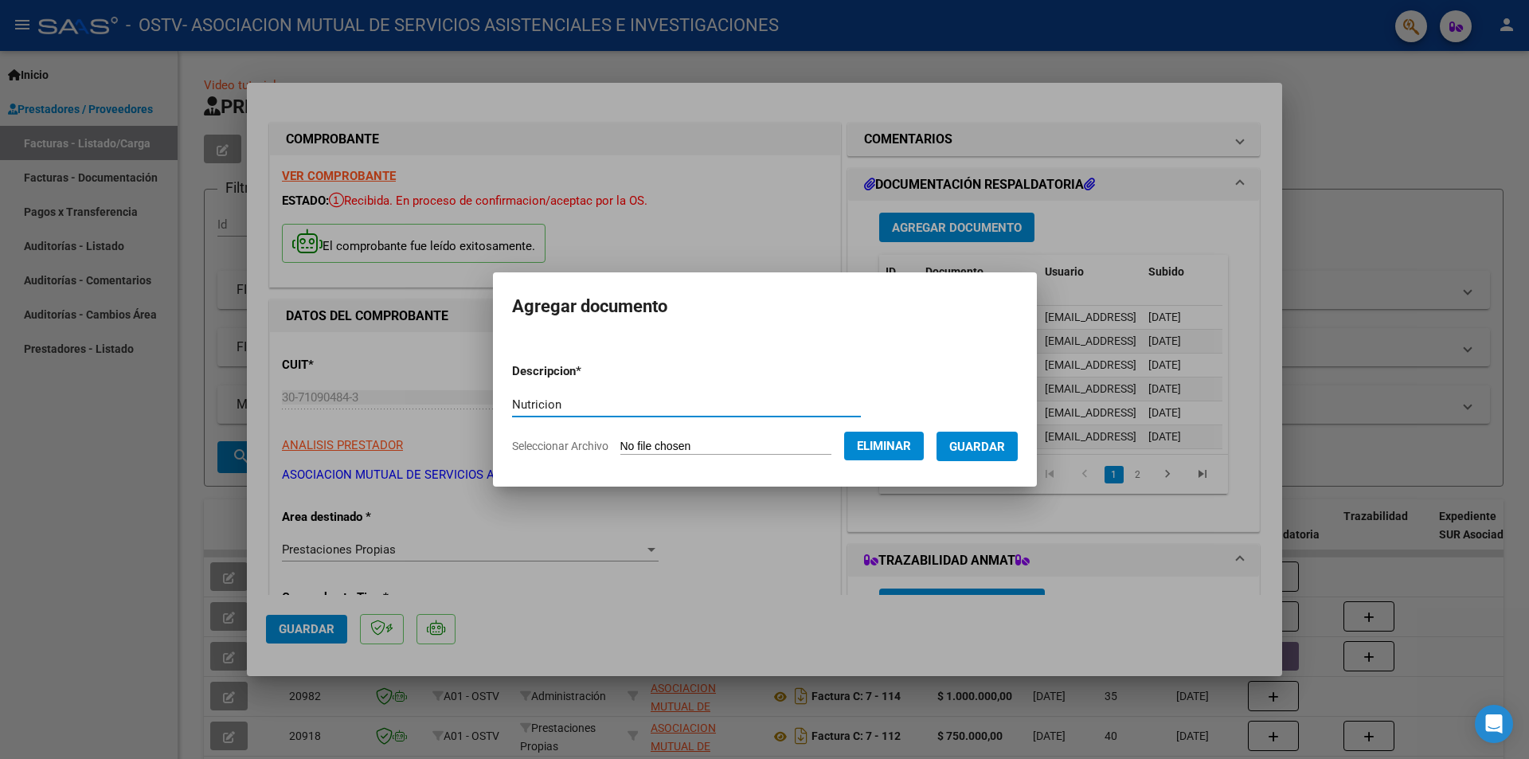
type input "Nutricion"
click at [1018, 443] on button "Guardar" at bounding box center [976, 446] width 81 height 29
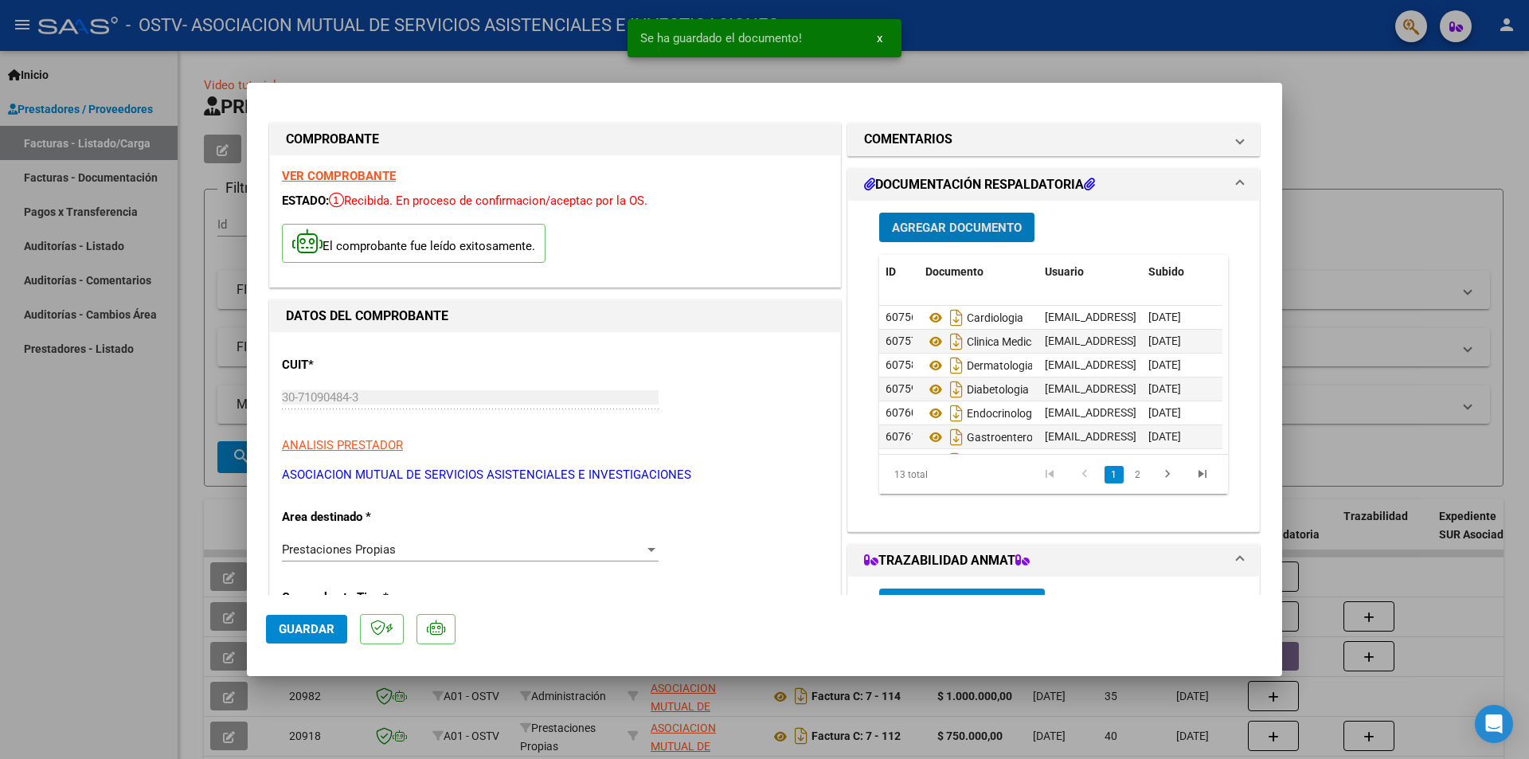
click at [952, 229] on span "Agregar Documento" at bounding box center [957, 228] width 130 height 14
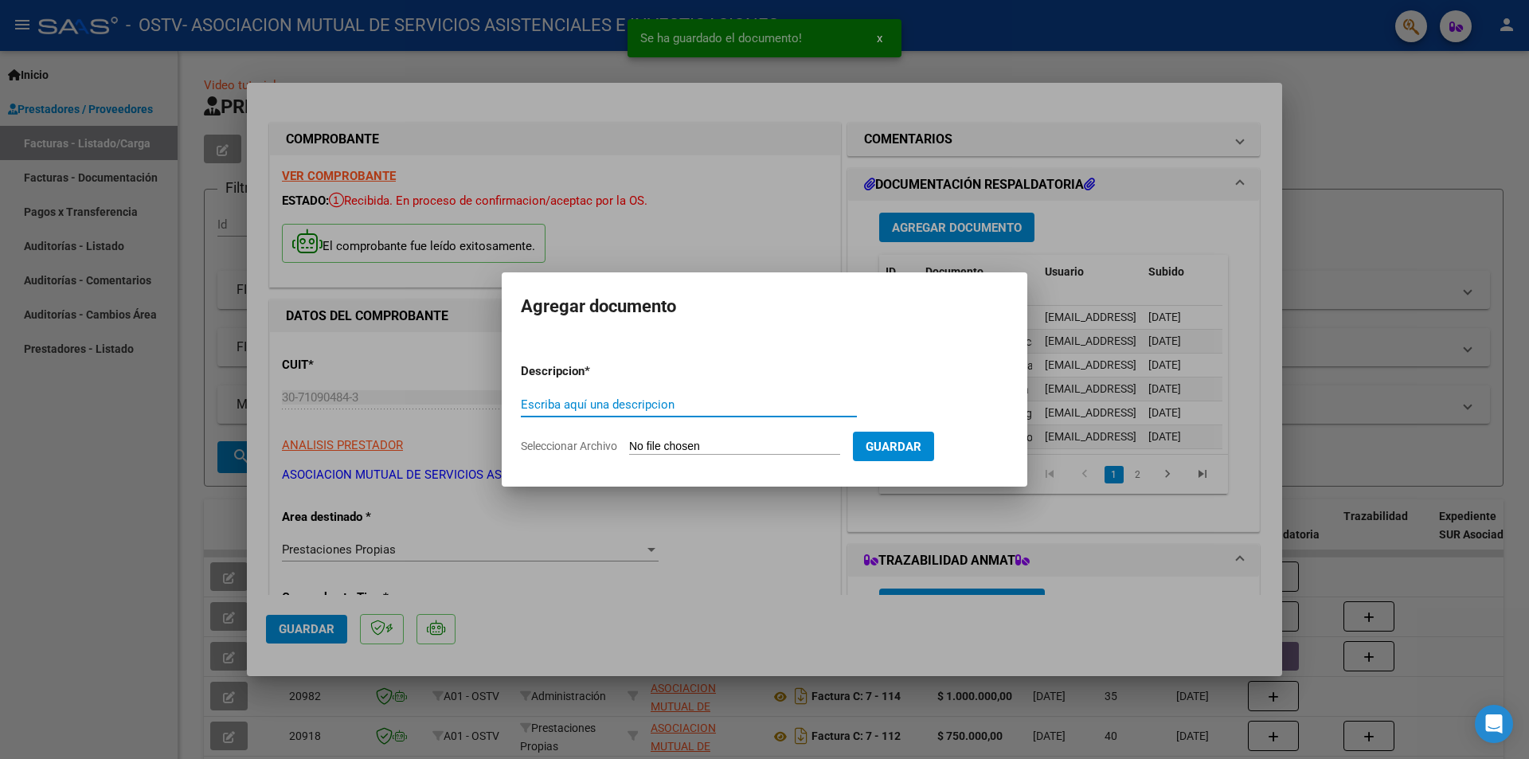
click at [816, 440] on input "Seleccionar Archivo" at bounding box center [734, 447] width 211 height 15
type input "C:\fakepath\Odontologia . Mogliatti.pdf"
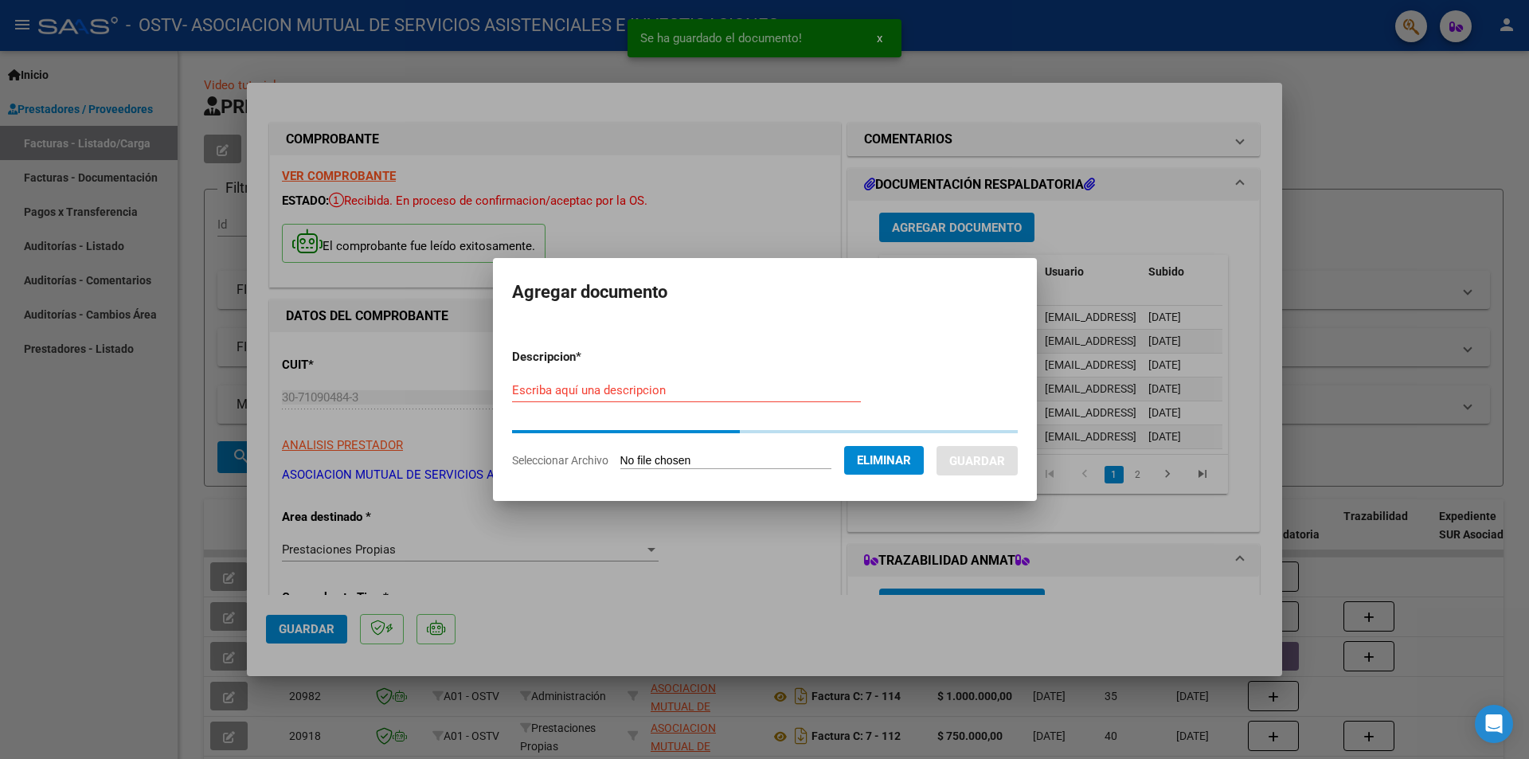
click at [664, 387] on input "Escriba aquí una descripcion" at bounding box center [686, 390] width 349 height 14
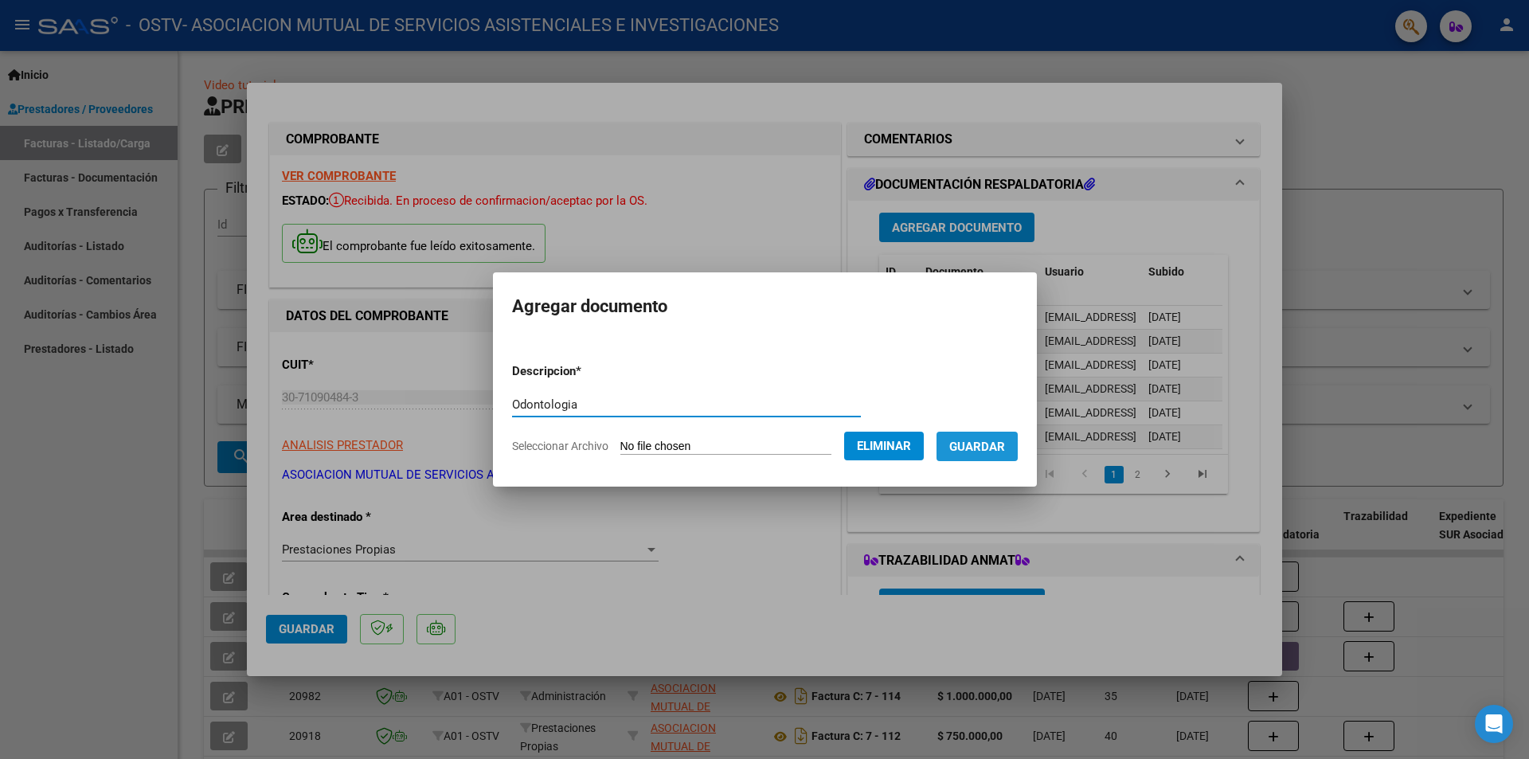
type input "Odontologia"
click at [986, 448] on span "Guardar" at bounding box center [977, 447] width 56 height 14
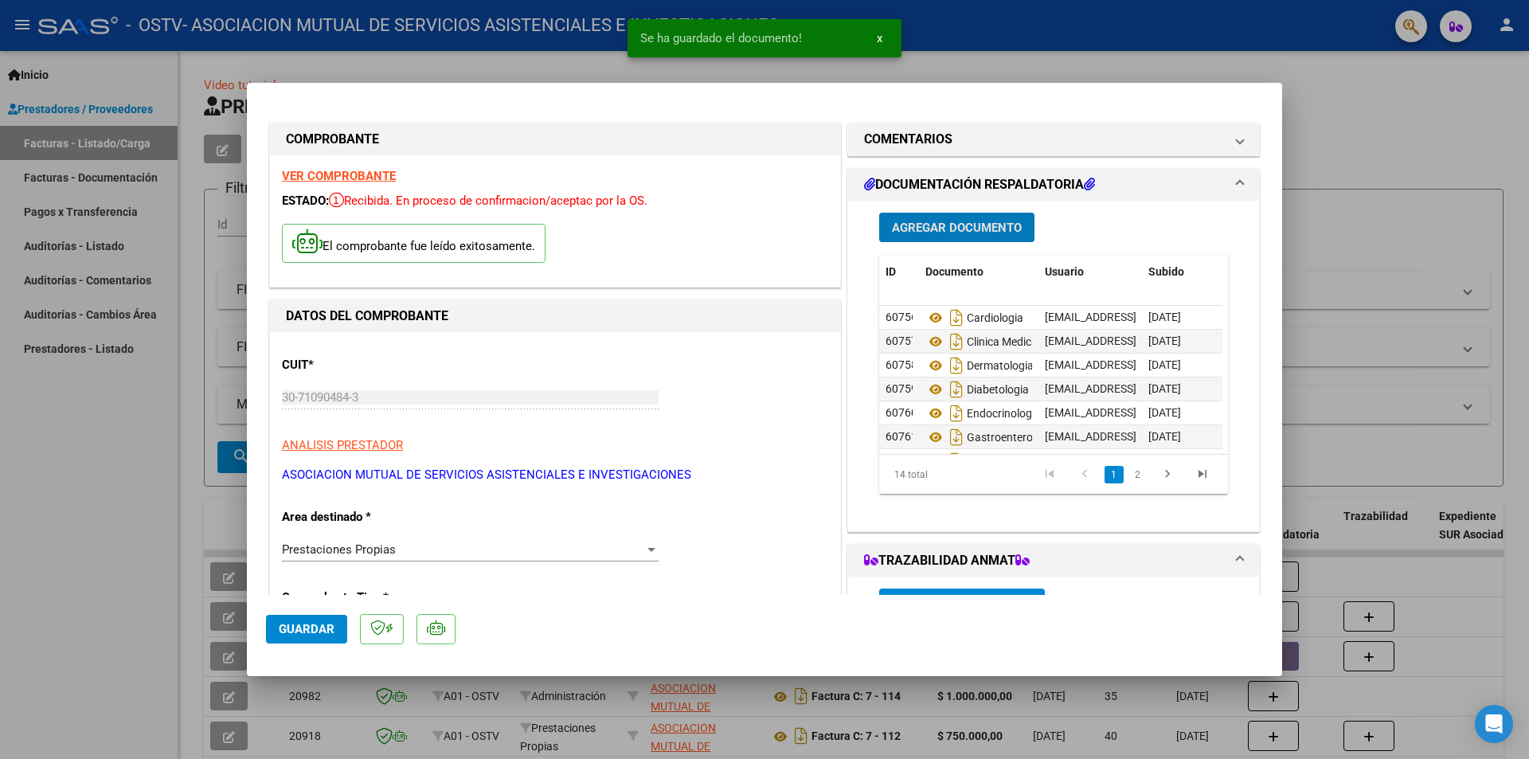
click at [952, 230] on span "Agregar Documento" at bounding box center [957, 228] width 130 height 14
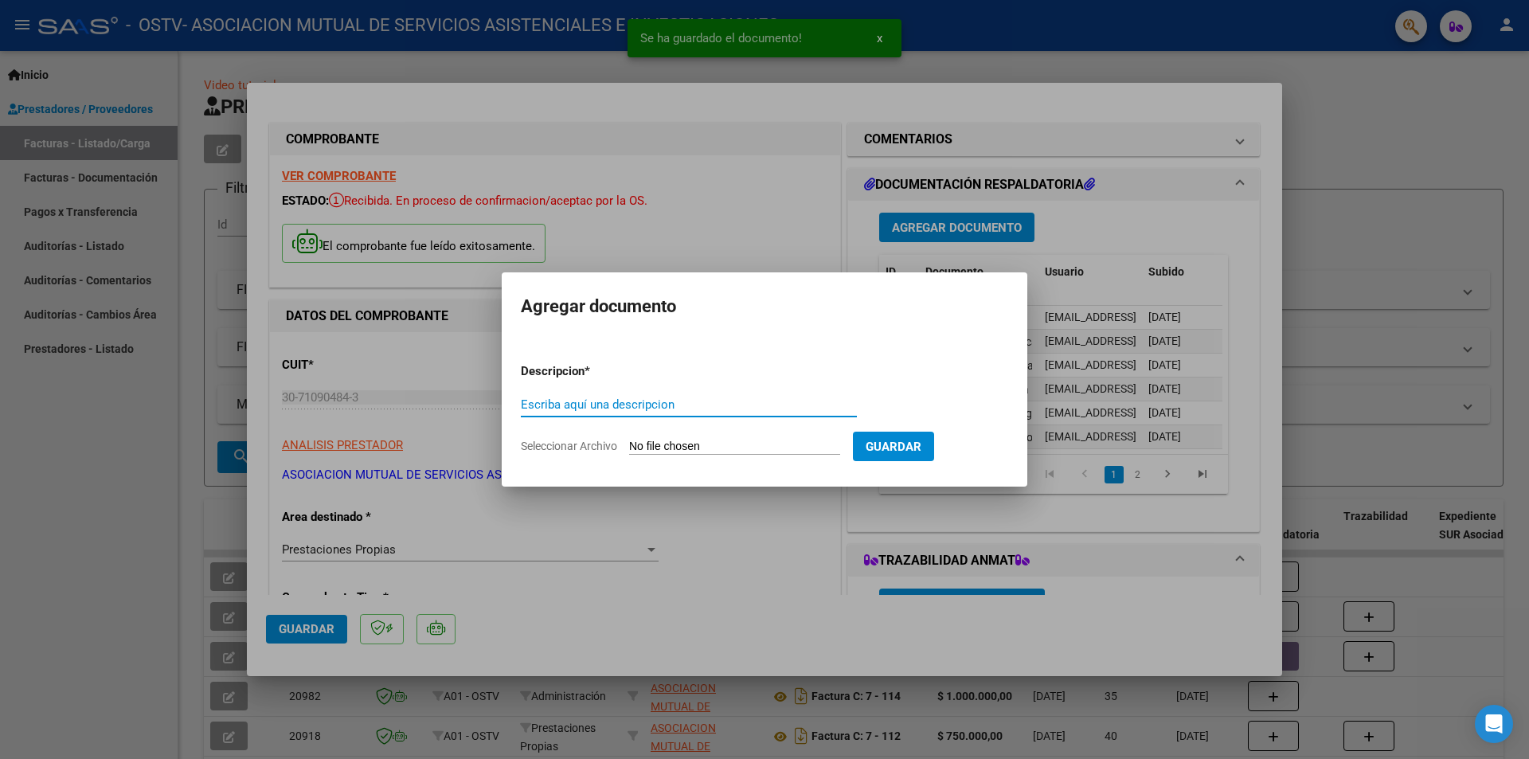
click at [758, 452] on input "Seleccionar Archivo" at bounding box center [734, 447] width 211 height 15
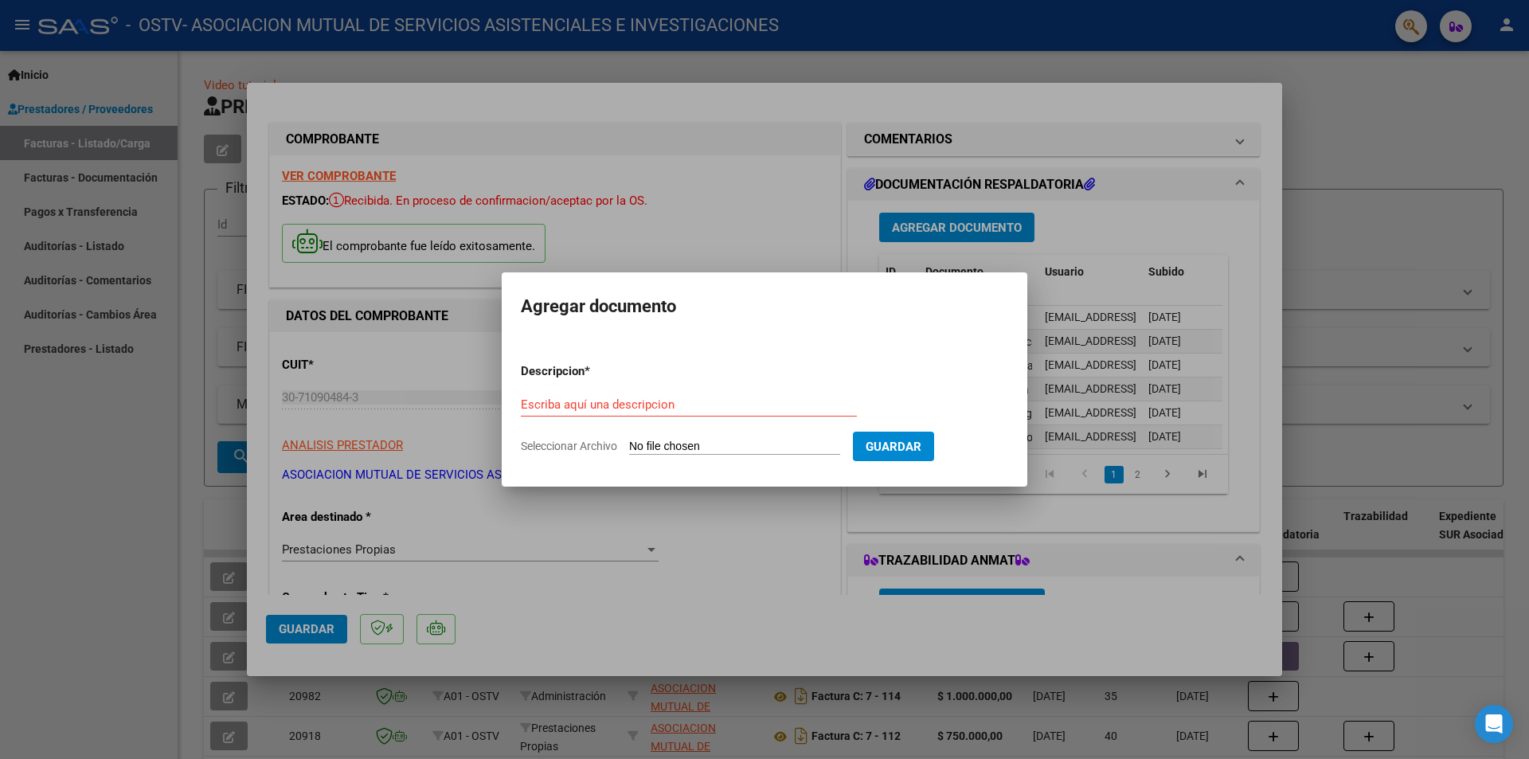
type input "C:\fakepath\Odontologia [PERSON_NAME].pdf"
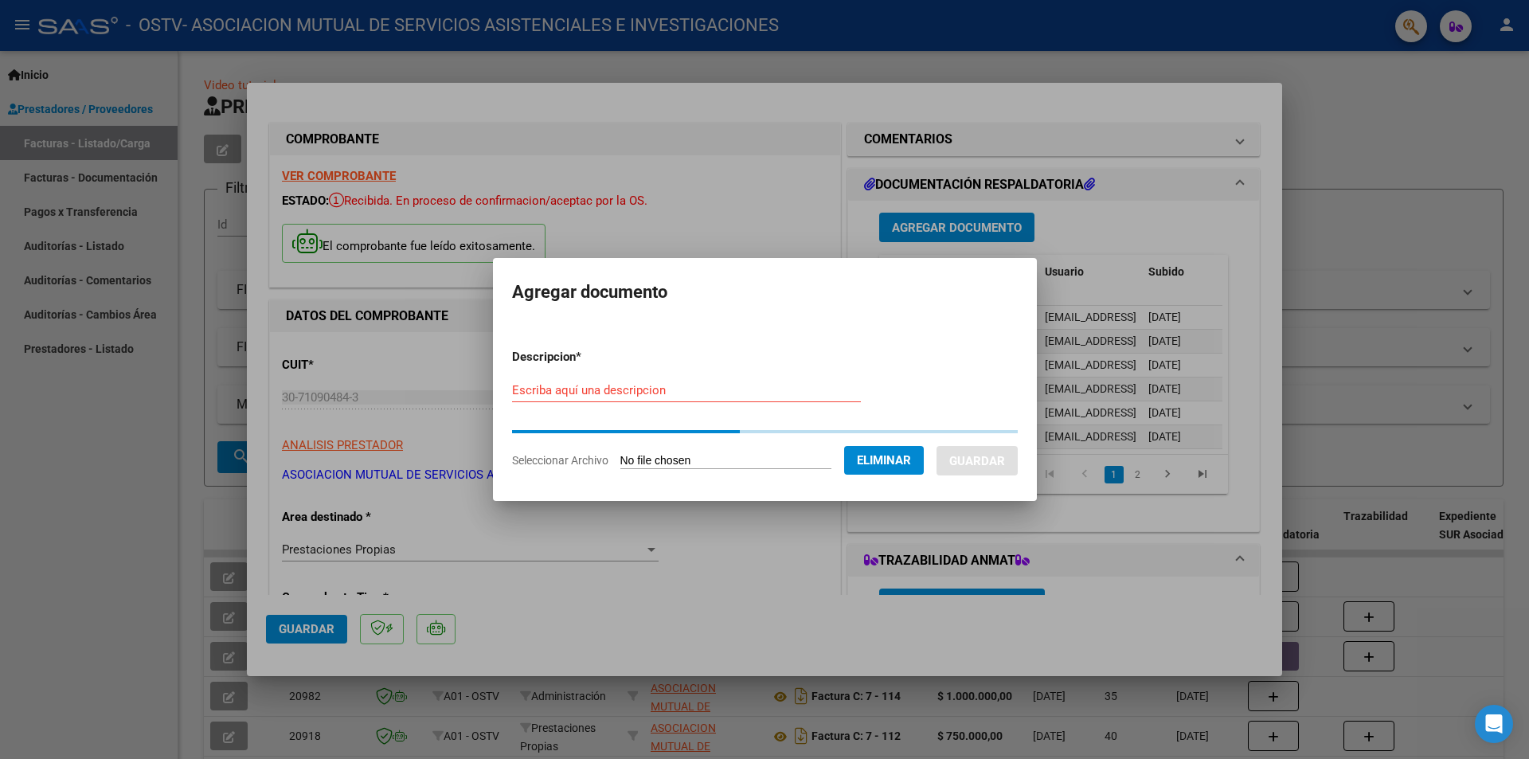
click at [693, 385] on input "Escriba aquí una descripcion" at bounding box center [686, 390] width 349 height 14
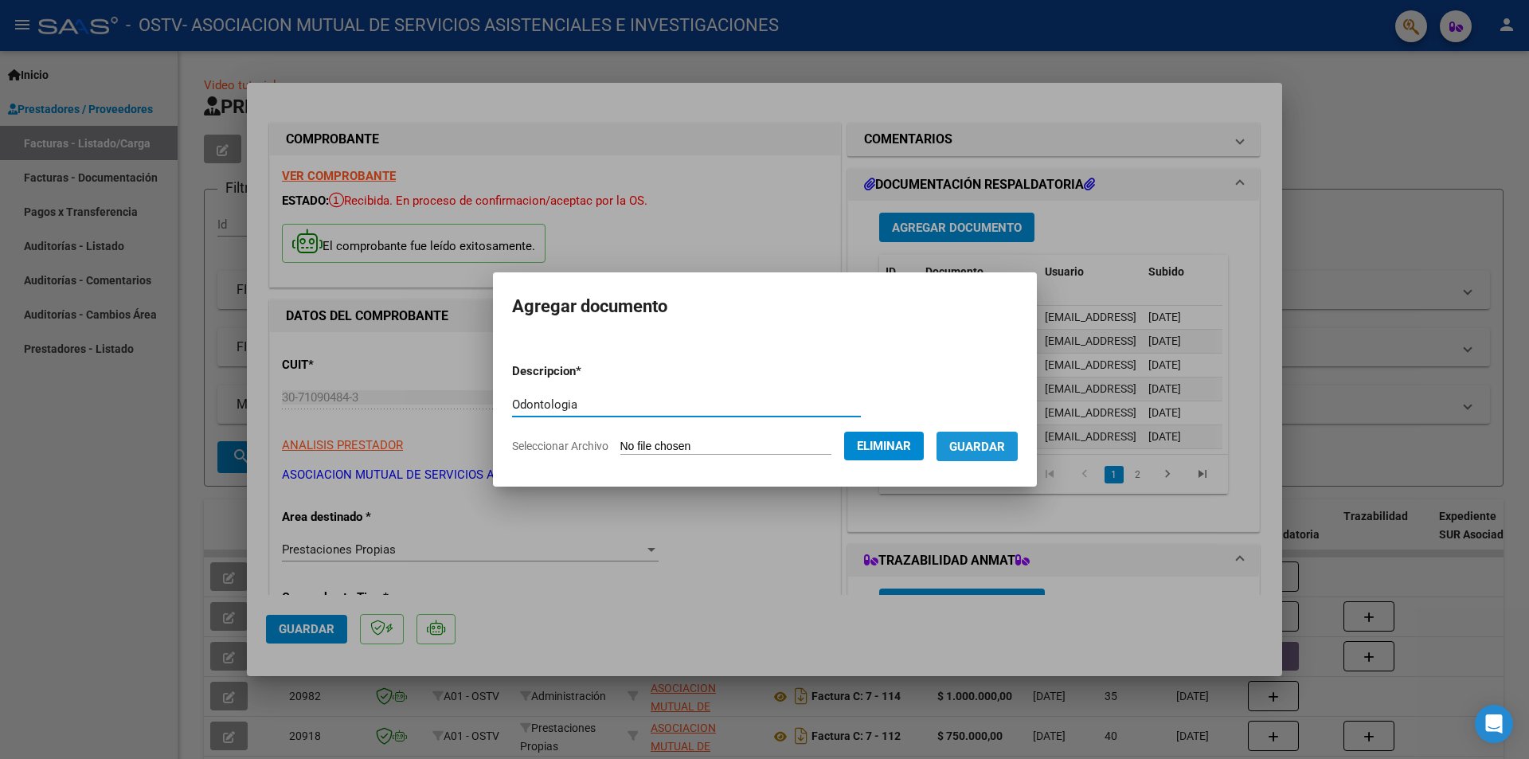
type input "Odontologia"
click at [994, 458] on button "Guardar" at bounding box center [976, 446] width 81 height 29
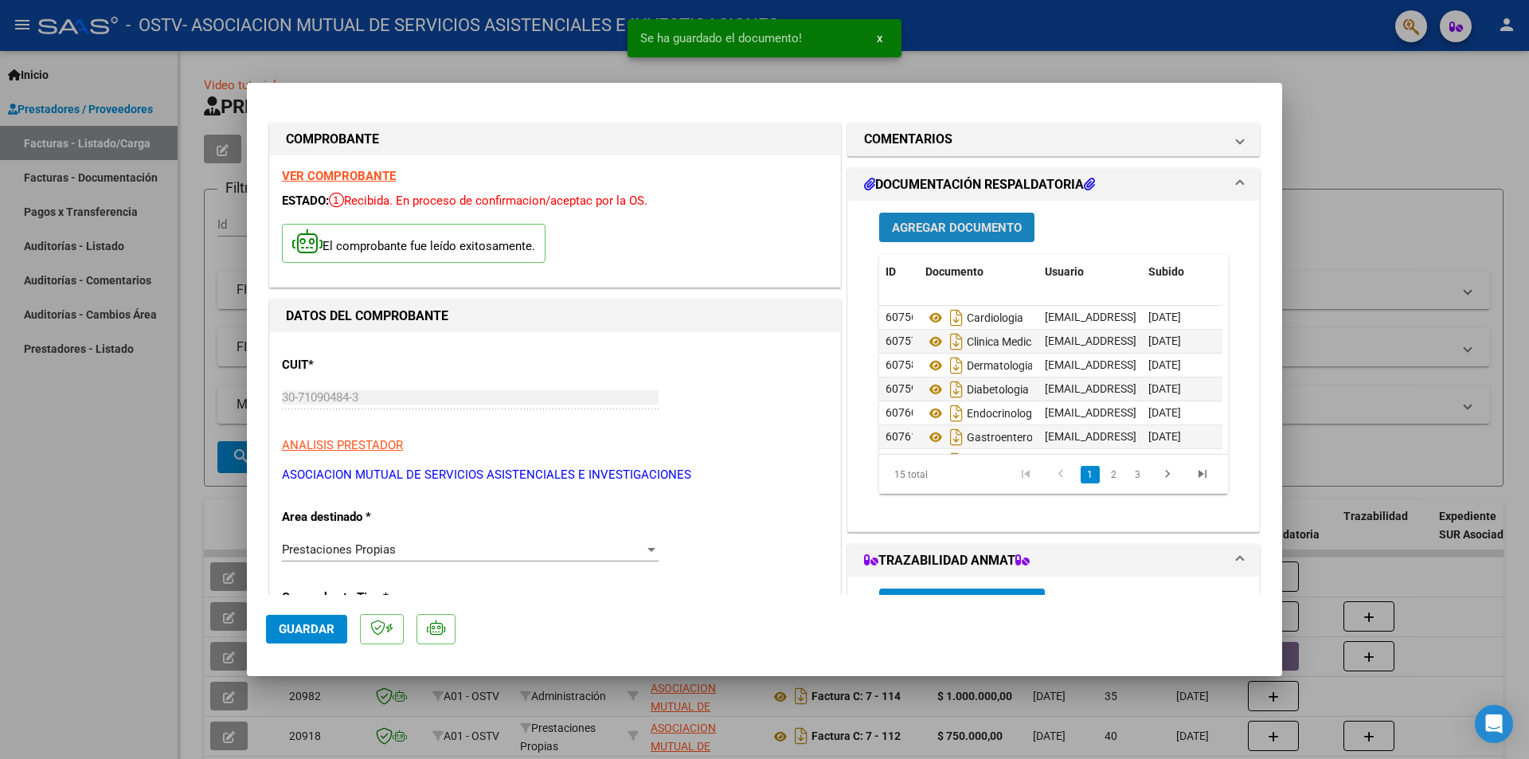
click at [966, 237] on button "Agregar Documento" at bounding box center [956, 227] width 155 height 29
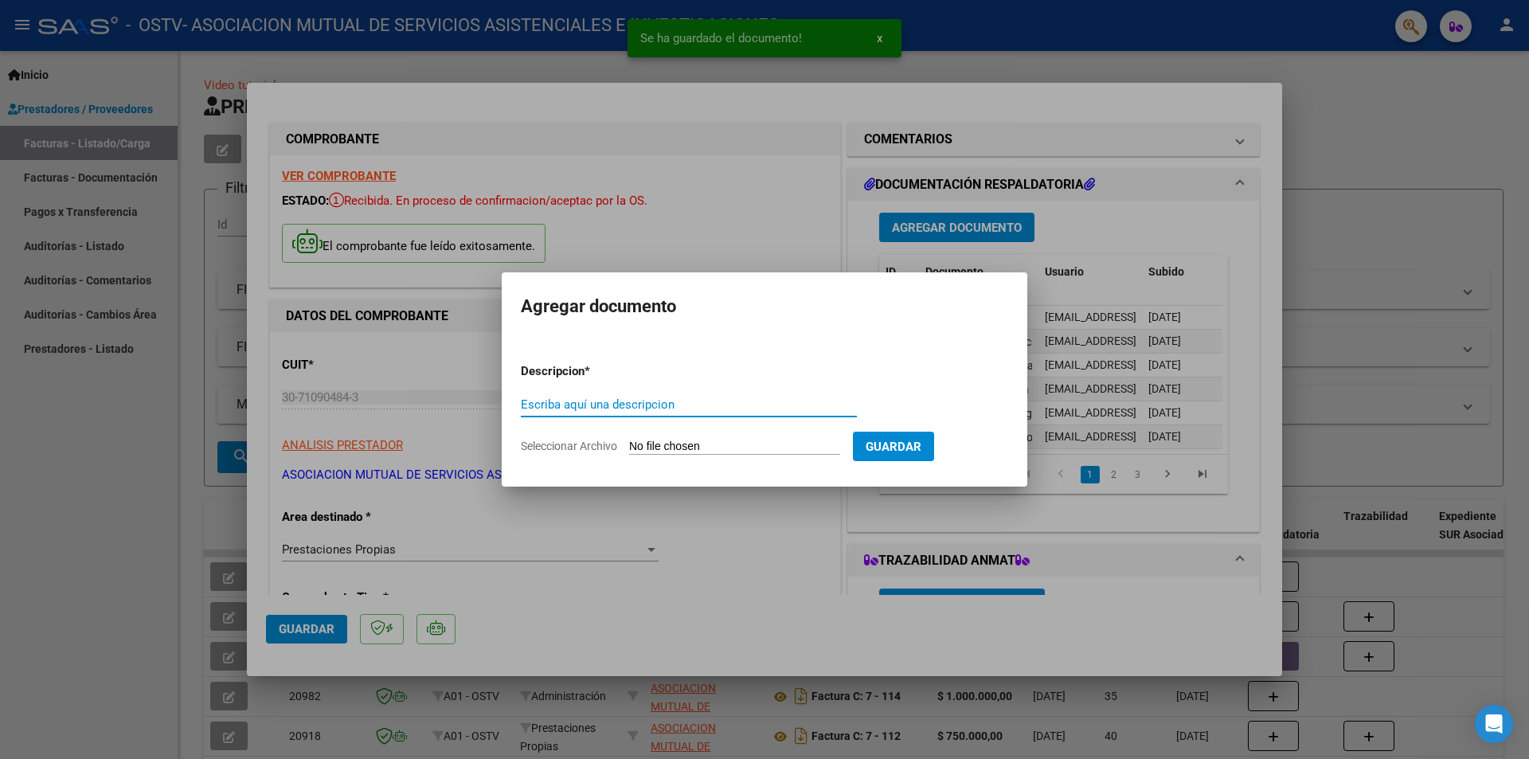
click at [729, 454] on input "Seleccionar Archivo" at bounding box center [734, 447] width 211 height 15
type input "C:\fakepath\Urologia.pdf"
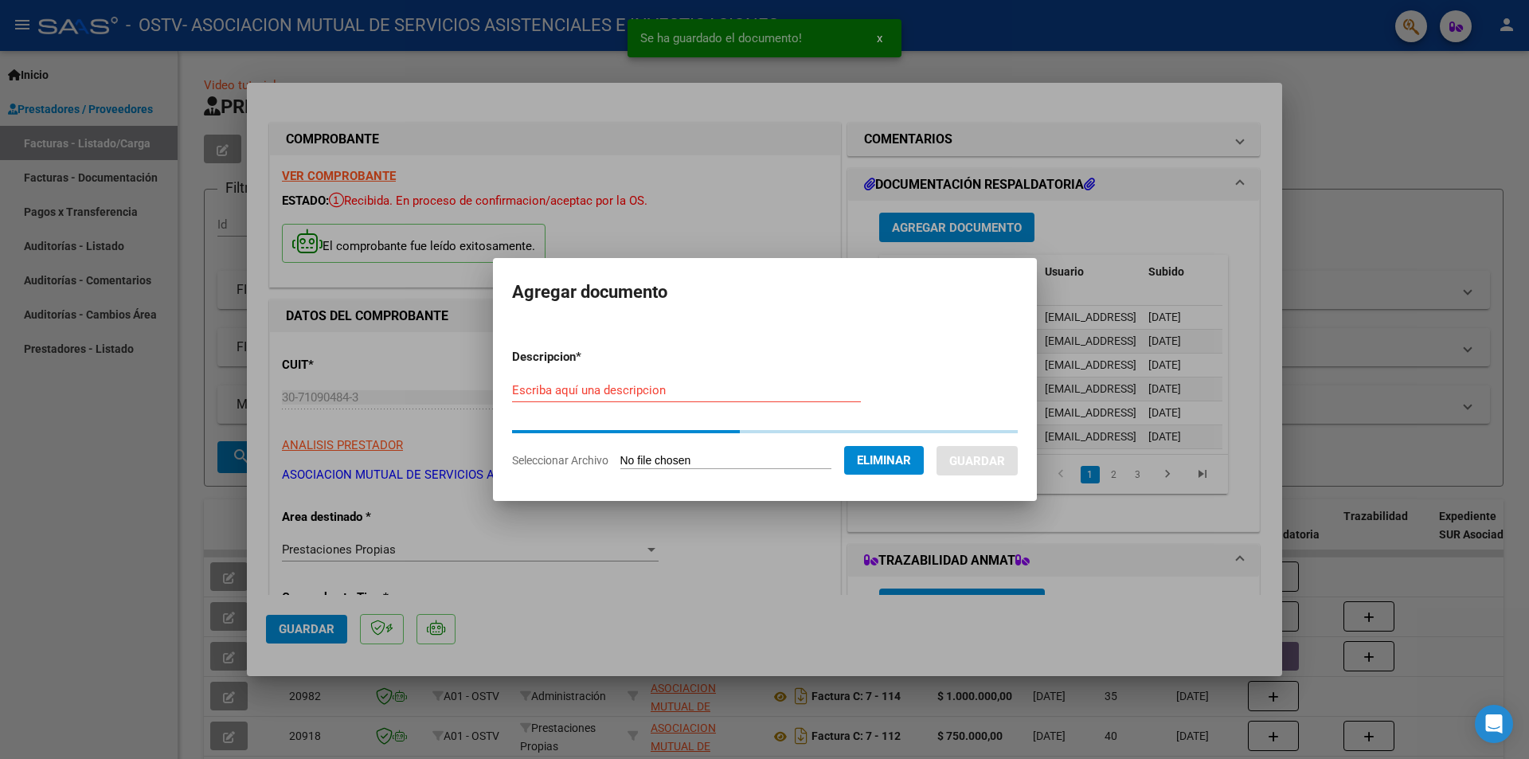
click at [690, 396] on input "Escriba aquí una descripcion" at bounding box center [686, 390] width 349 height 14
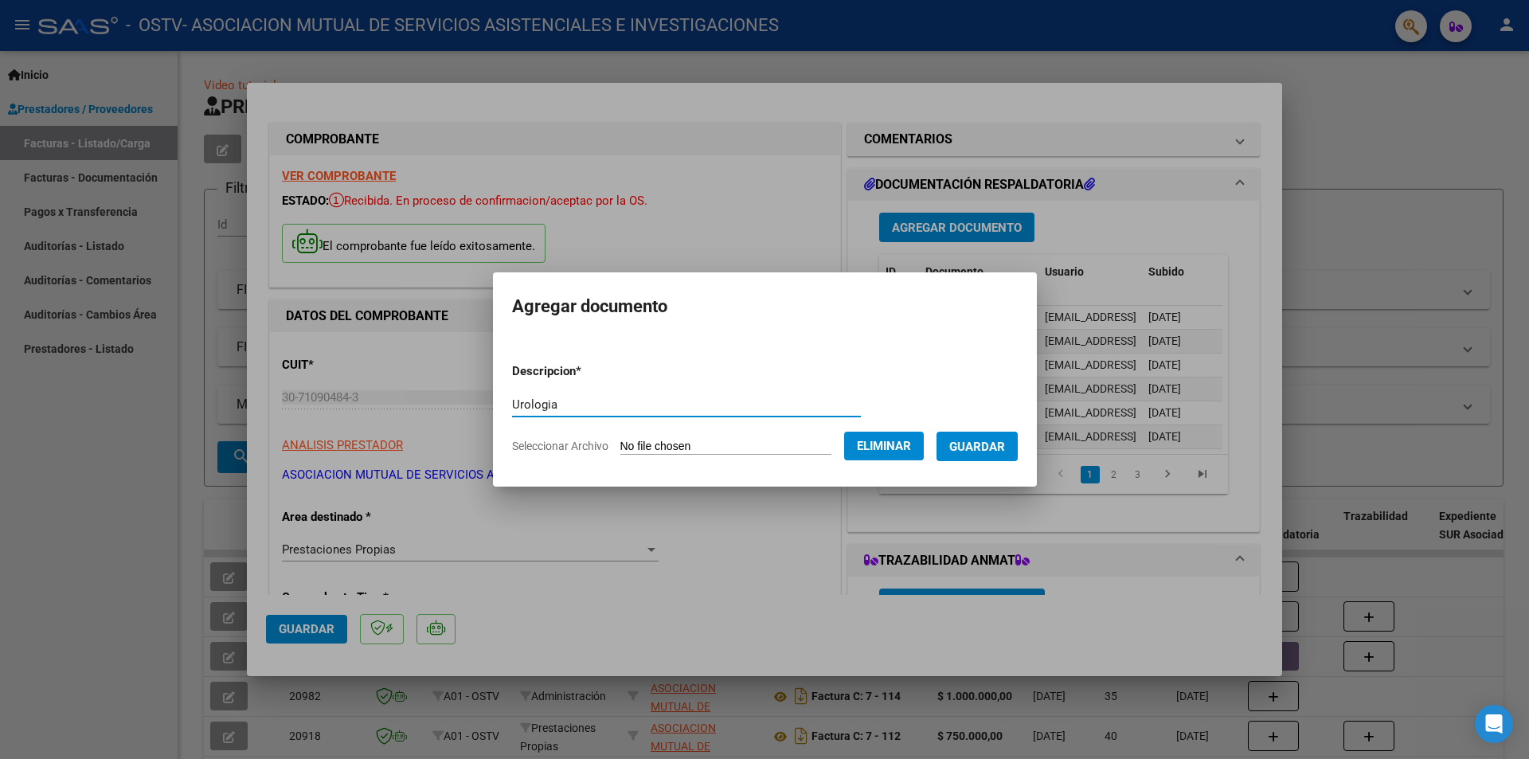
type input "Urologia"
click at [999, 457] on button "Guardar" at bounding box center [976, 446] width 81 height 29
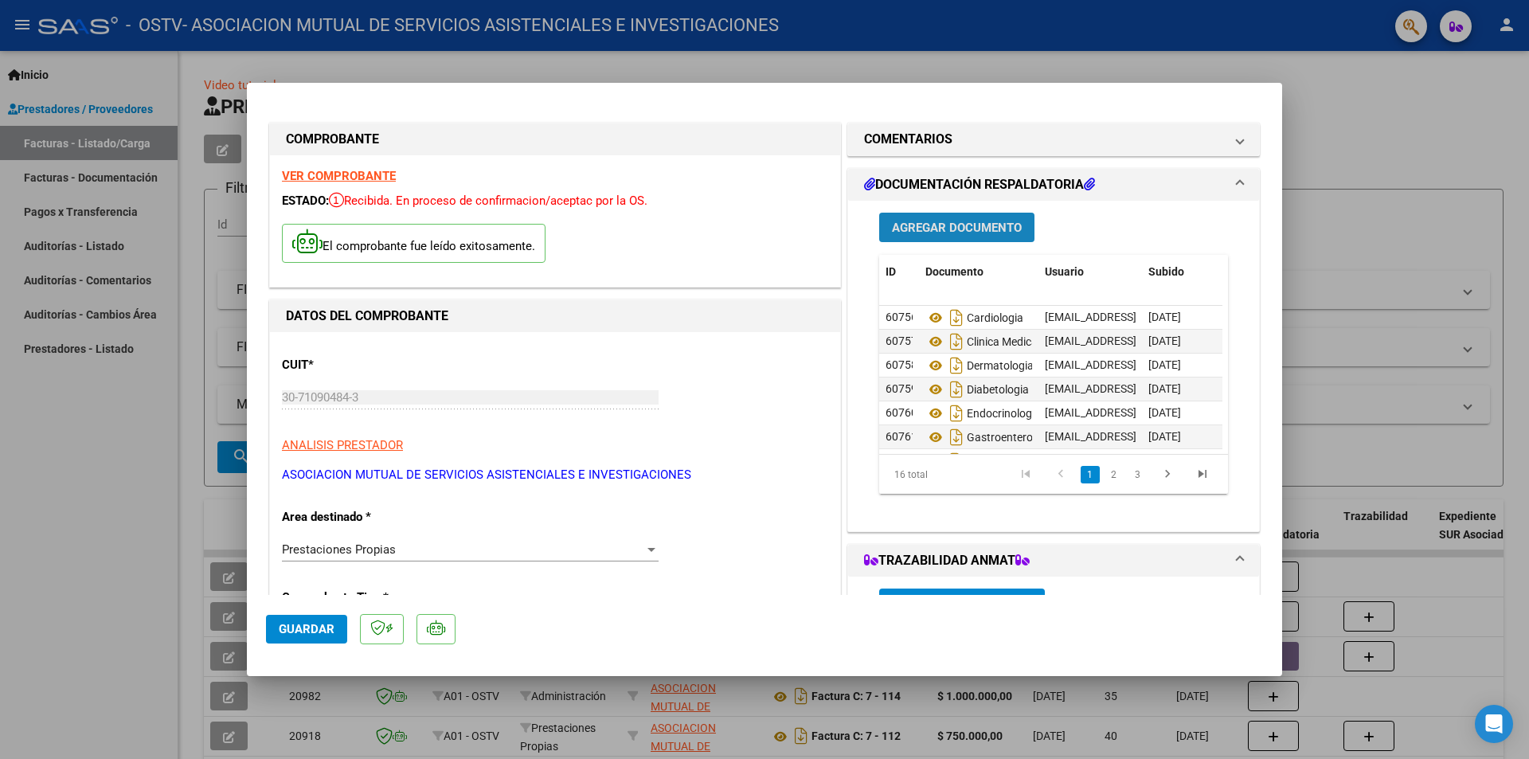
click at [979, 233] on span "Agregar Documento" at bounding box center [957, 228] width 130 height 14
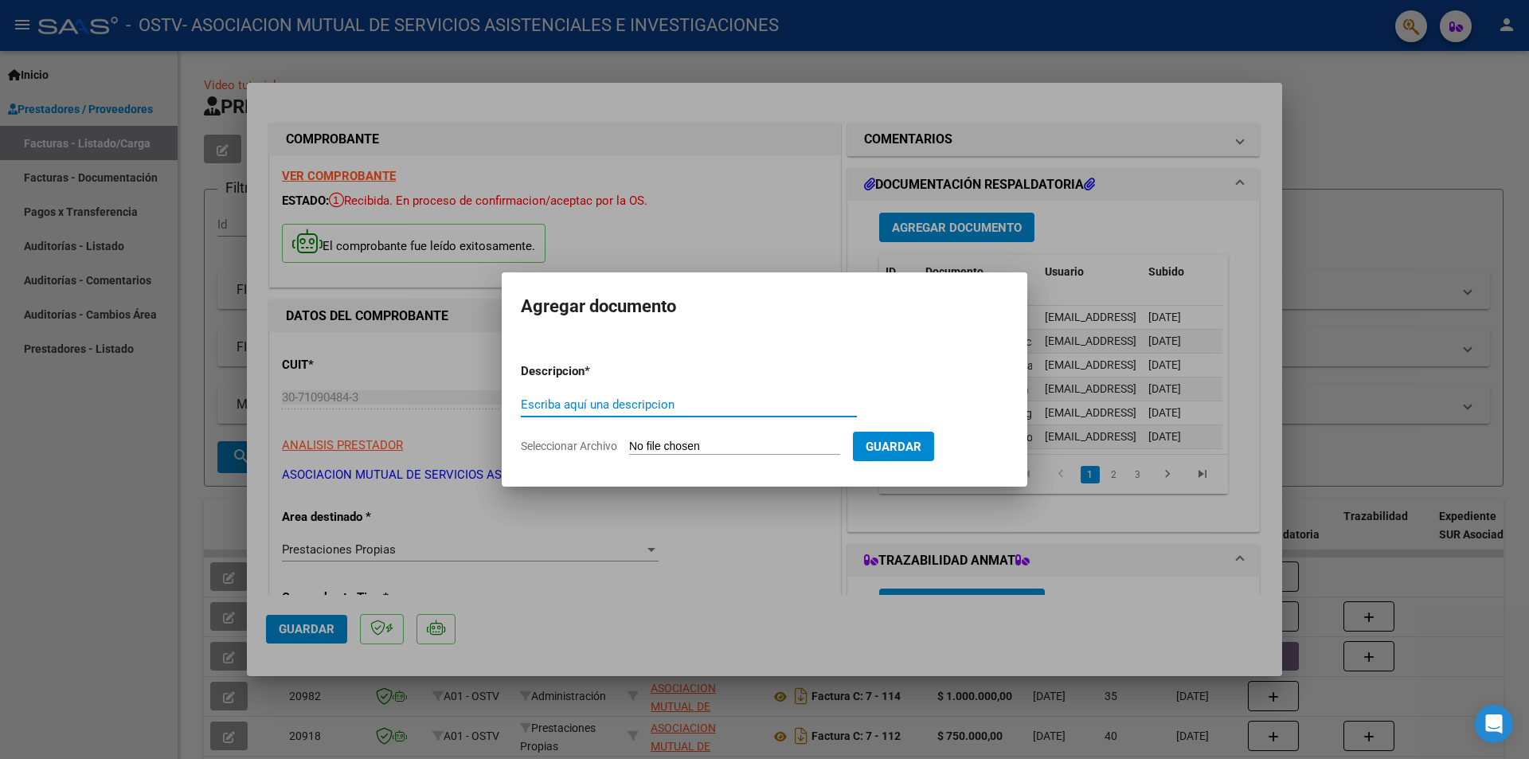
click at [691, 444] on input "Seleccionar Archivo" at bounding box center [734, 447] width 211 height 15
type input "C:\fakepath\Atenciones_prestadores_ostv_20251006095948.xlsx"
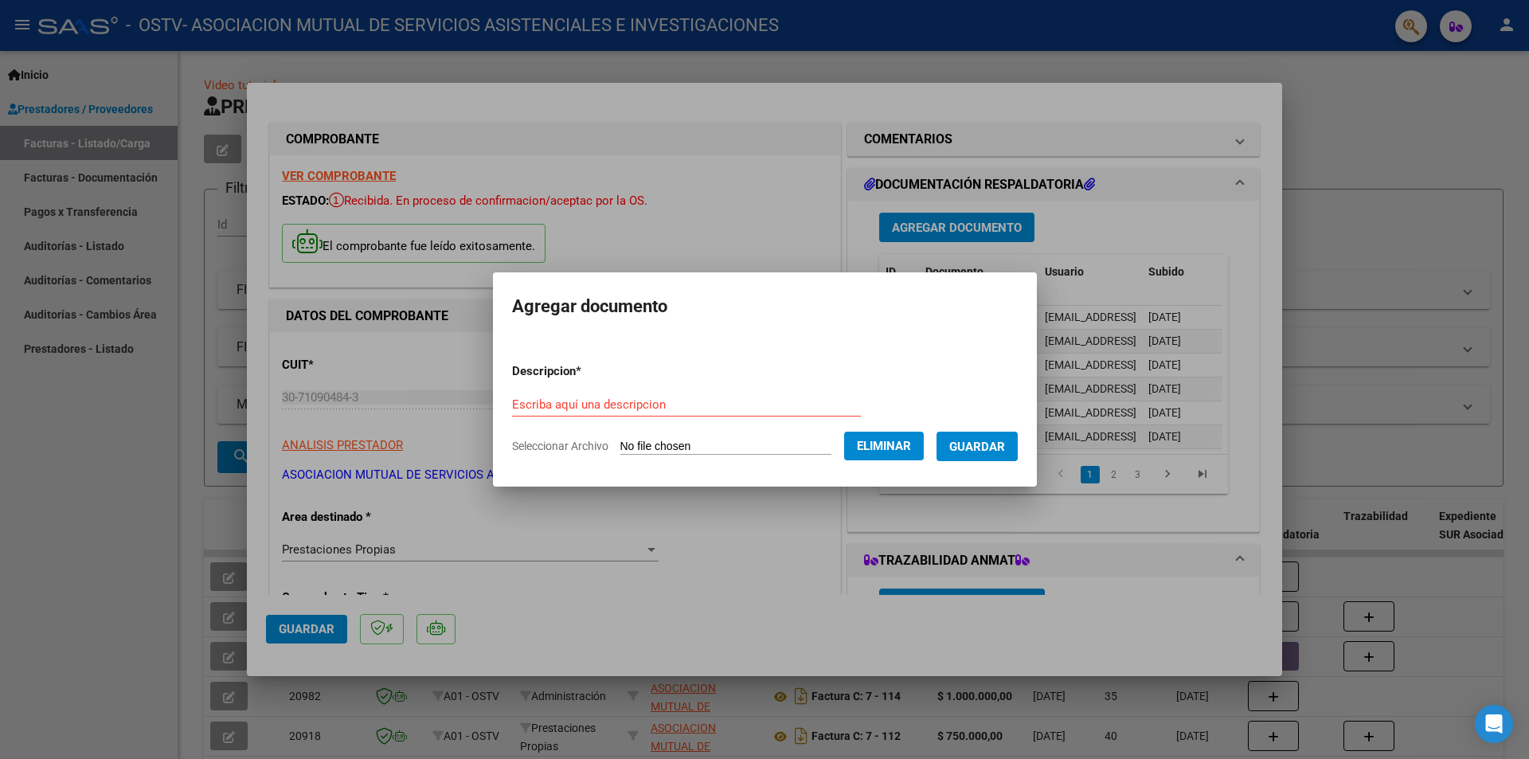
click at [677, 401] on input "Escriba aquí una descripcion" at bounding box center [686, 404] width 349 height 14
type input "A"
type input "Validacion de Atencion"
click at [1005, 451] on span "Guardar" at bounding box center [977, 447] width 56 height 14
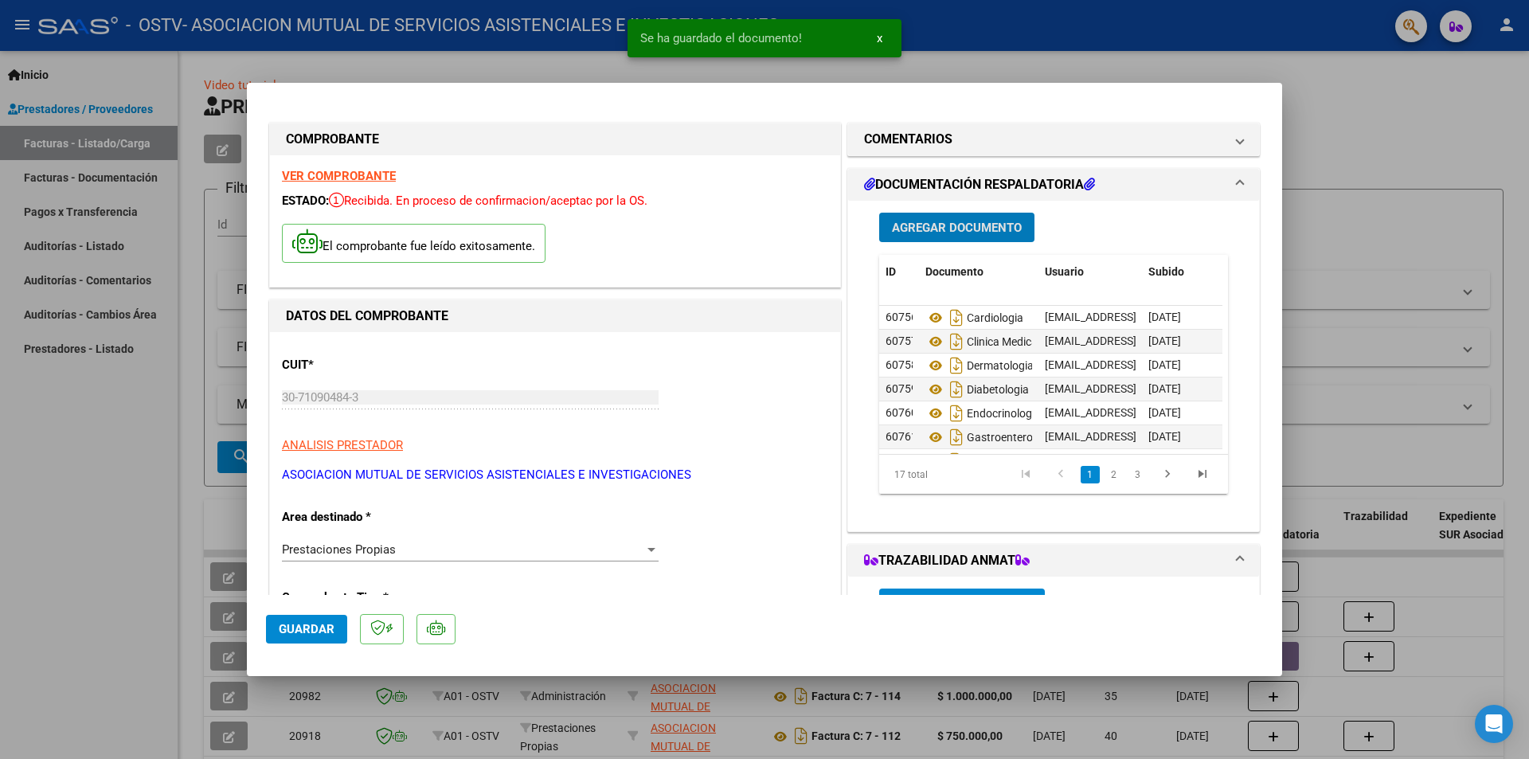
click at [303, 635] on span "Guardar" at bounding box center [307, 629] width 56 height 14
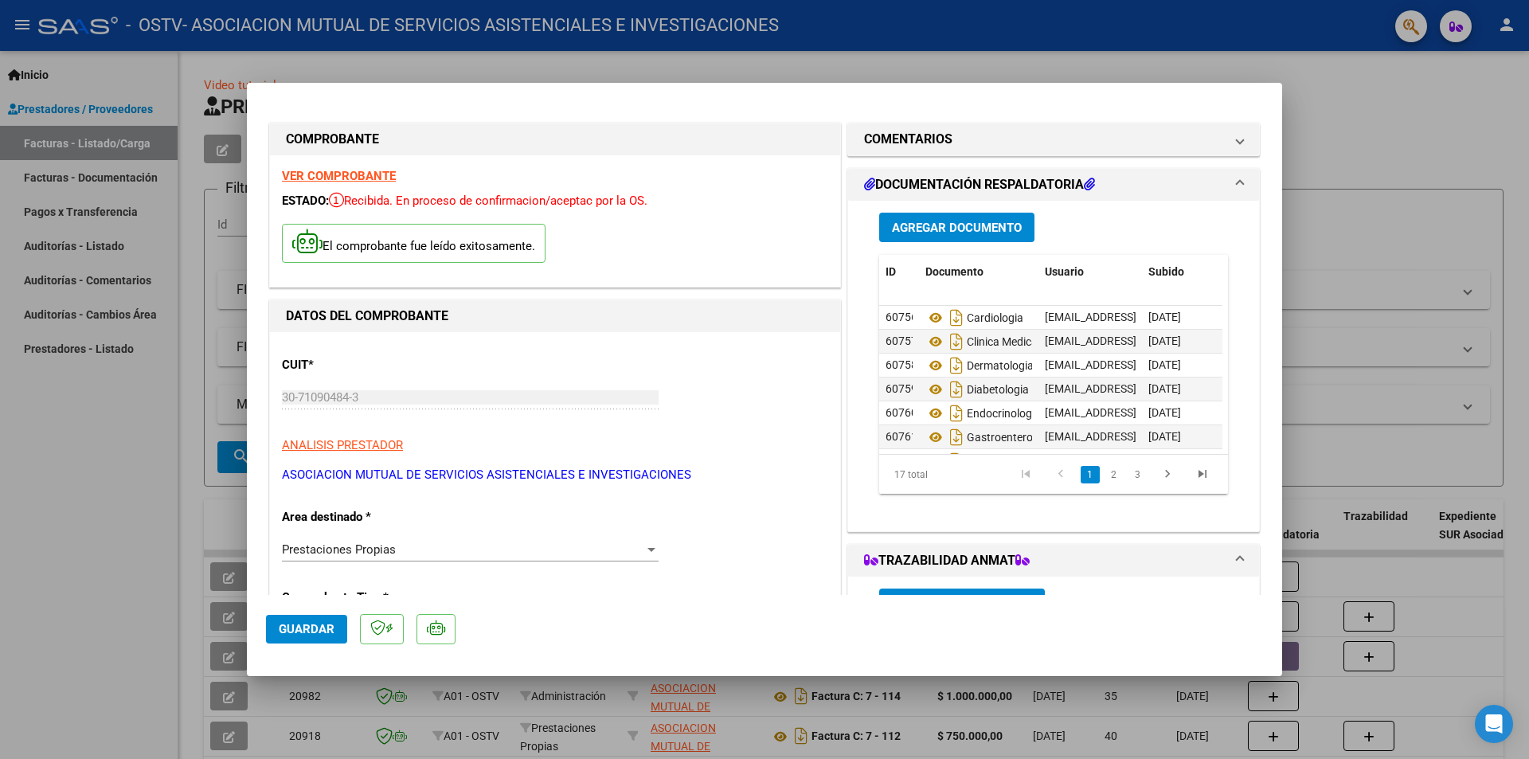
click at [314, 631] on span "Guardar" at bounding box center [307, 629] width 56 height 14
click at [121, 482] on div at bounding box center [764, 379] width 1529 height 759
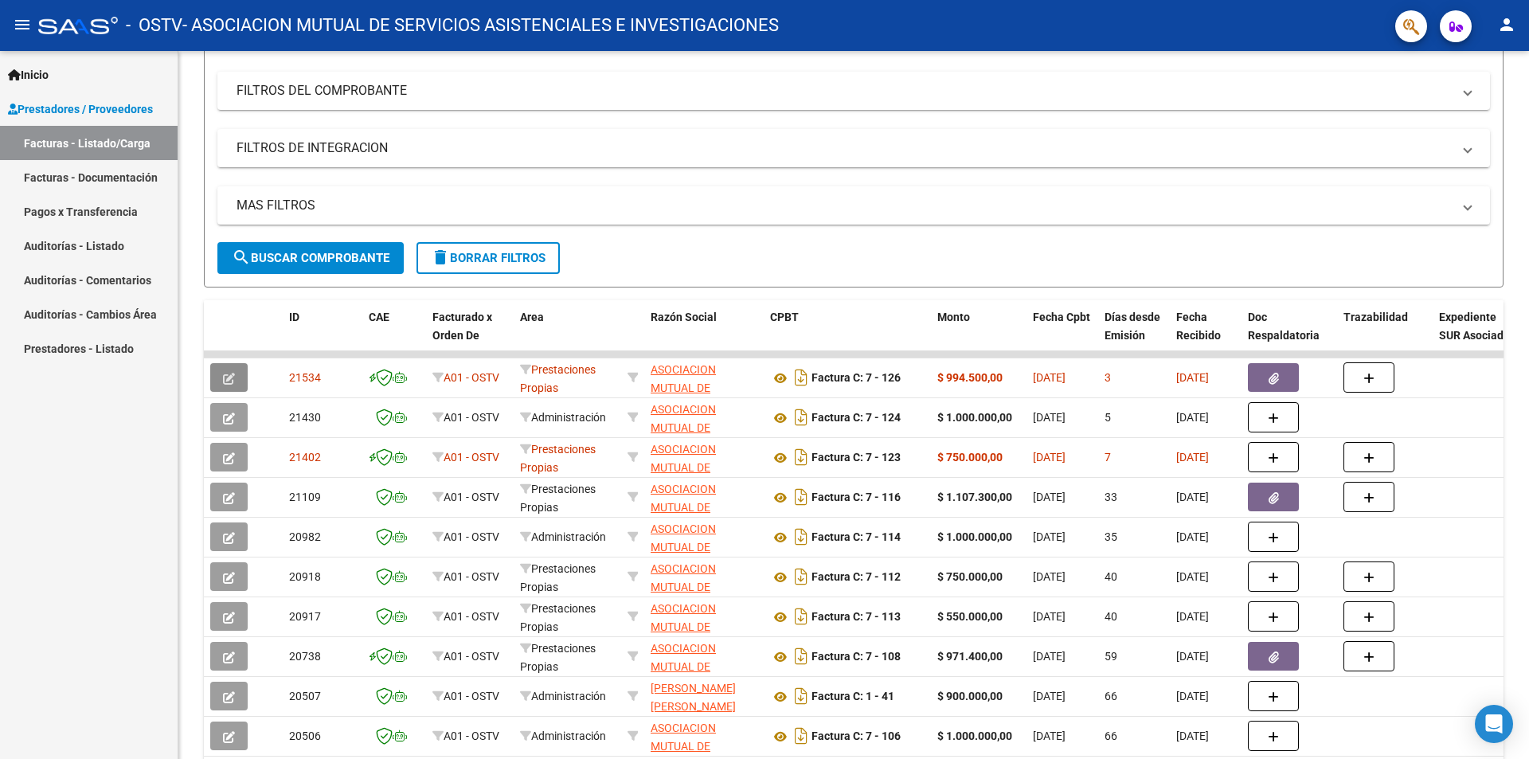
scroll to position [200, 0]
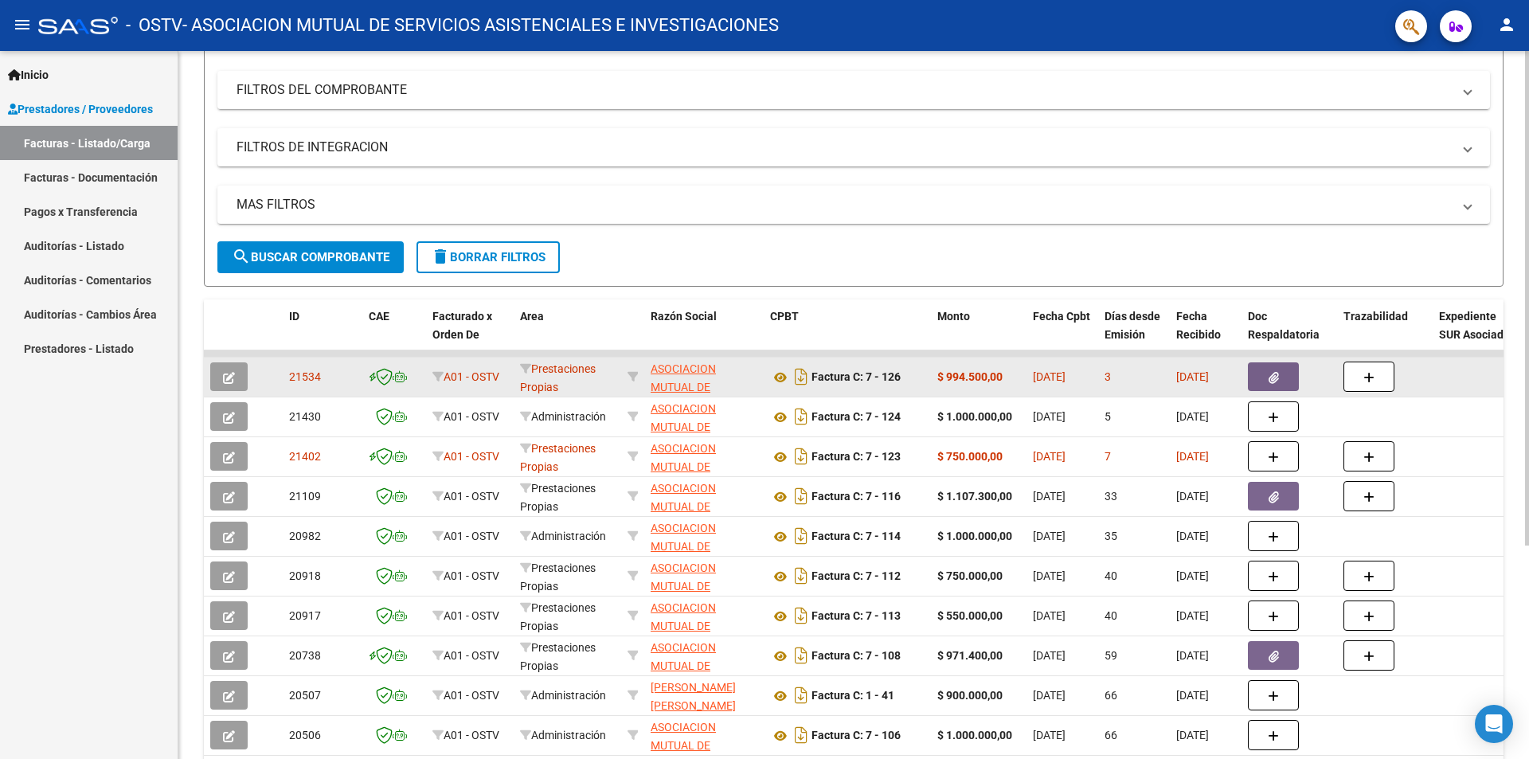
click at [1277, 381] on icon "button" at bounding box center [1274, 378] width 10 height 12
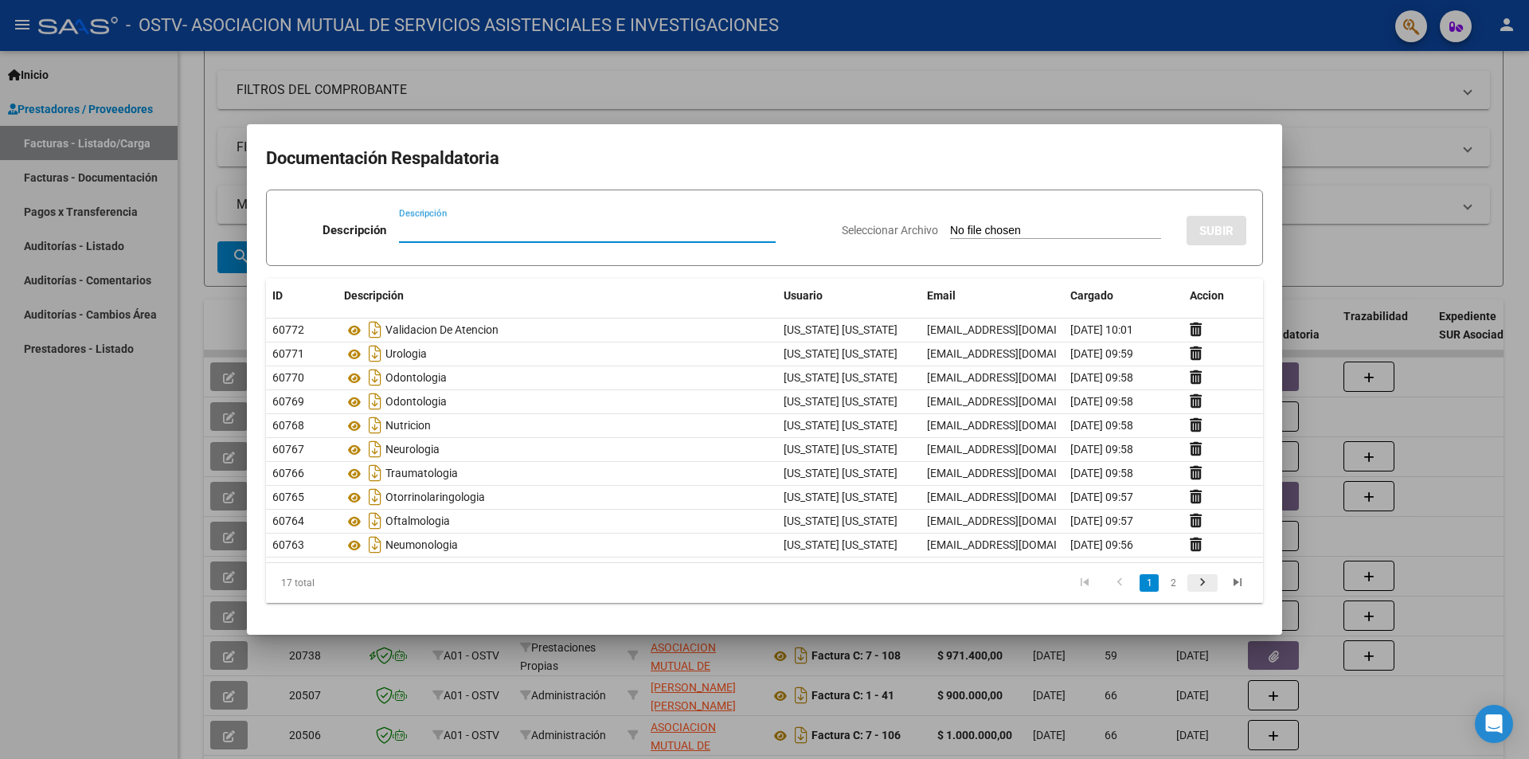
click at [1202, 588] on icon "go to next page" at bounding box center [1202, 584] width 21 height 19
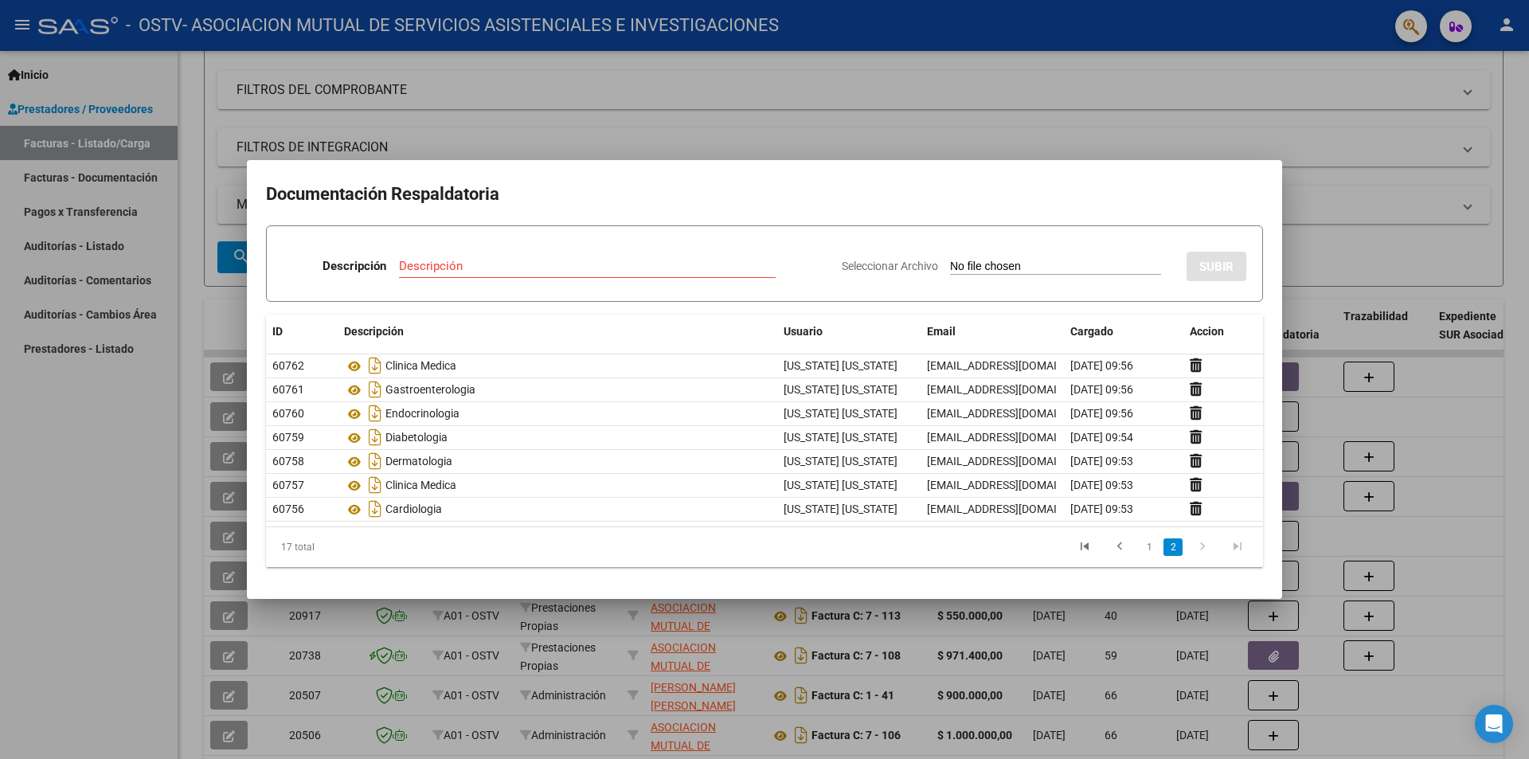
click at [1350, 176] on div at bounding box center [764, 379] width 1529 height 759
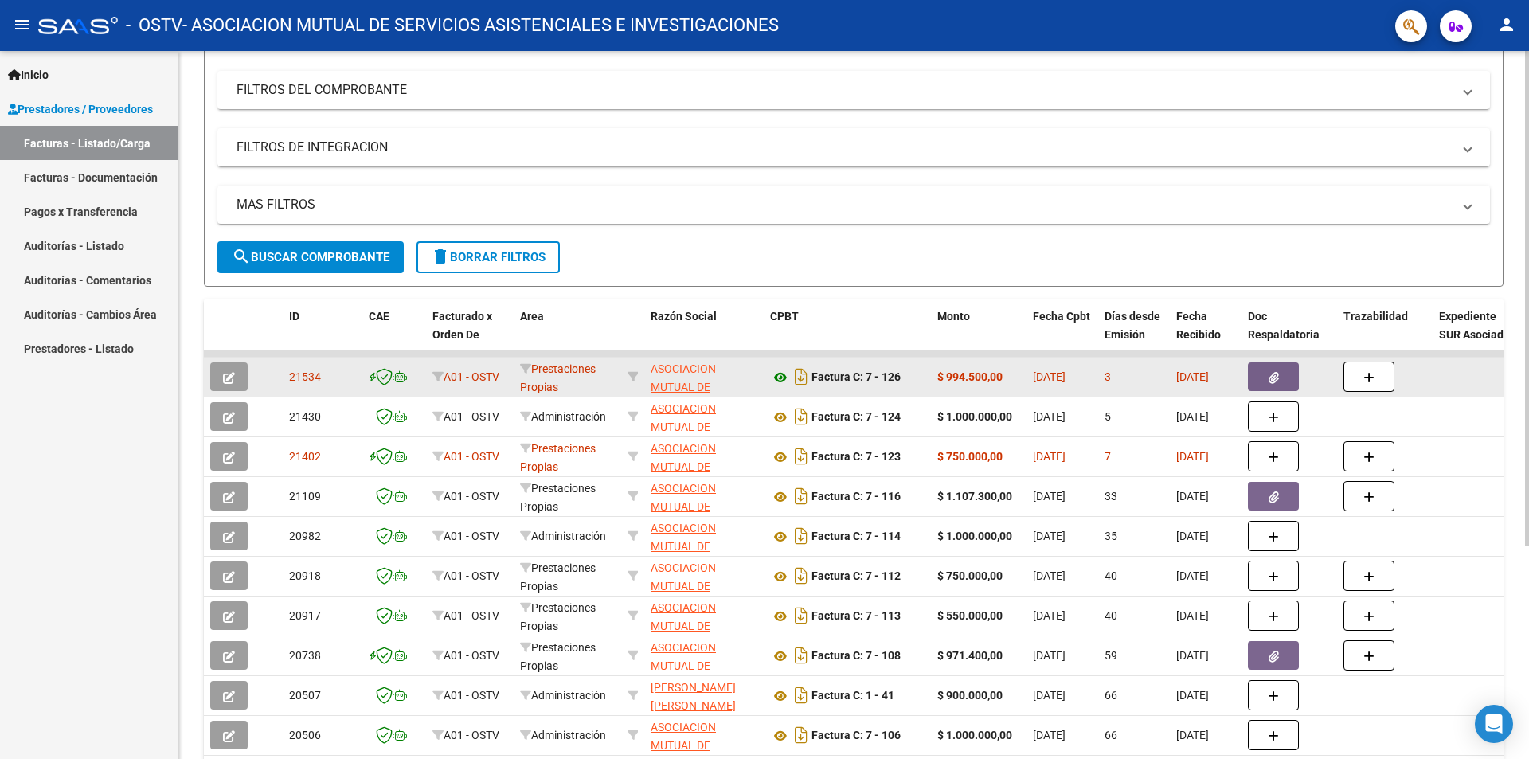
click at [778, 377] on icon at bounding box center [780, 377] width 21 height 19
